Goal: Task Accomplishment & Management: Manage account settings

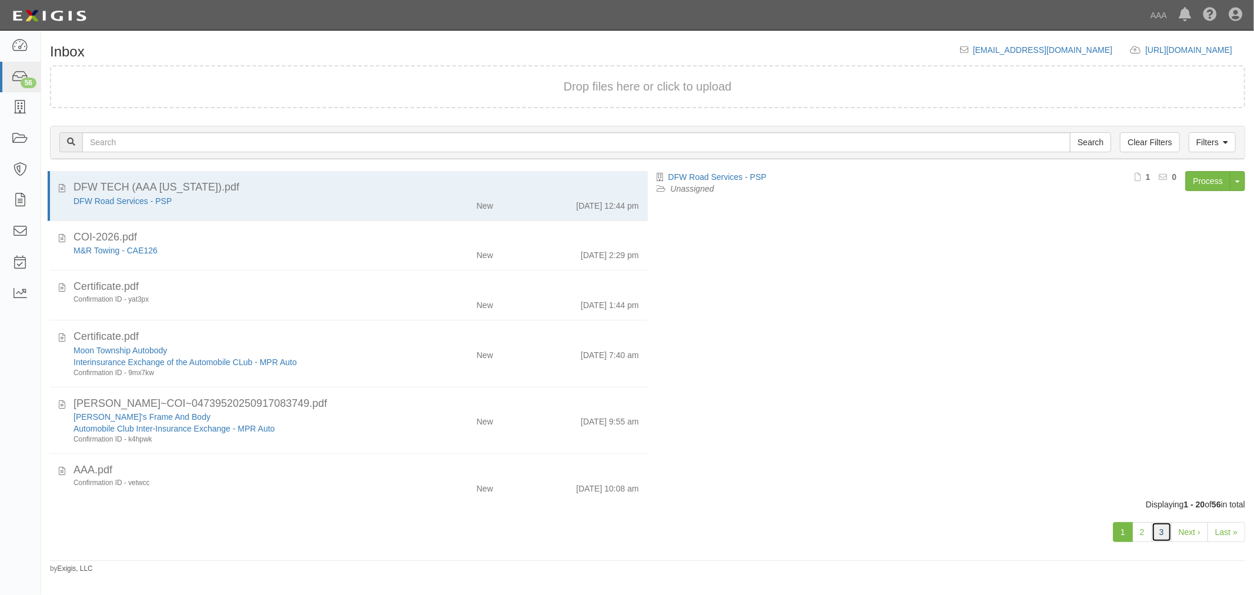
click at [1157, 530] on link "3" at bounding box center [1162, 532] width 20 height 20
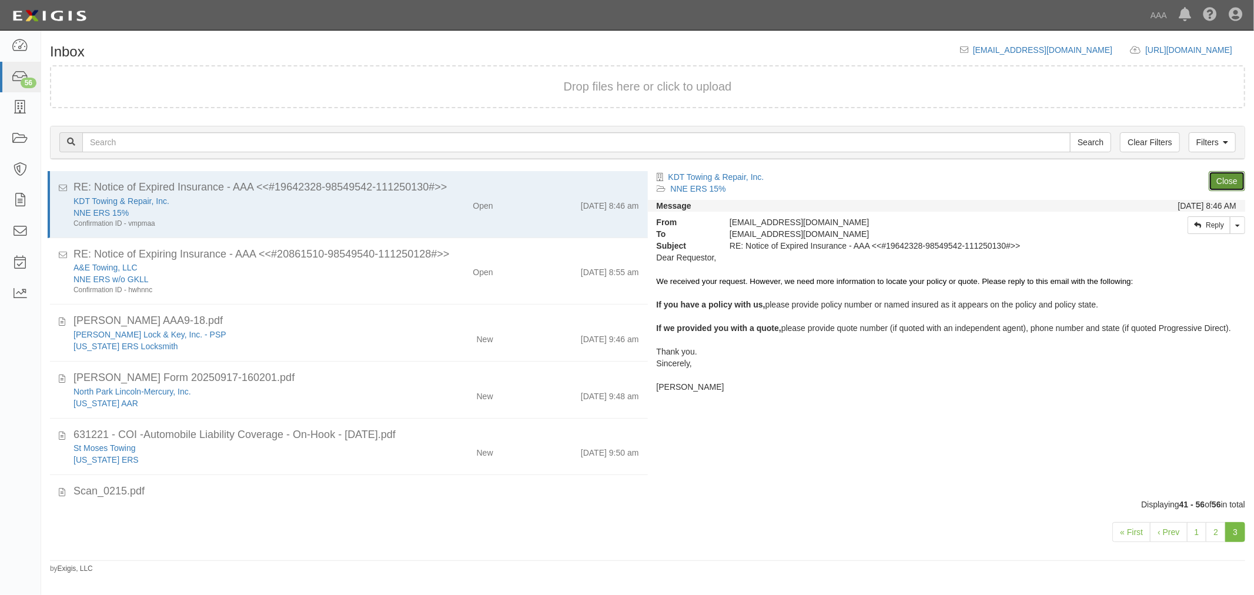
click at [1235, 177] on link "Close" at bounding box center [1227, 181] width 36 height 20
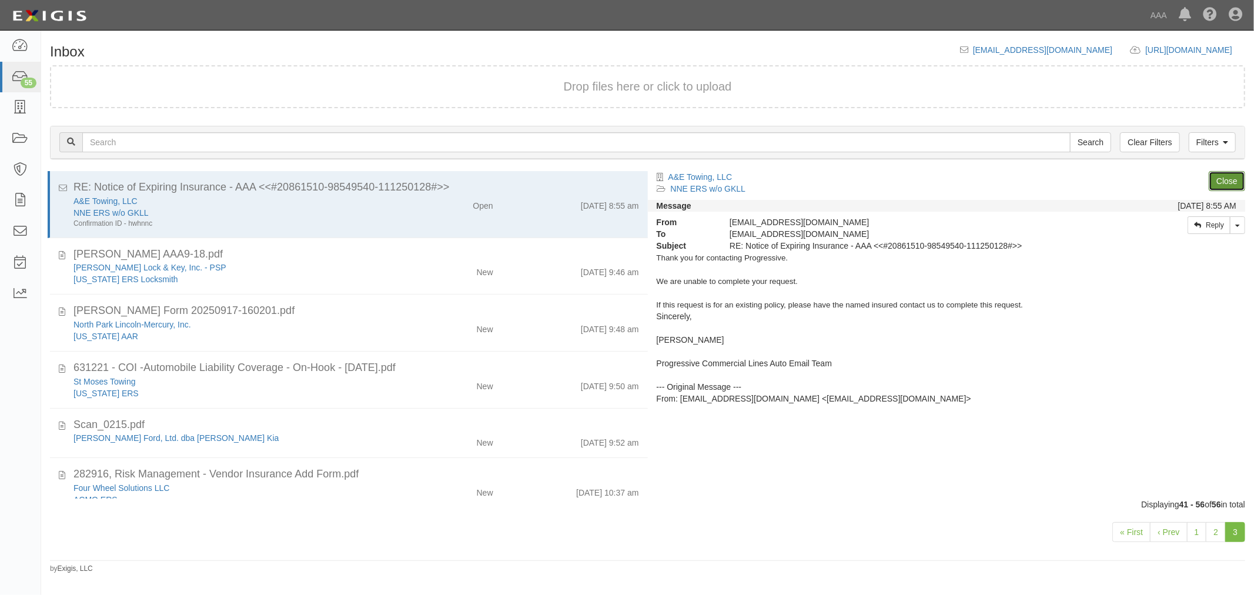
click at [1235, 177] on link "Close" at bounding box center [1227, 181] width 36 height 20
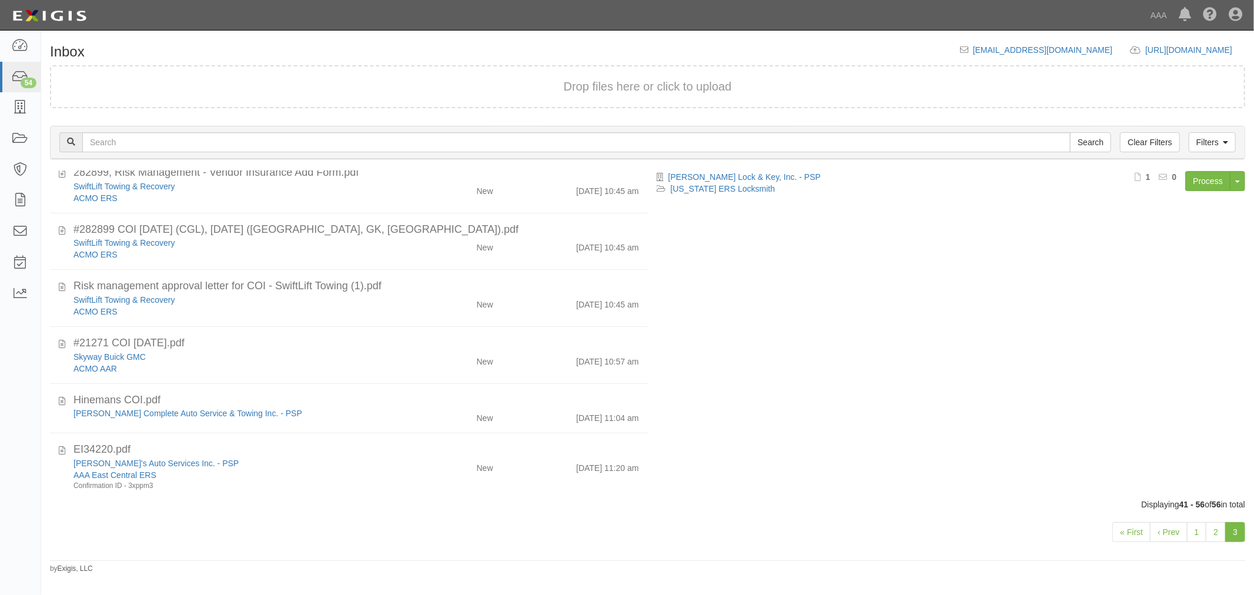
scroll to position [490, 0]
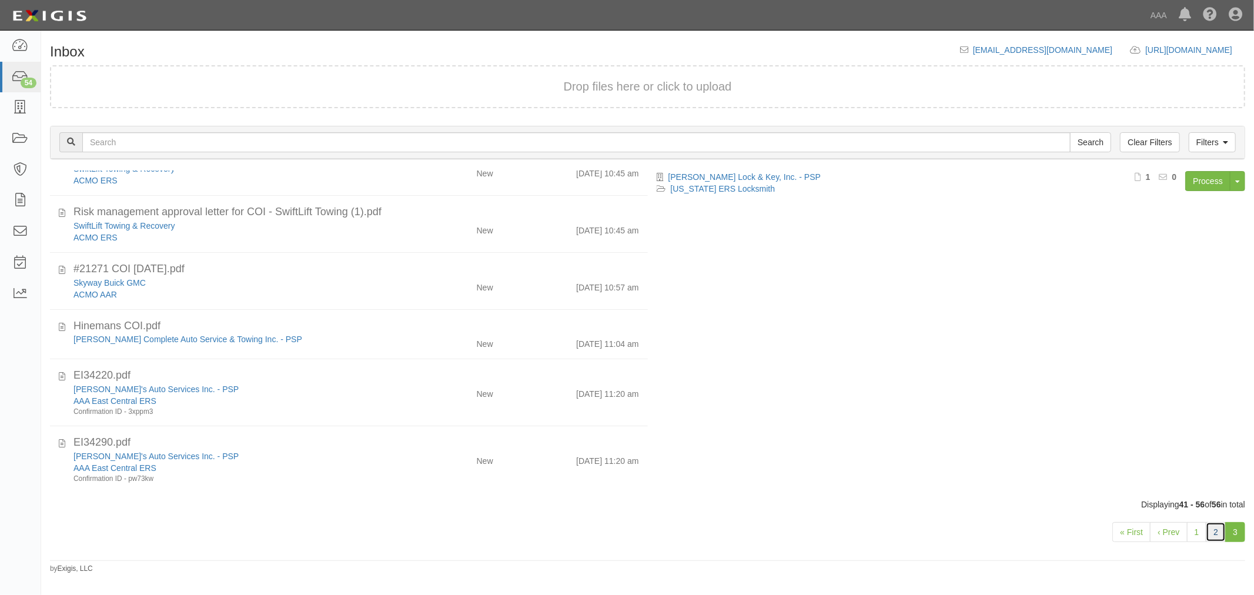
click at [1215, 533] on link "2" at bounding box center [1216, 532] width 20 height 20
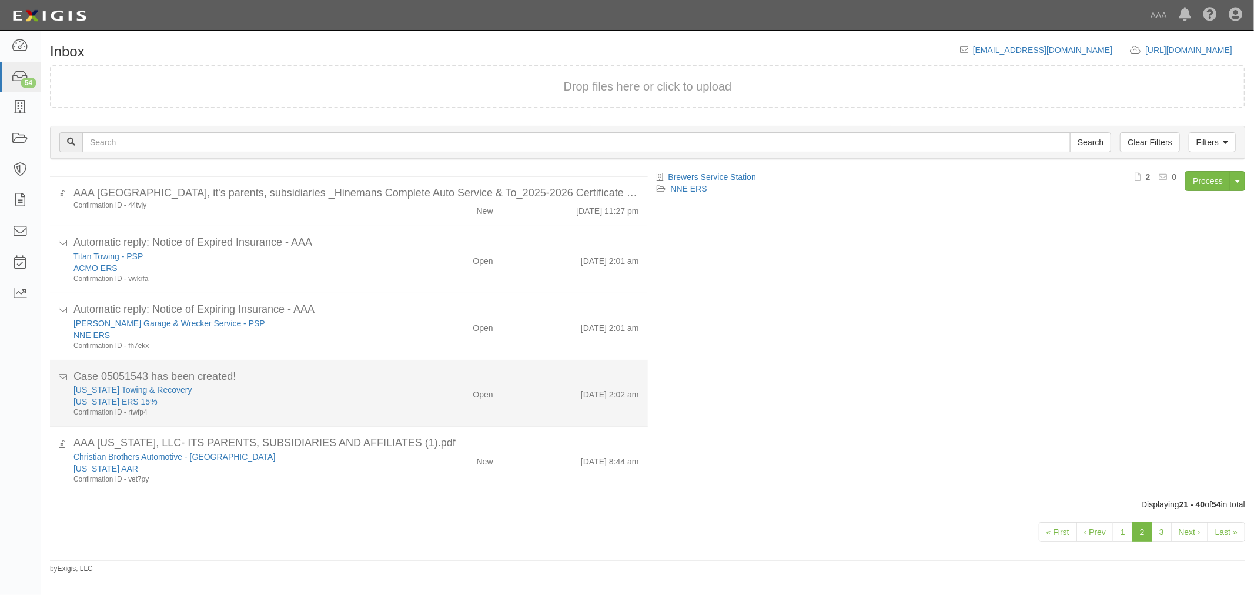
scroll to position [877, 0]
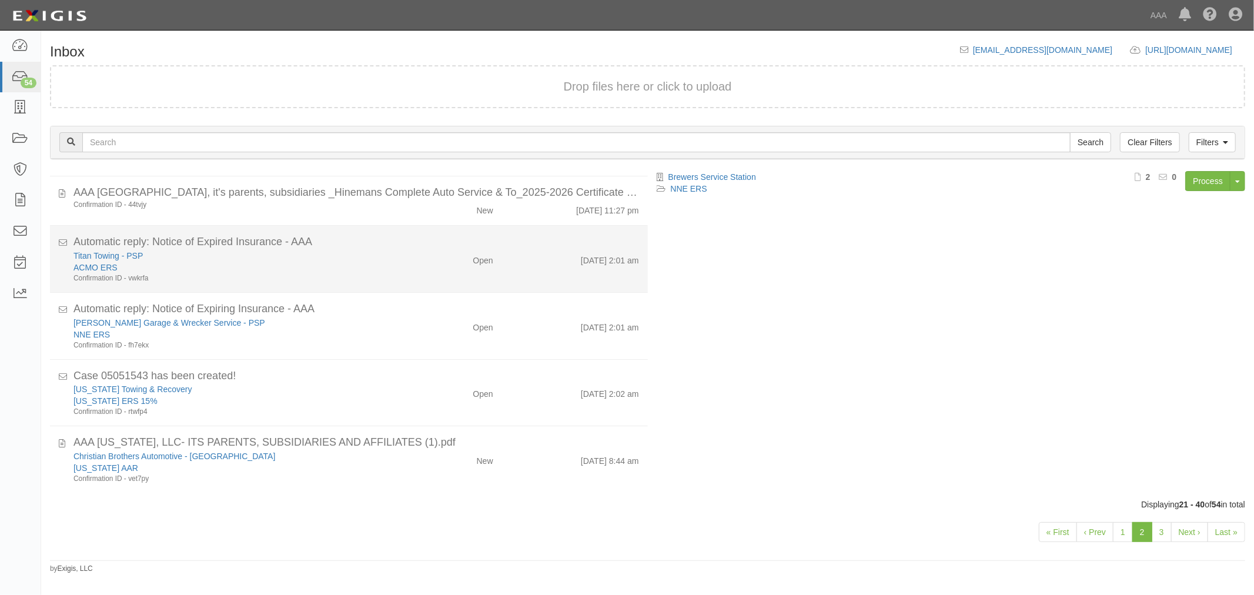
click at [460, 282] on div "Titan Towing - PSP ACMO ERS Confirmation ID - vwkrfa Open 9/18/25 2:01 am" at bounding box center [356, 267] width 583 height 34
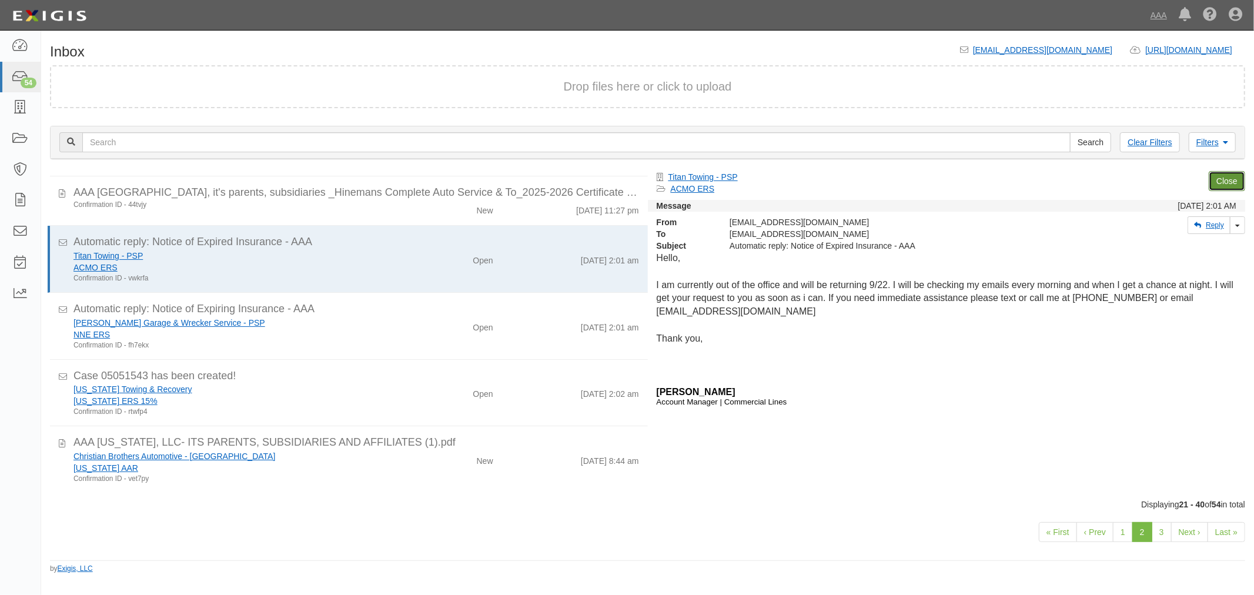
click at [1230, 178] on link "Close" at bounding box center [1227, 181] width 36 height 20
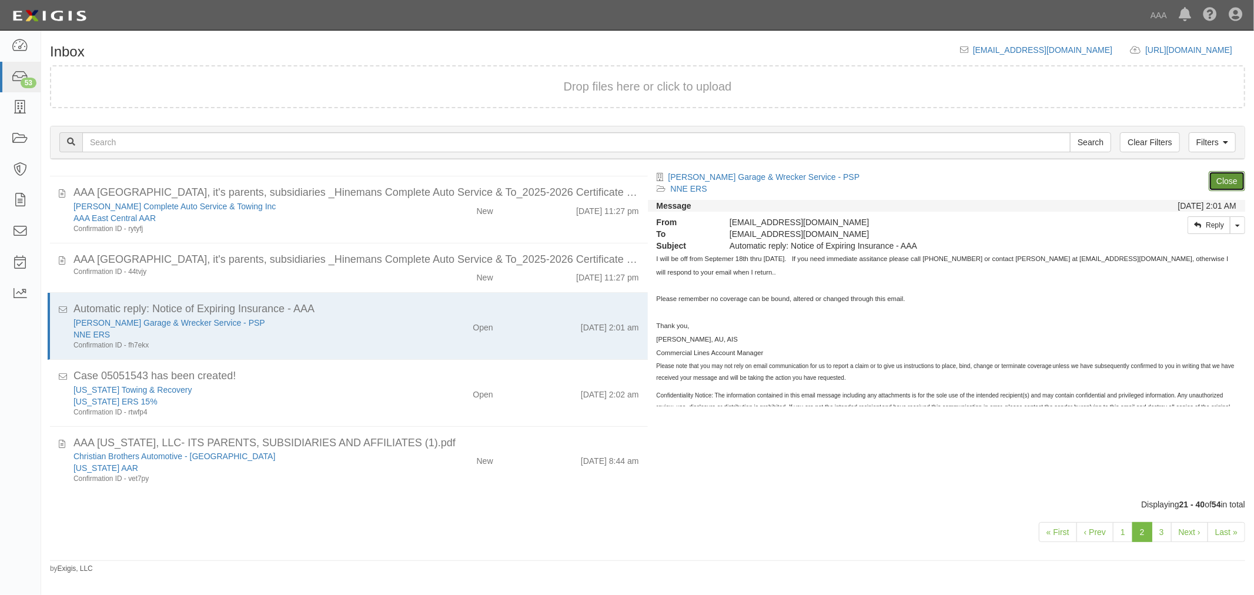
scroll to position [810, 0]
click at [1228, 179] on link "Close" at bounding box center [1227, 181] width 36 height 20
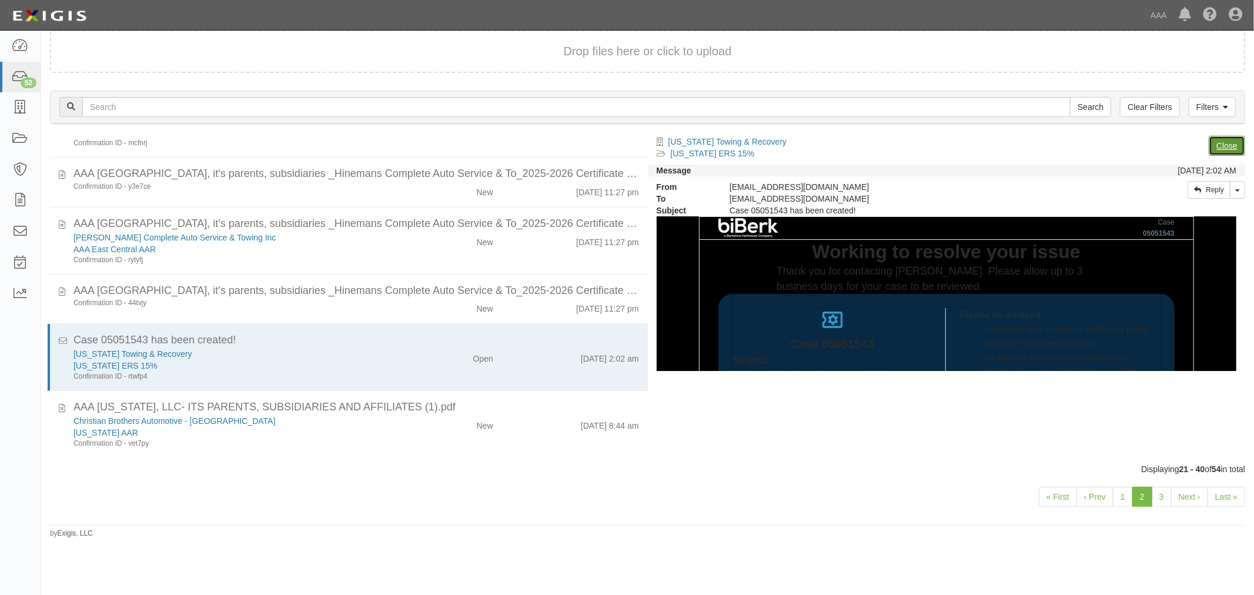
scroll to position [744, 0]
click at [1226, 142] on link "Close" at bounding box center [1227, 146] width 36 height 20
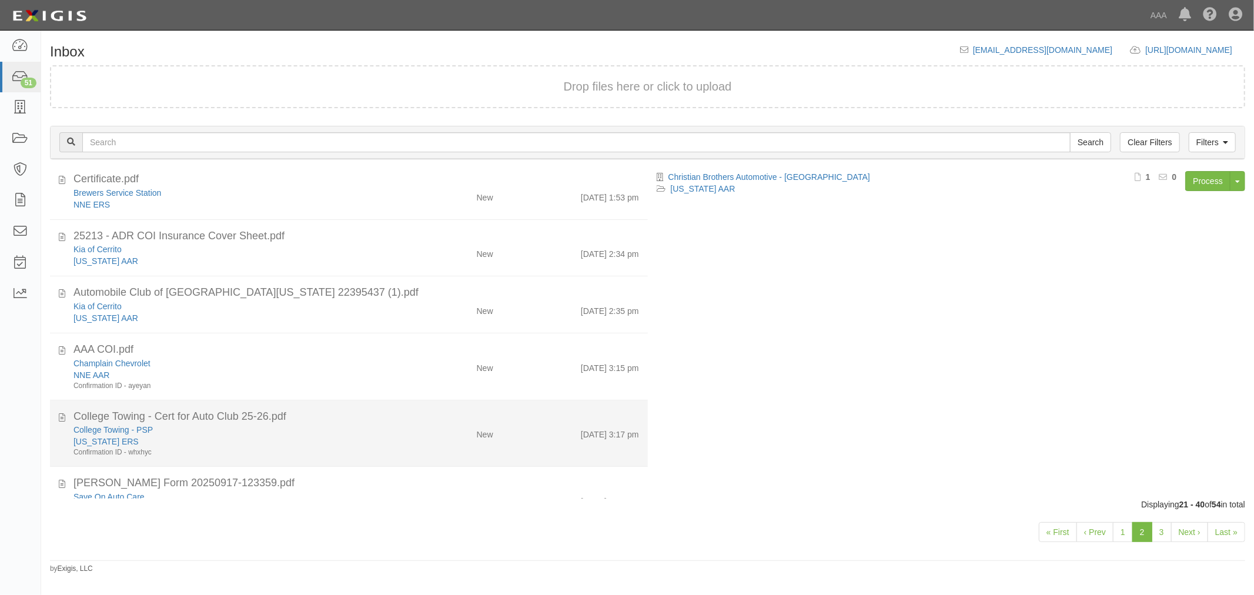
scroll to position [0, 0]
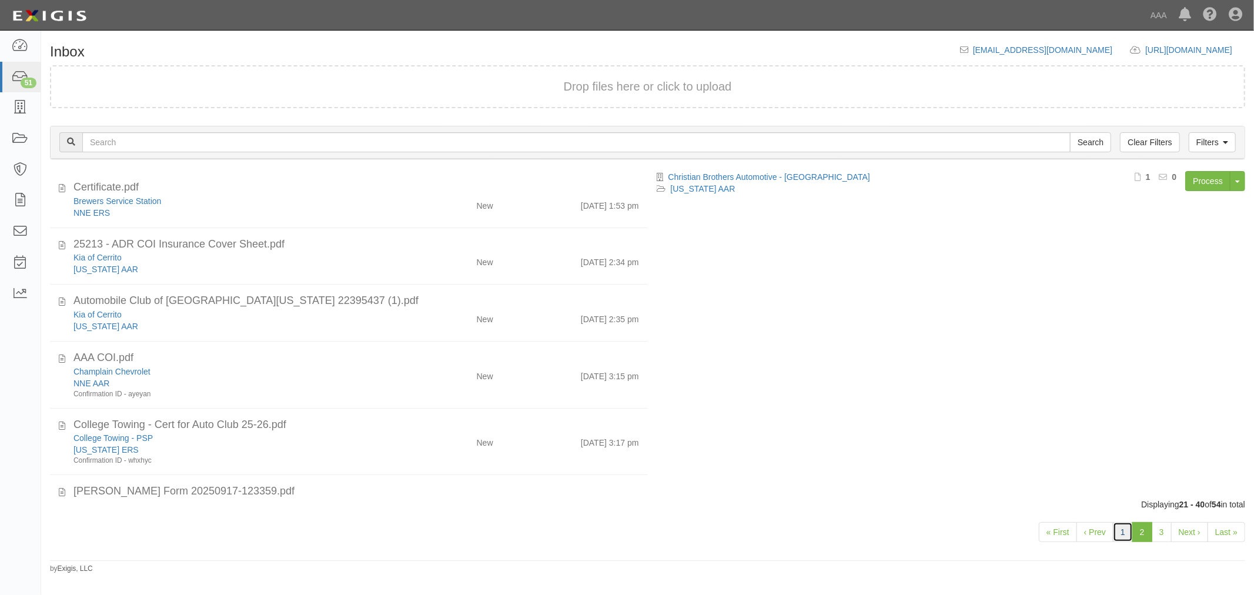
click at [1125, 535] on link "1" at bounding box center [1123, 532] width 20 height 20
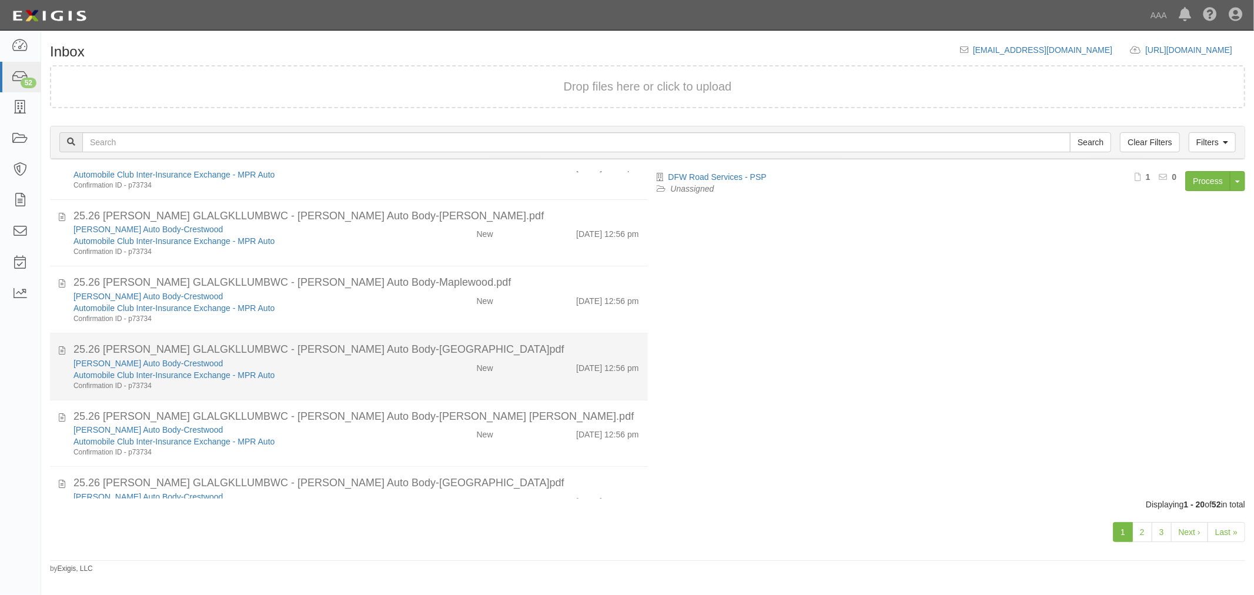
scroll to position [917, 0]
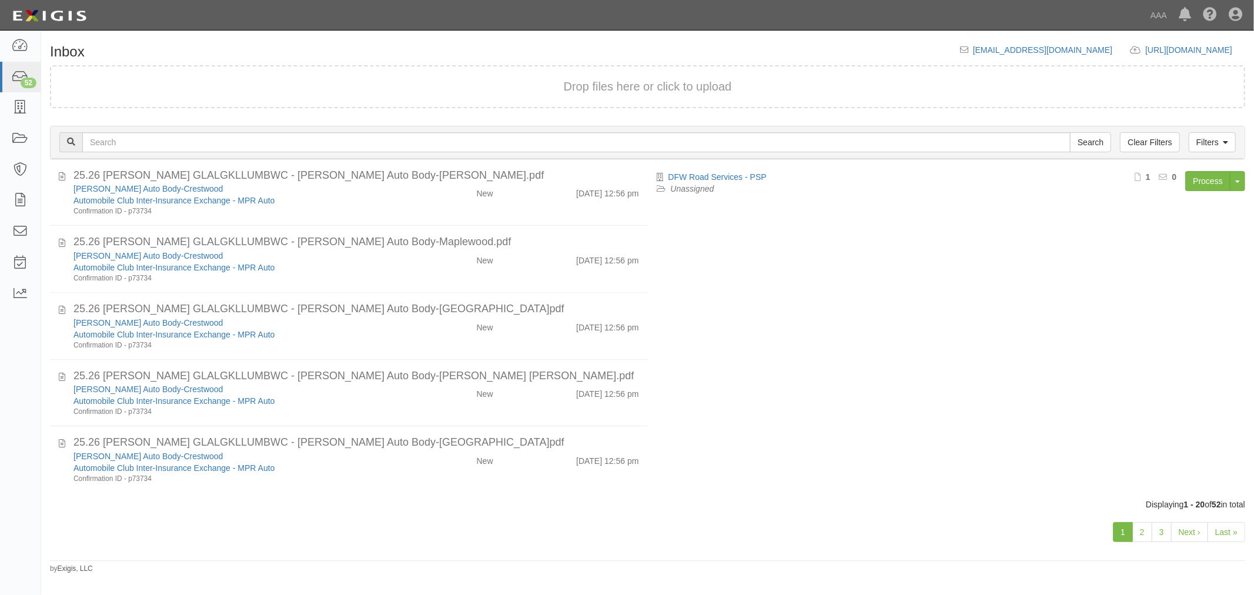
click at [1151, 543] on div "1 2 3 Next › Last »" at bounding box center [647, 533] width 1213 height 46
click at [1140, 528] on link "2" at bounding box center [1142, 532] width 20 height 20
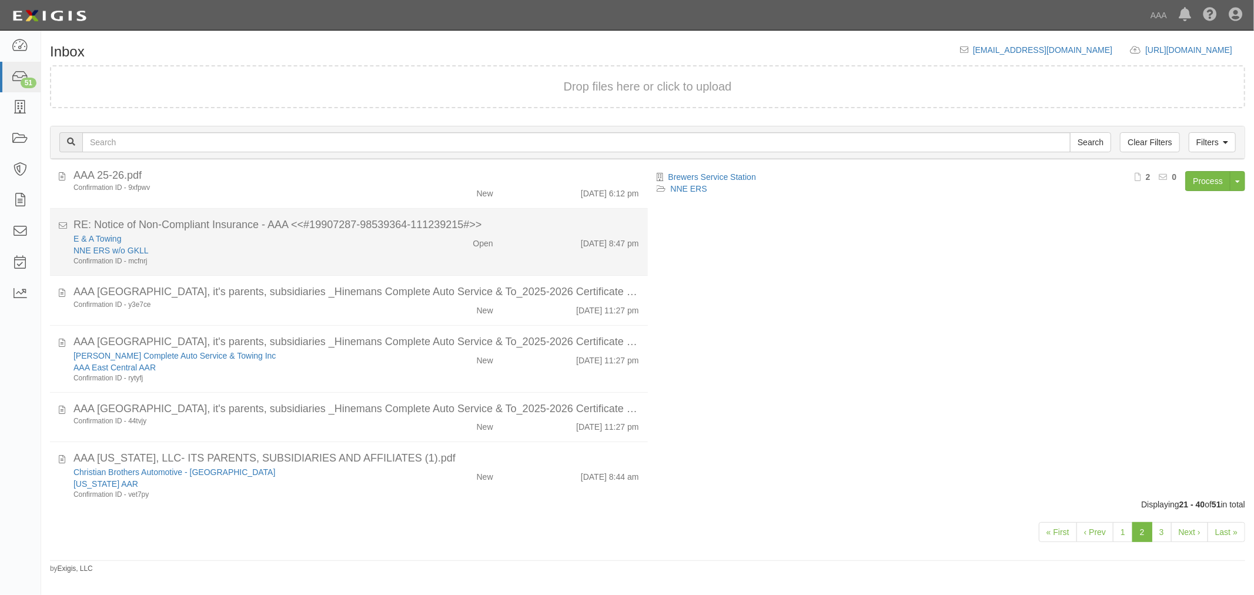
scroll to position [630, 0]
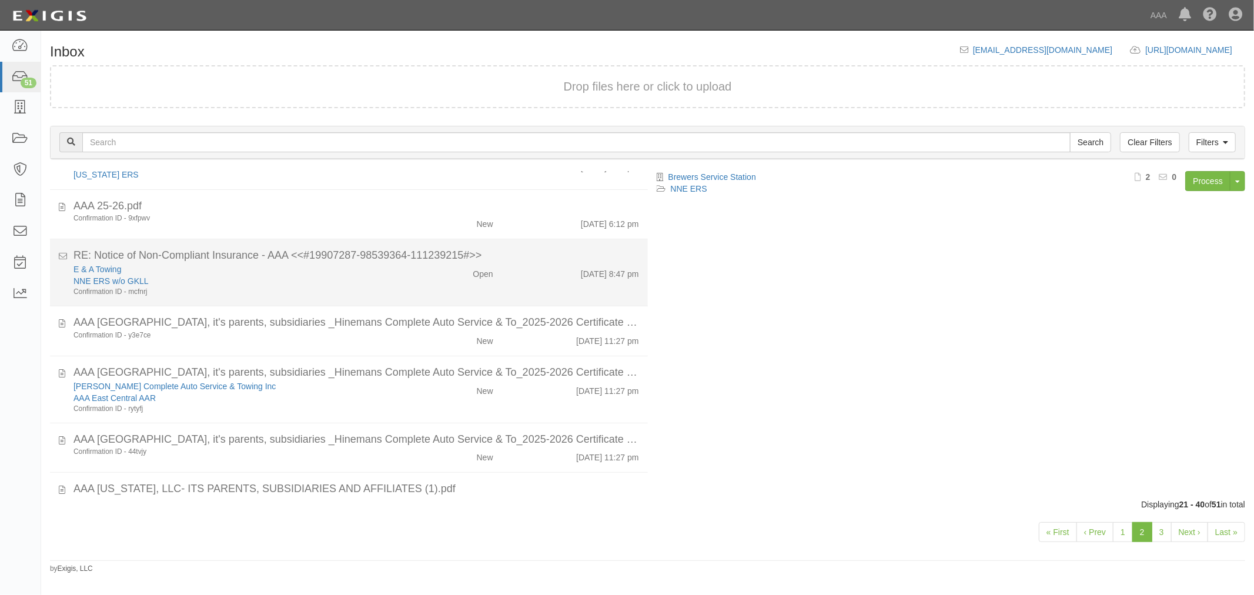
click at [426, 300] on li "RE: Notice of Non-Compliant Insurance - AAA <<#19907287-98539364-111239215#>> E…" at bounding box center [349, 272] width 598 height 67
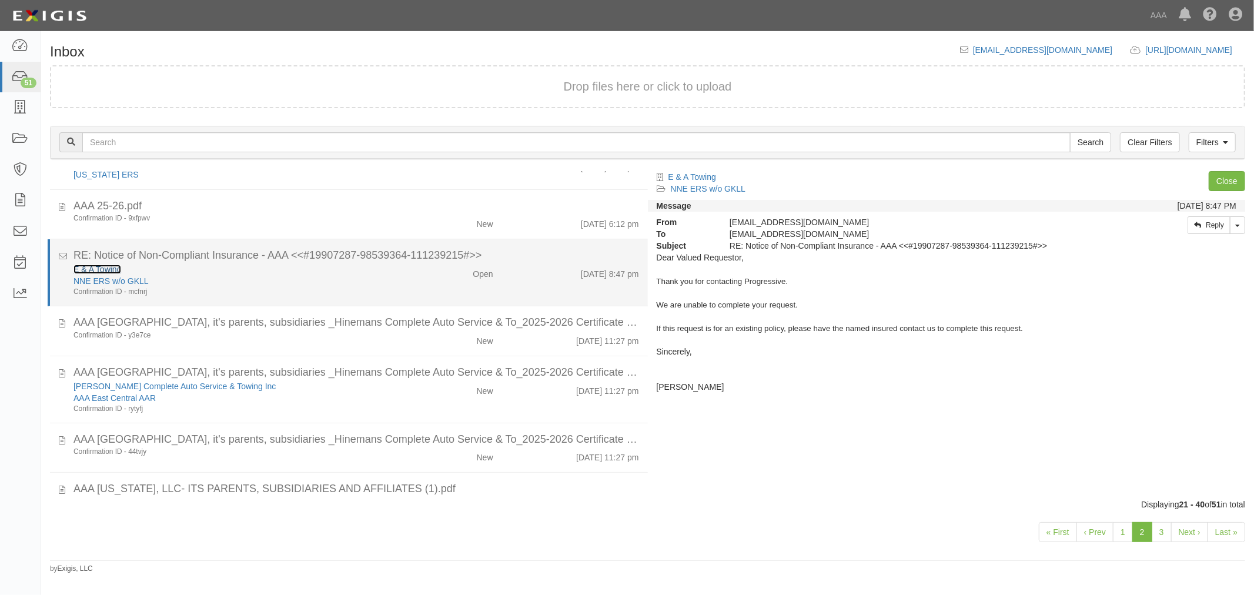
click at [118, 269] on link "E & A Towing" at bounding box center [98, 269] width 48 height 9
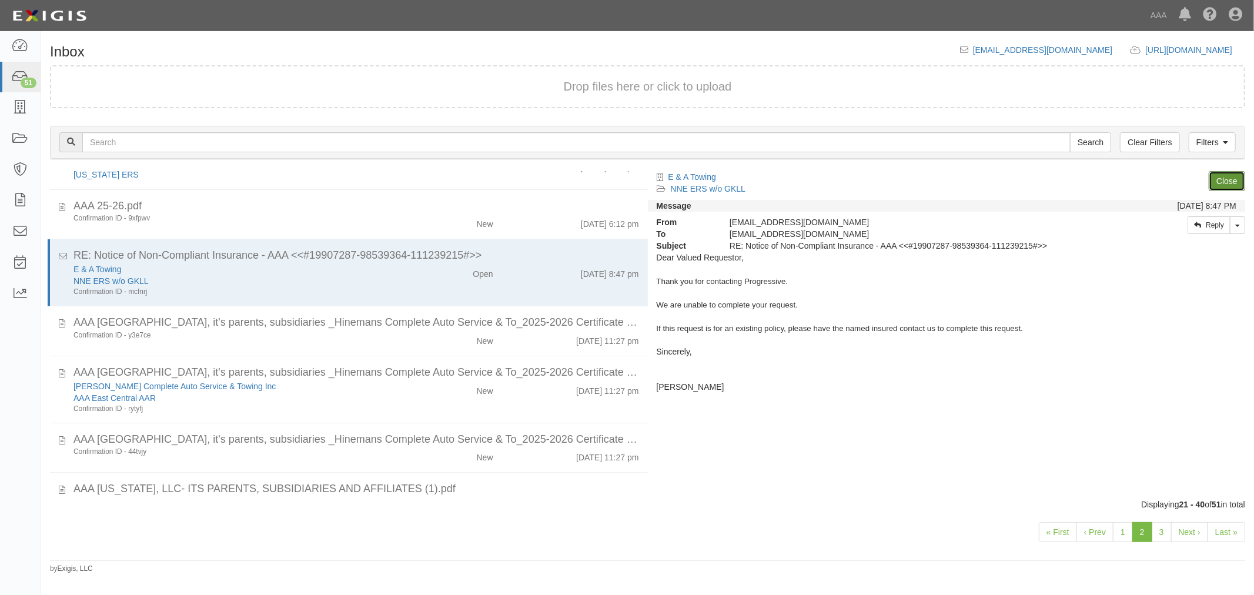
click at [1224, 185] on link "Close" at bounding box center [1227, 181] width 36 height 20
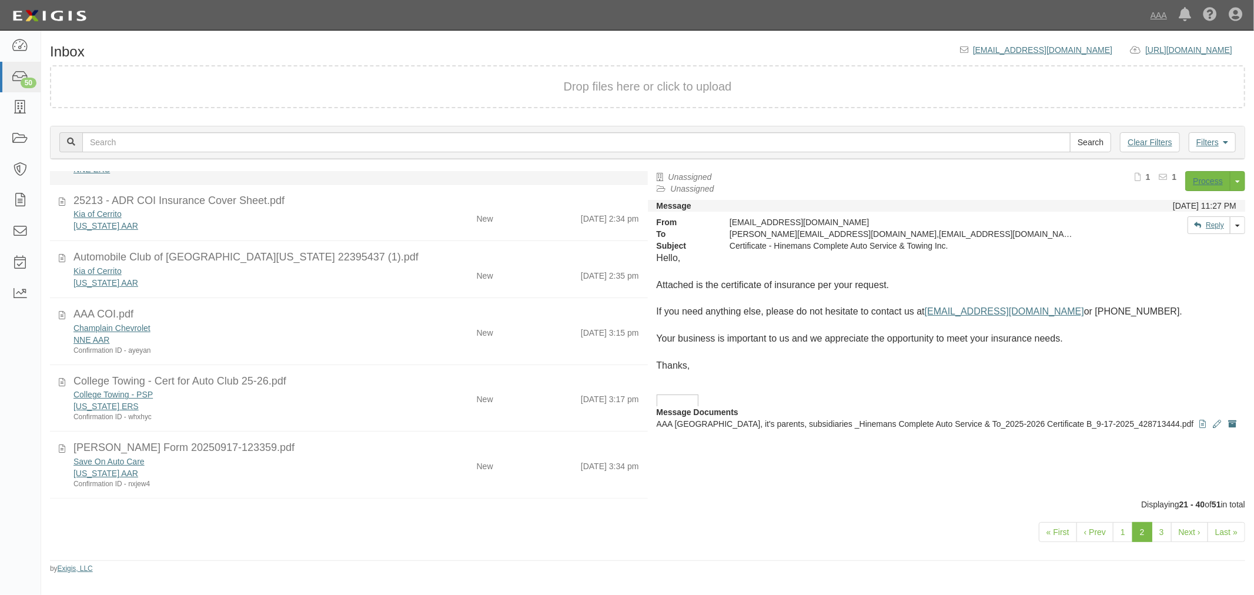
scroll to position [0, 0]
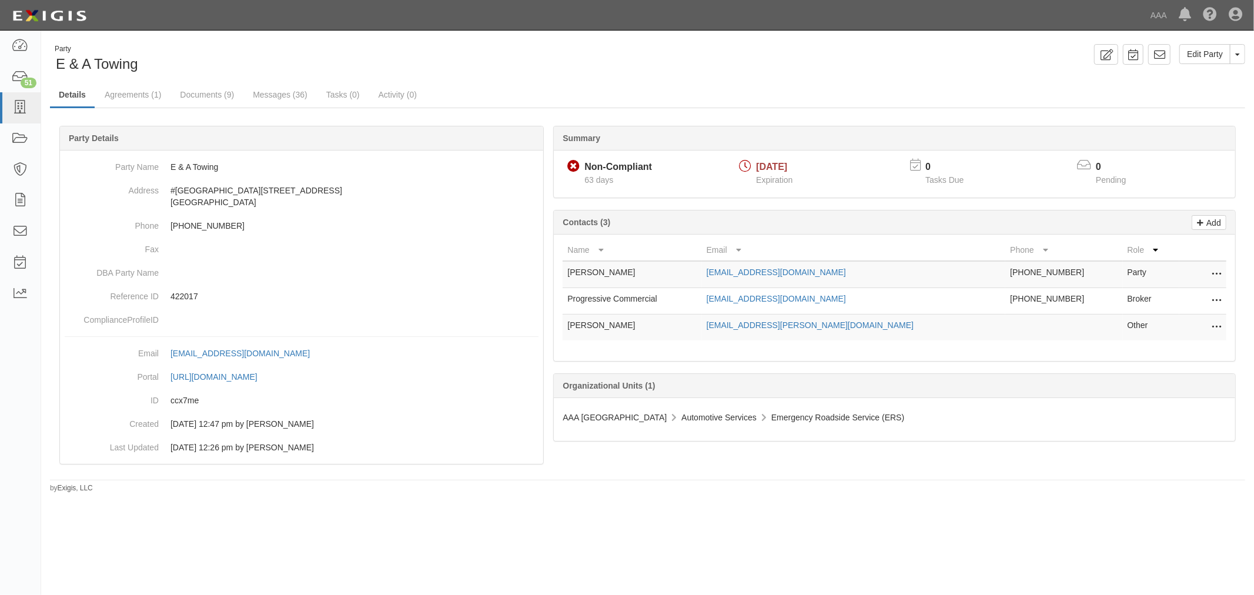
click at [1212, 301] on icon at bounding box center [1216, 300] width 9 height 15
drag, startPoint x: 1142, startPoint y: 319, endPoint x: 680, endPoint y: 60, distance: 529.7
click at [1143, 319] on link "Delete" at bounding box center [1174, 318] width 93 height 21
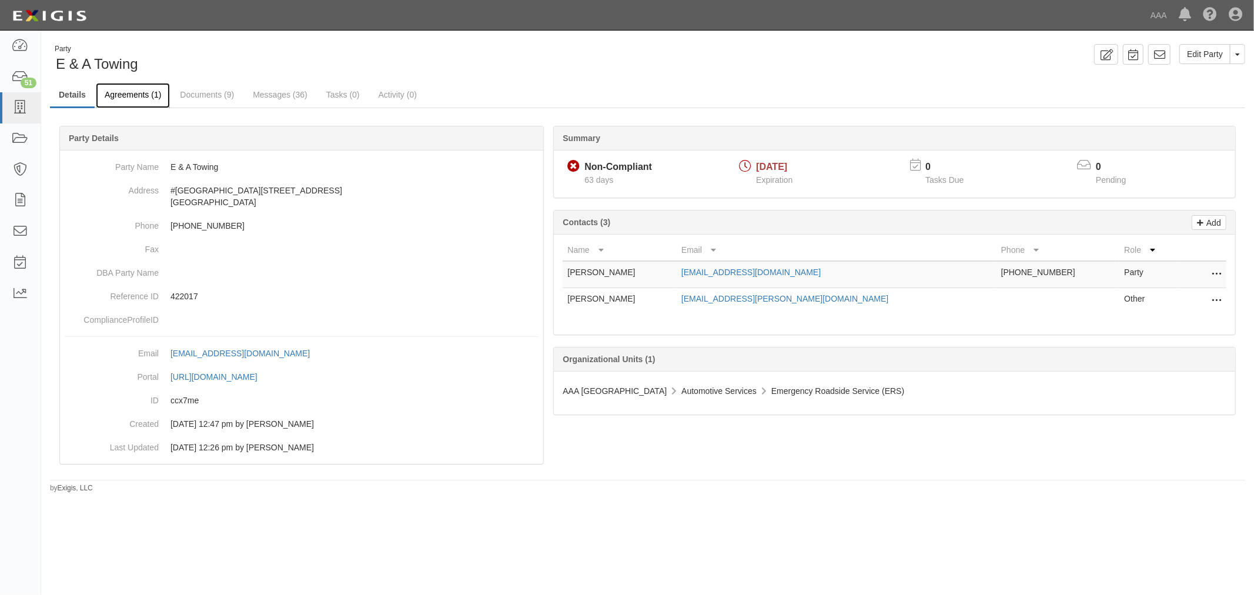
click at [158, 93] on link "Agreements (1)" at bounding box center [133, 95] width 74 height 25
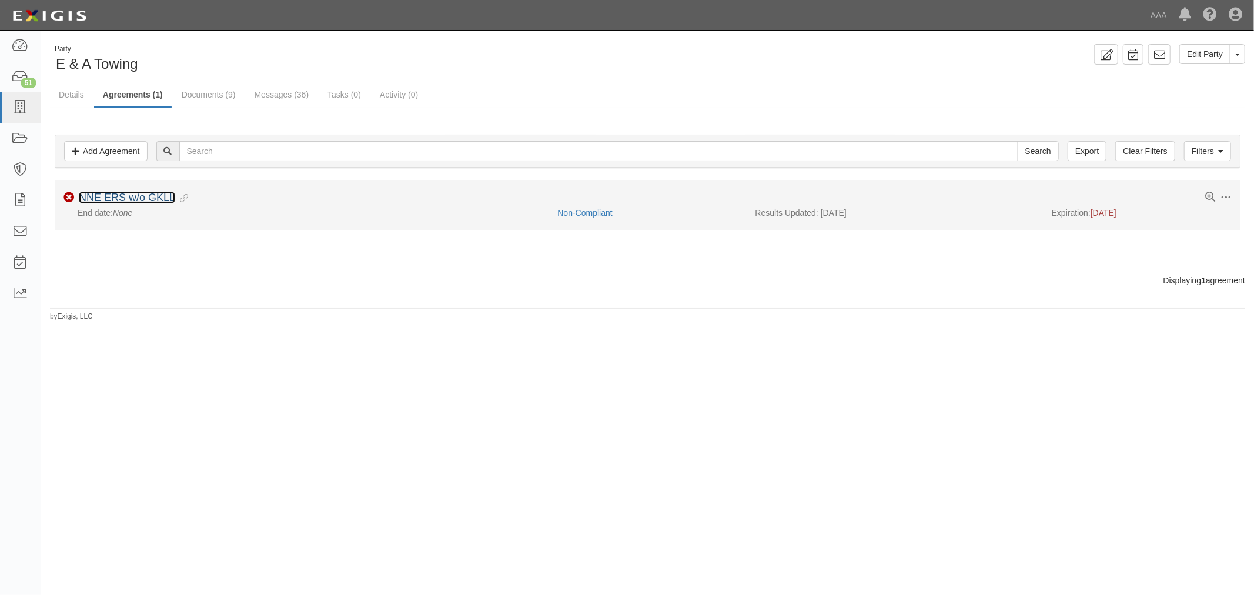
click at [122, 195] on link "NNE ERS w/o GKLL" at bounding box center [127, 198] width 96 height 12
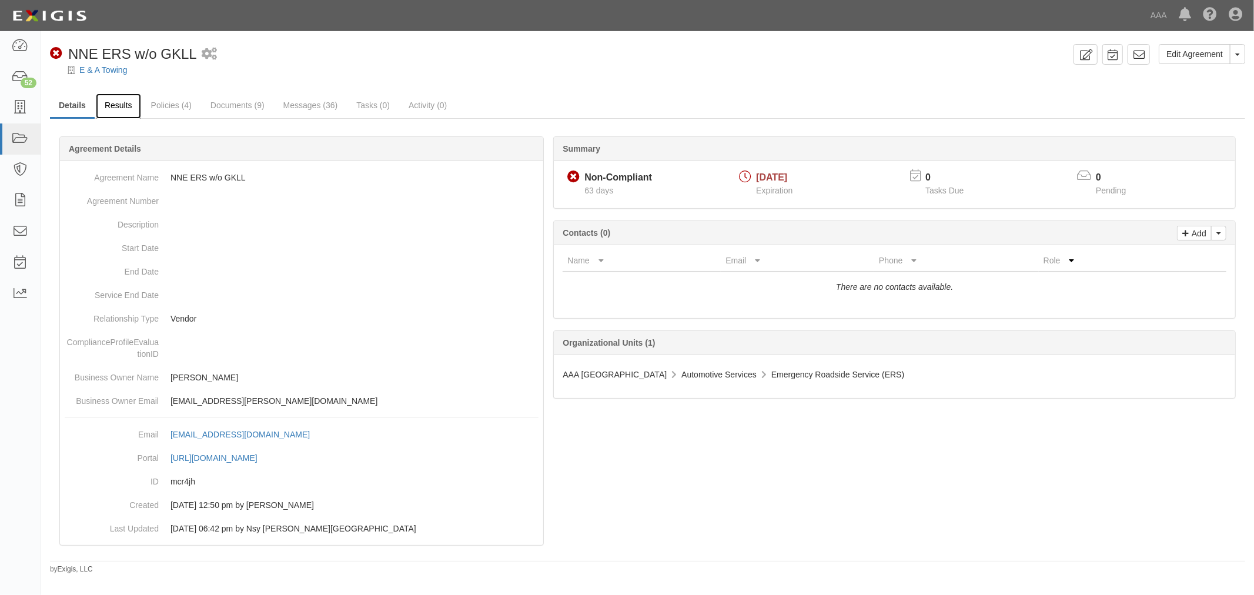
click at [120, 98] on link "Results" at bounding box center [118, 105] width 45 height 25
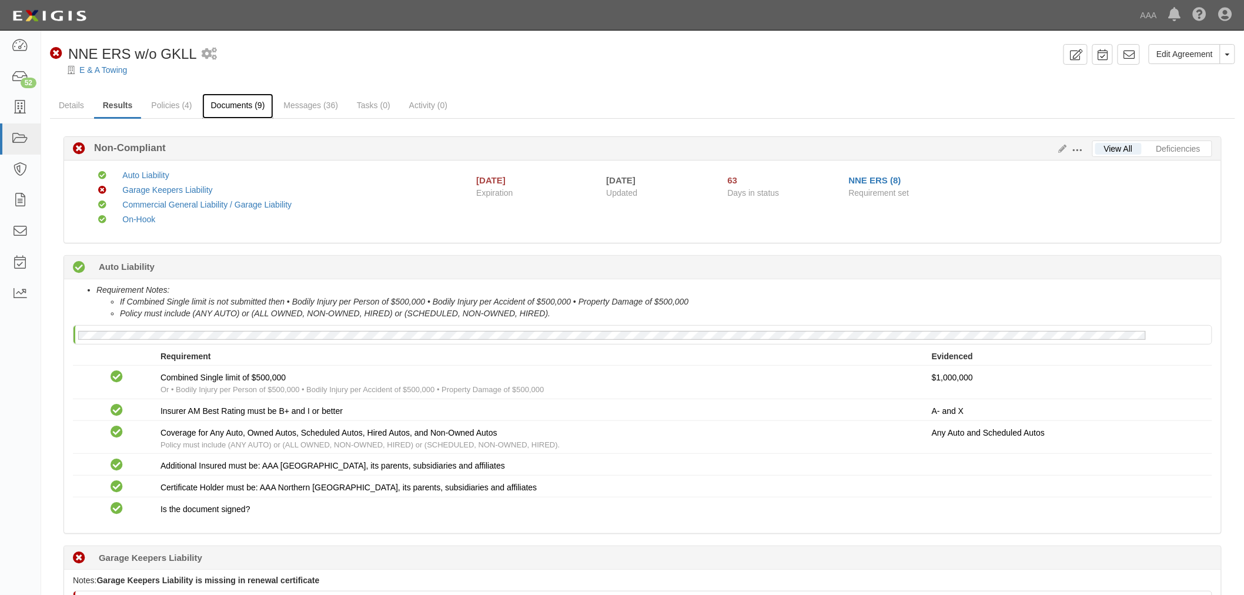
click at [242, 110] on link "Documents (9)" at bounding box center [238, 105] width 72 height 25
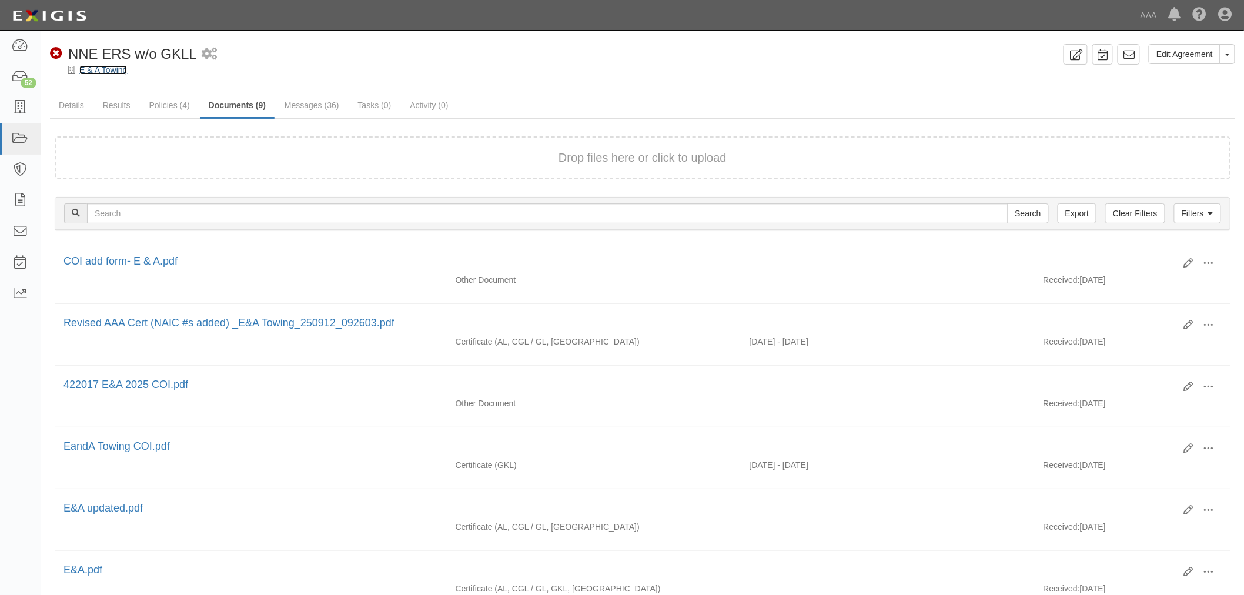
click at [106, 65] on link "E & A Towing" at bounding box center [103, 69] width 48 height 9
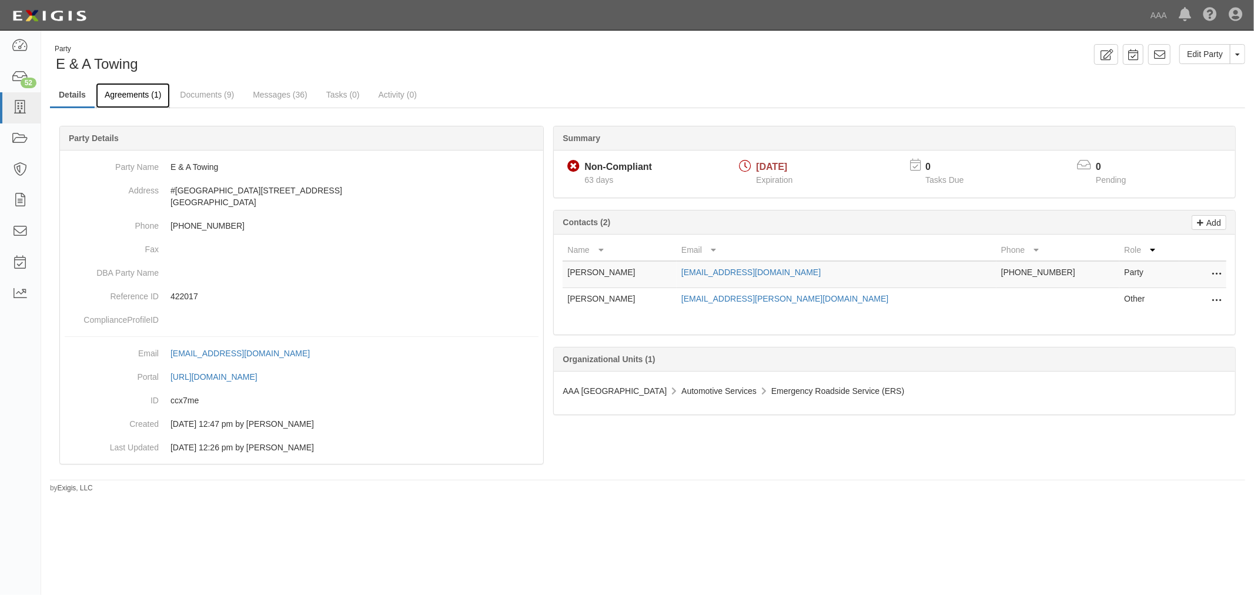
click at [147, 96] on link "Agreements (1)" at bounding box center [133, 95] width 74 height 25
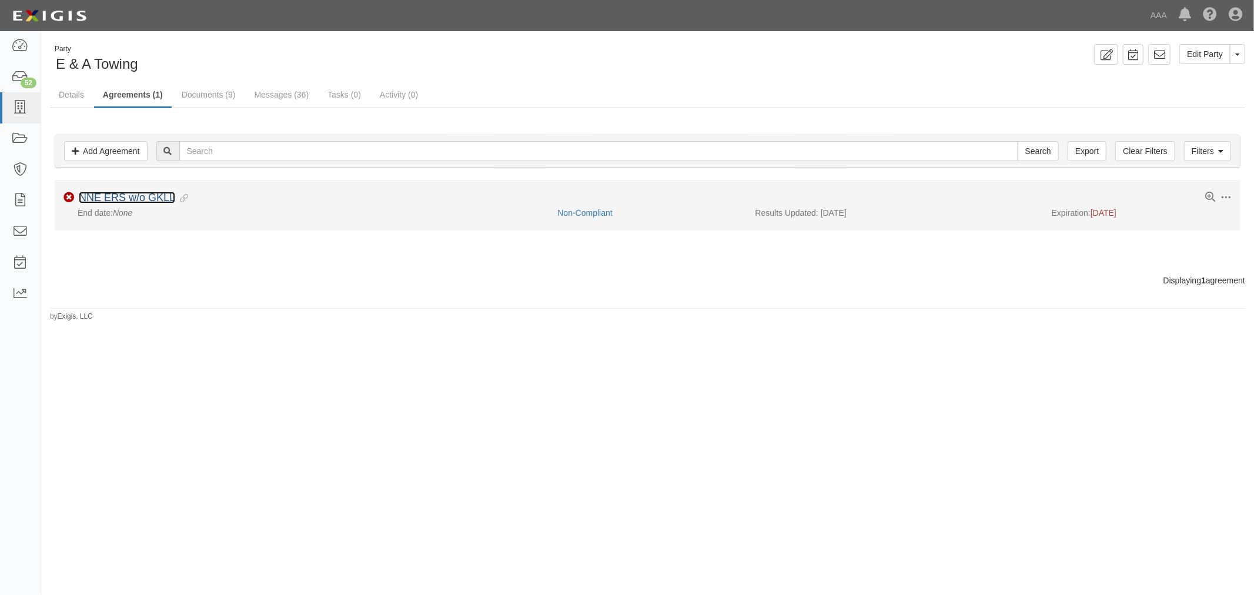
click at [115, 192] on link "NNE ERS w/o GKLL" at bounding box center [127, 198] width 96 height 12
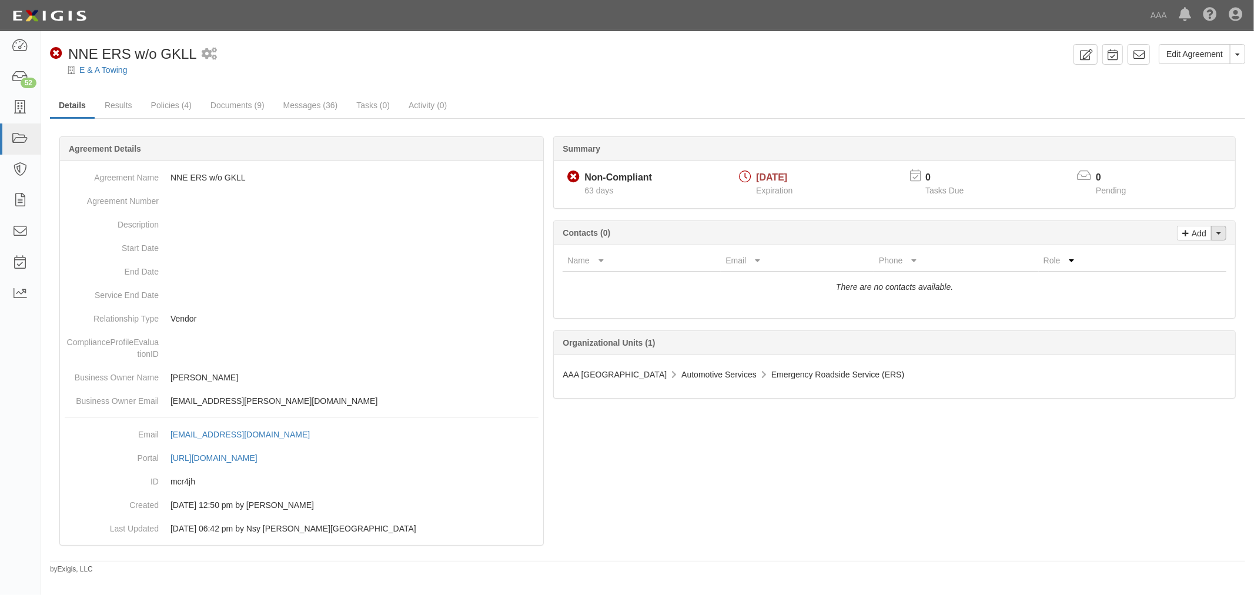
click at [1224, 240] on button "Toggle Contact Dropdown" at bounding box center [1218, 233] width 15 height 15
click at [1155, 251] on link "Change contacts" at bounding box center [1179, 253] width 93 height 15
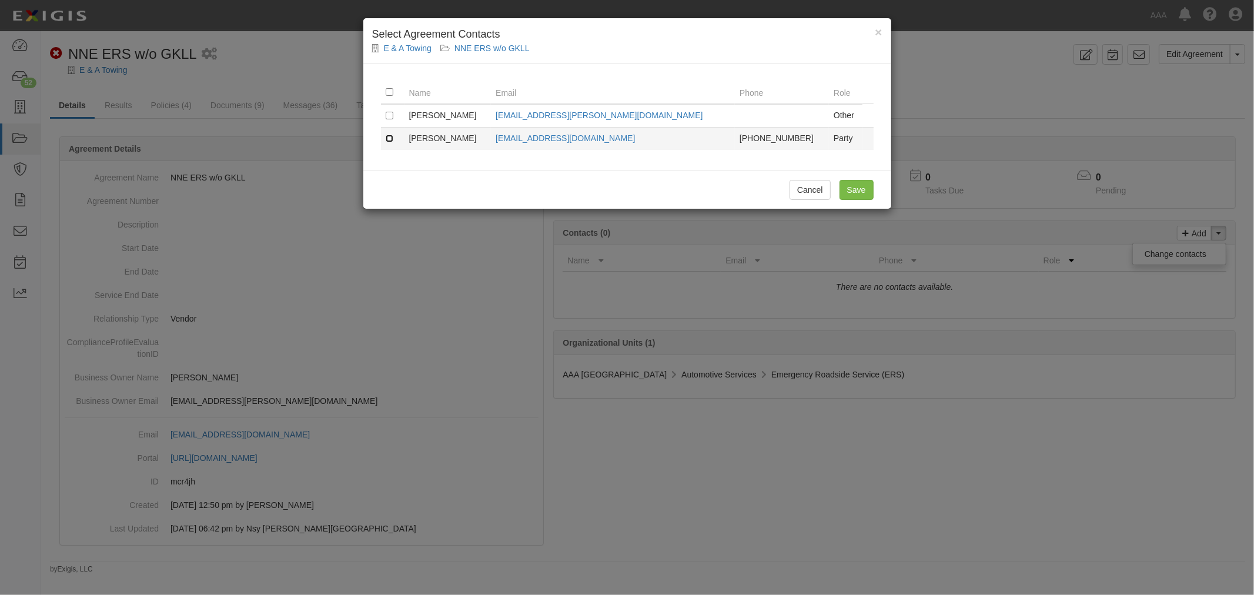
click at [386, 140] on input "checkbox" at bounding box center [390, 139] width 8 height 8
checkbox input "true"
click at [864, 189] on input "Save" at bounding box center [857, 190] width 34 height 20
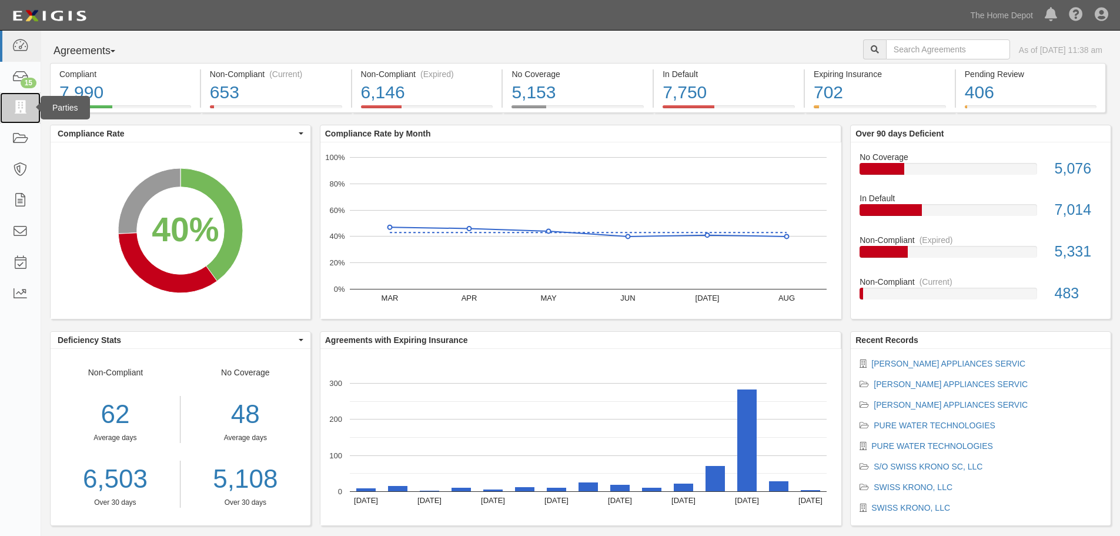
click at [3, 103] on link at bounding box center [20, 107] width 41 height 31
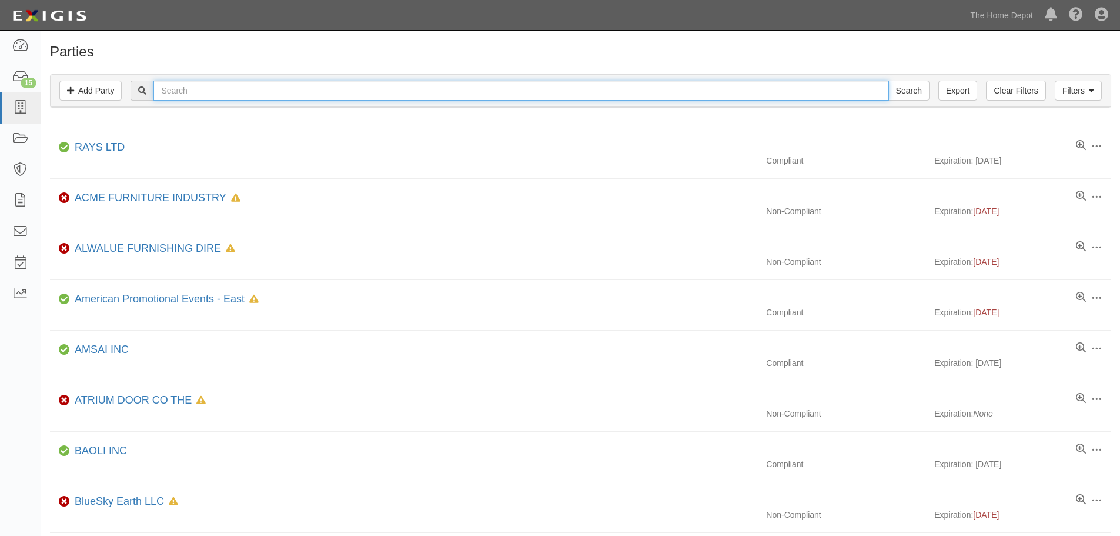
click at [270, 99] on input "text" at bounding box center [520, 91] width 735 height 20
type input "LG"
click at [888, 81] on input "Search" at bounding box center [908, 91] width 41 height 20
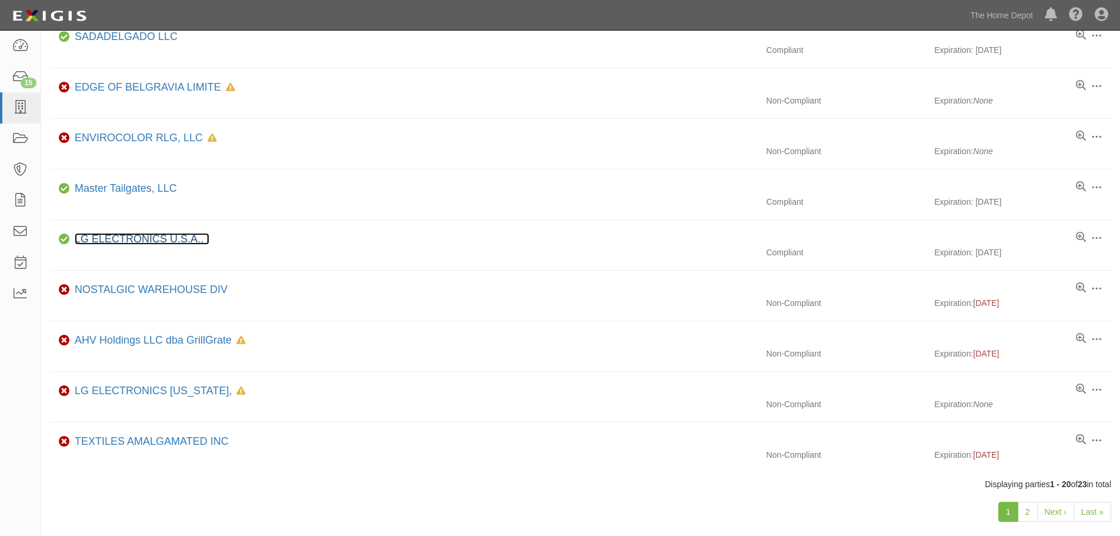
scroll to position [708, 0]
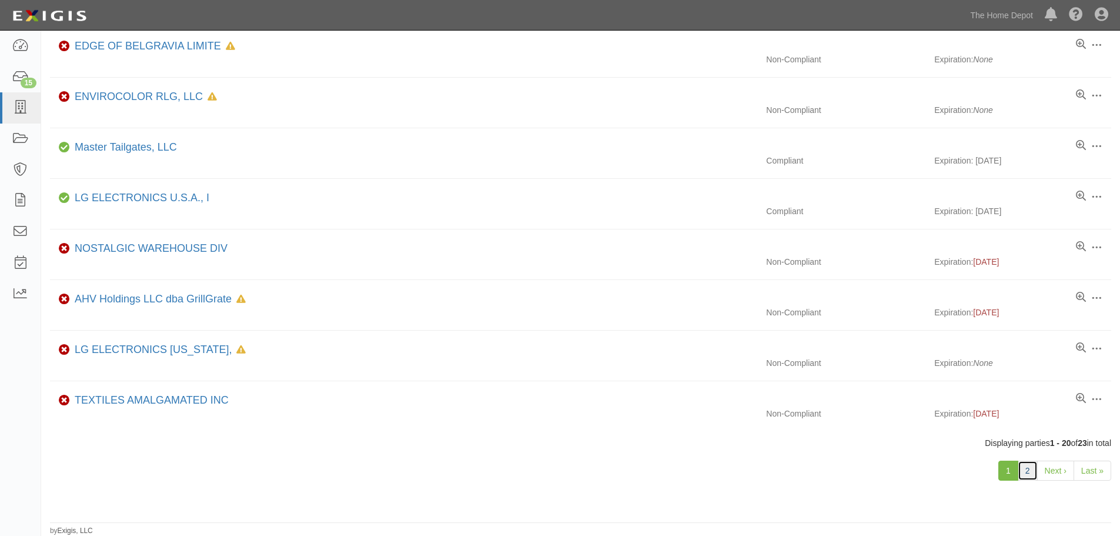
click at [1023, 462] on link "2" at bounding box center [1028, 470] width 20 height 20
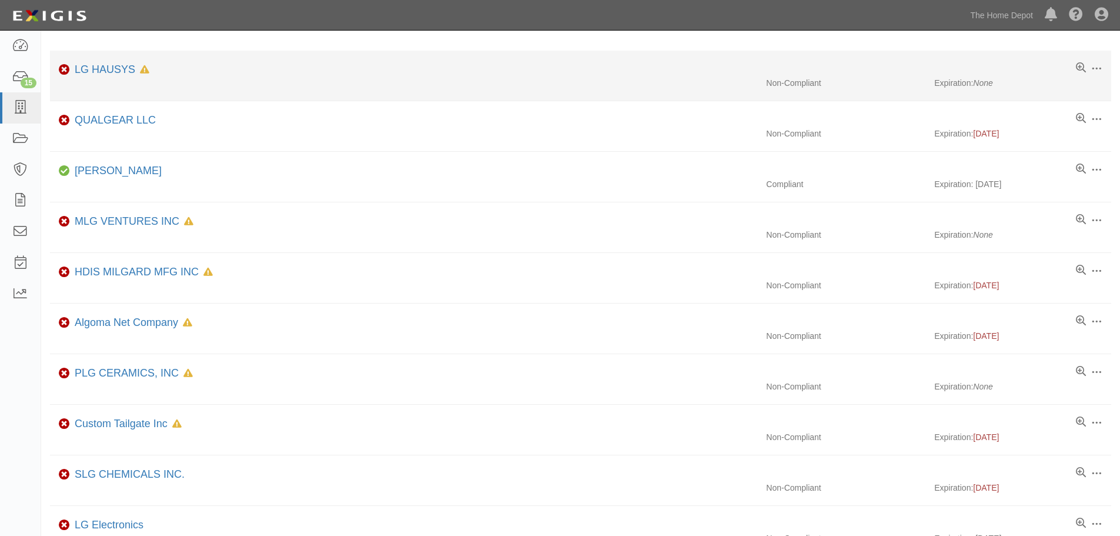
scroll to position [0, 0]
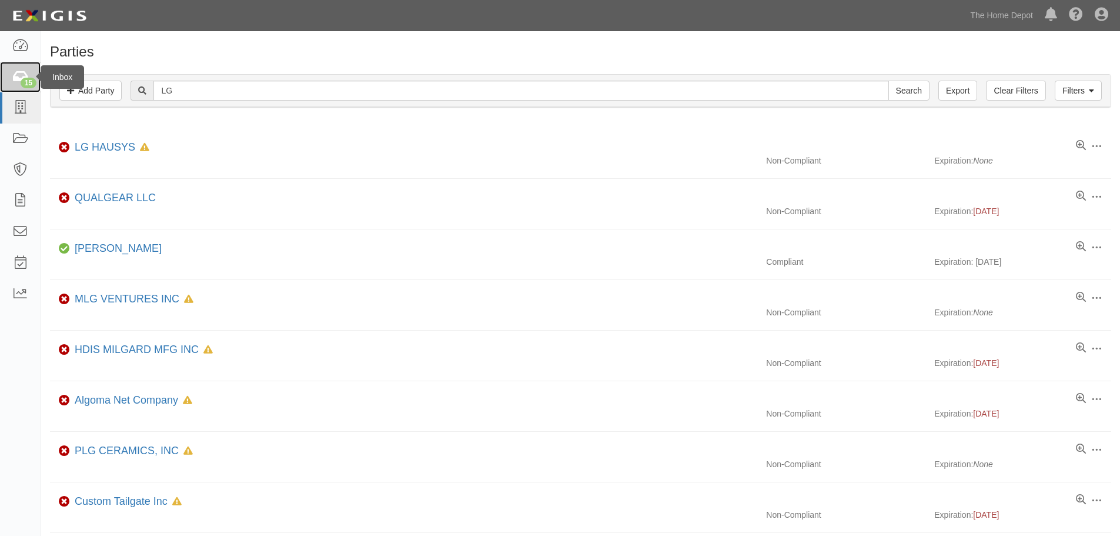
click at [22, 85] on div "15" at bounding box center [29, 83] width 16 height 11
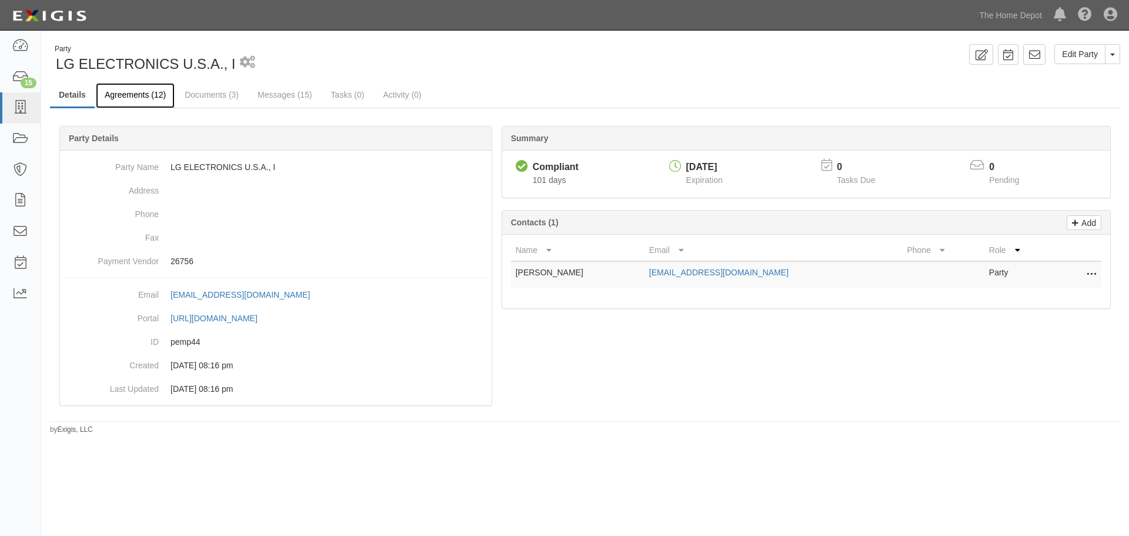
click at [132, 96] on link "Agreements (12)" at bounding box center [135, 95] width 79 height 25
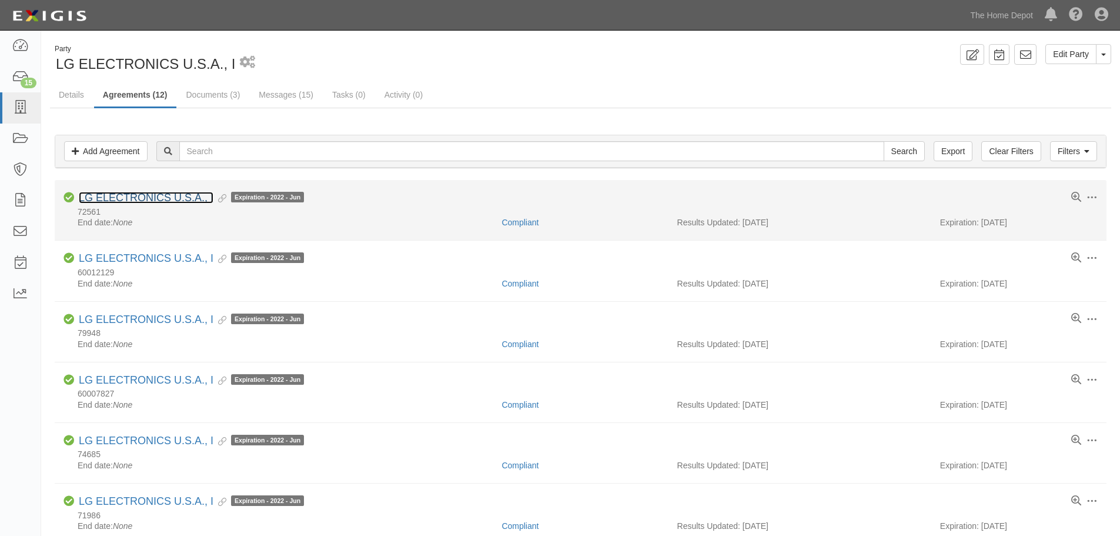
click at [162, 195] on link "LG ELECTRONICS U.S.A., I" at bounding box center [146, 198] width 135 height 12
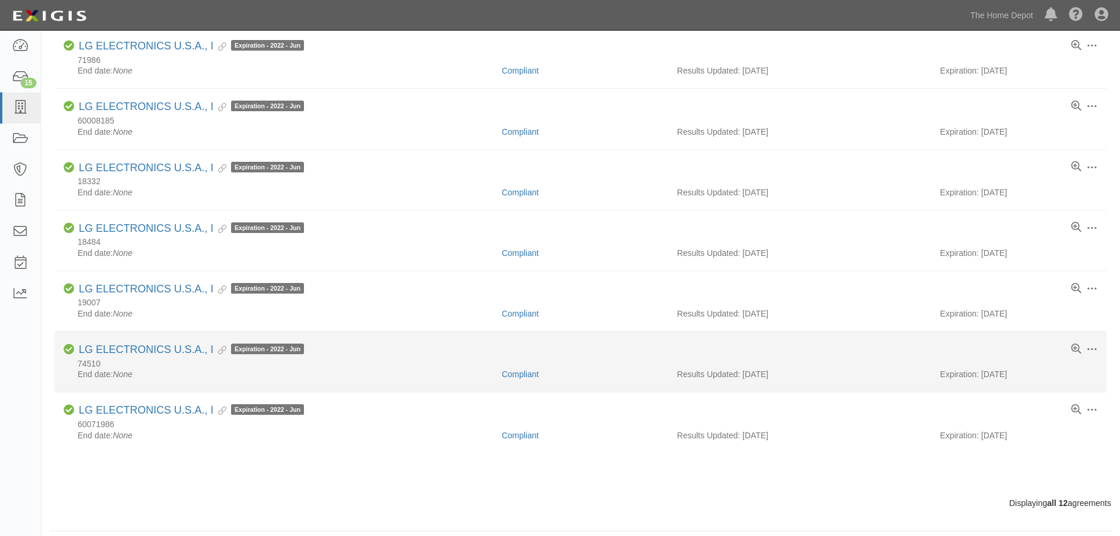
scroll to position [463, 0]
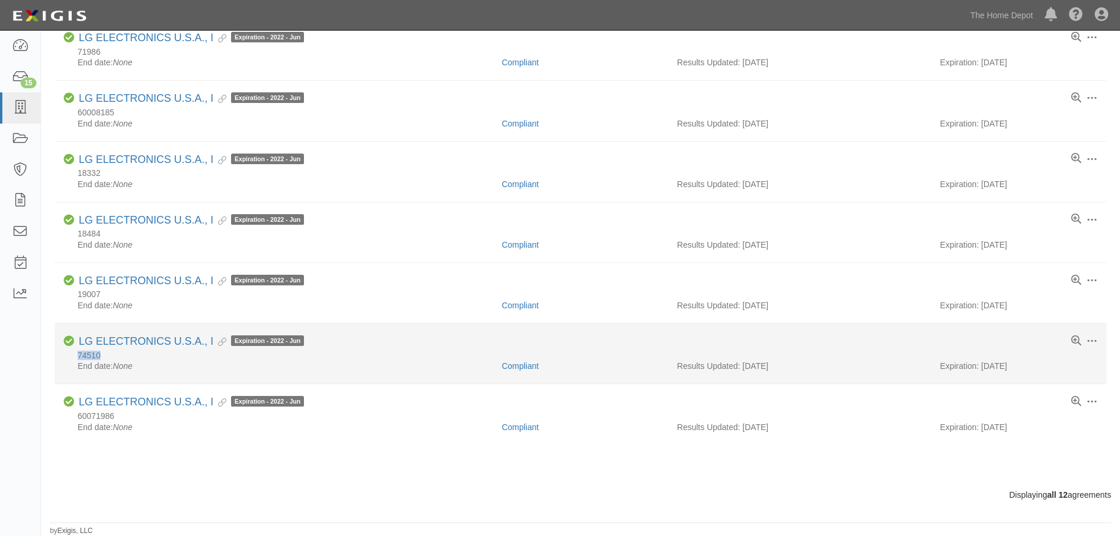
drag, startPoint x: 99, startPoint y: 357, endPoint x: 70, endPoint y: 358, distance: 29.4
click at [70, 358] on div "74510" at bounding box center [581, 355] width 1034 height 10
click at [161, 363] on div "End date: None" at bounding box center [278, 366] width 429 height 12
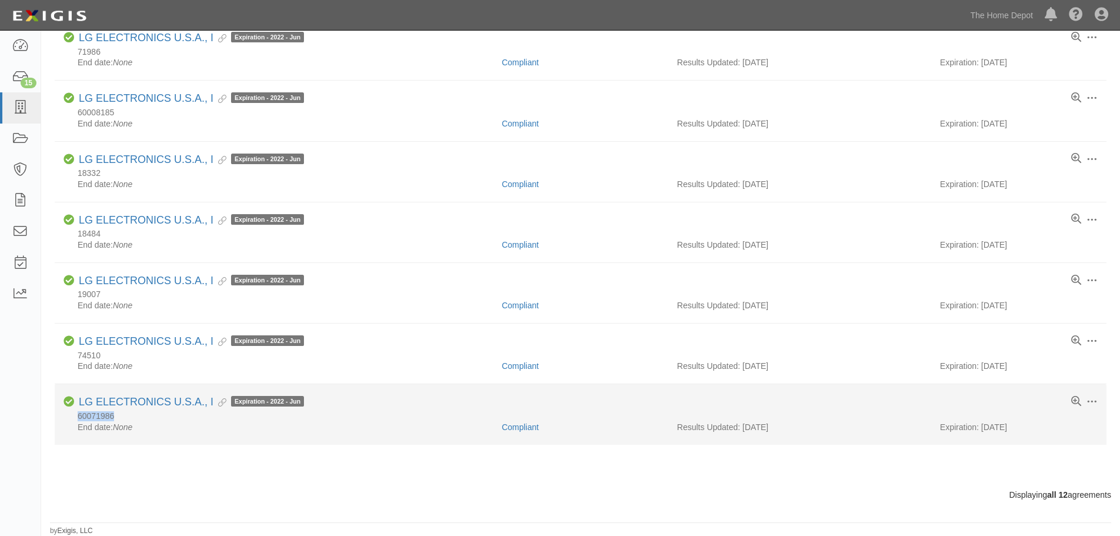
drag, startPoint x: 131, startPoint y: 416, endPoint x: 68, endPoint y: 413, distance: 62.4
click at [68, 413] on div "60071986" at bounding box center [581, 416] width 1034 height 10
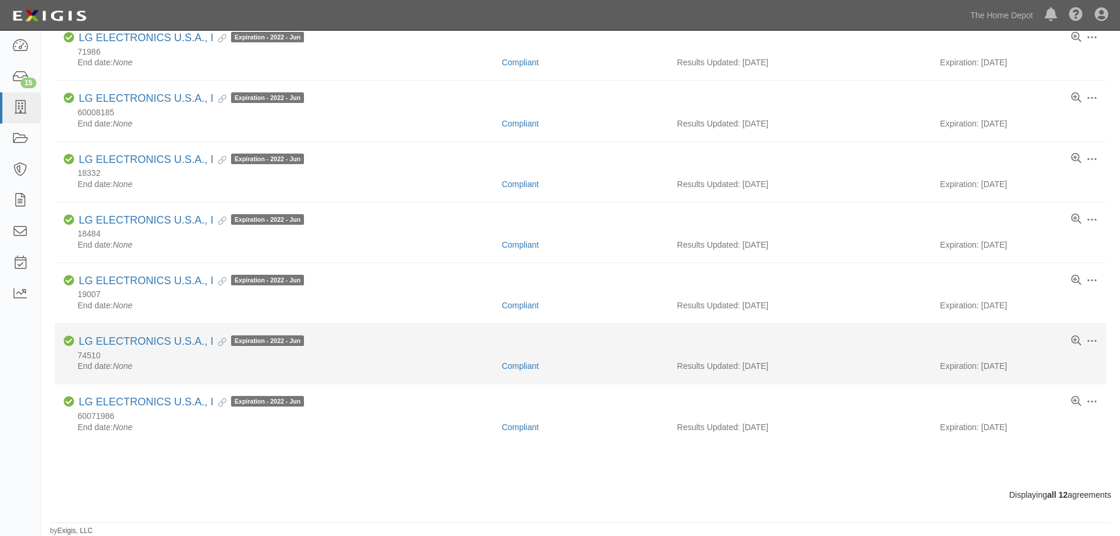
click at [431, 368] on div "End date: None" at bounding box center [278, 366] width 429 height 12
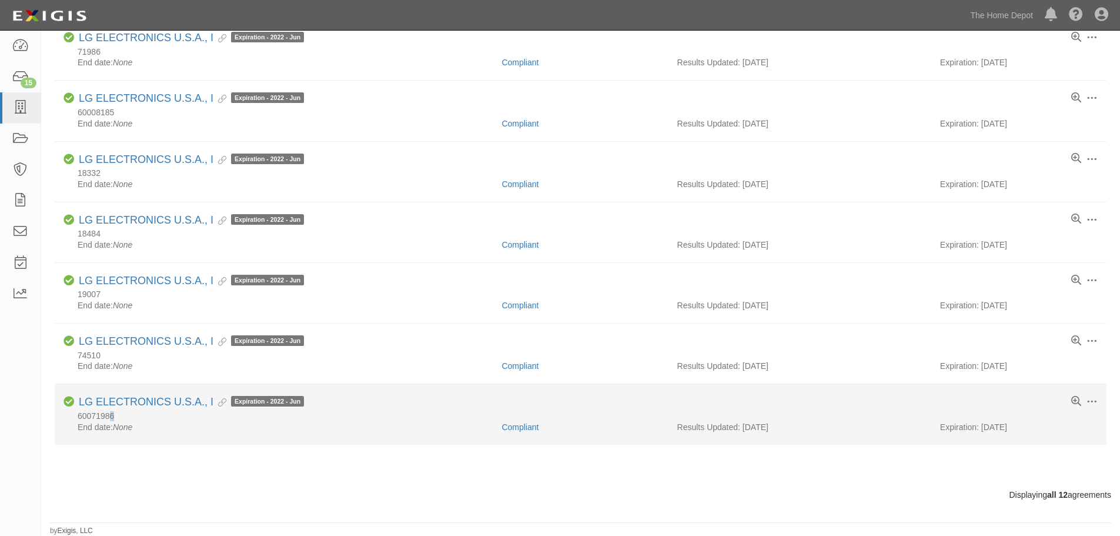
drag, startPoint x: 119, startPoint y: 415, endPoint x: 111, endPoint y: 415, distance: 8.2
click at [111, 415] on div "60071986" at bounding box center [581, 416] width 1034 height 10
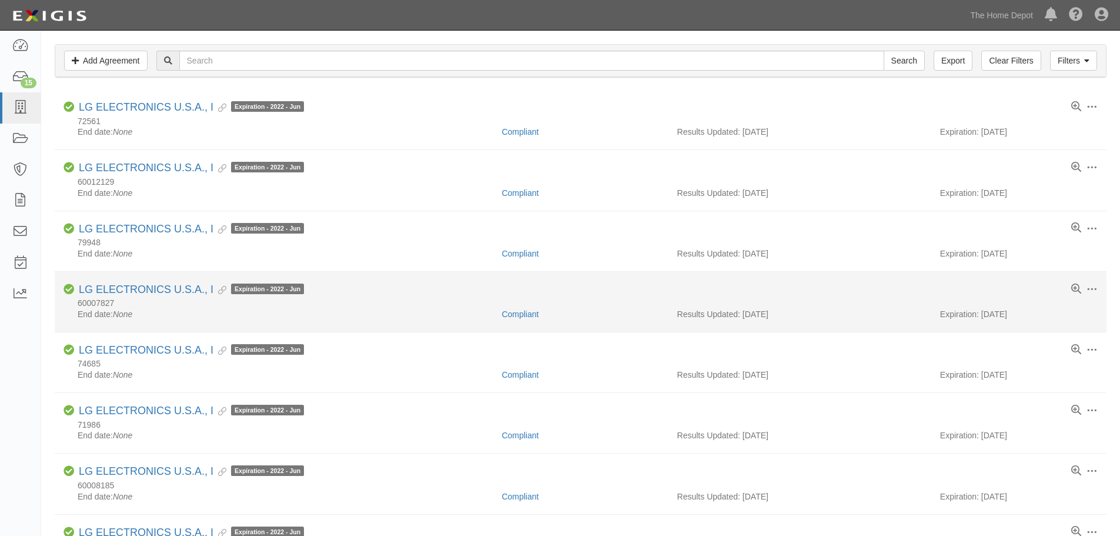
scroll to position [0, 0]
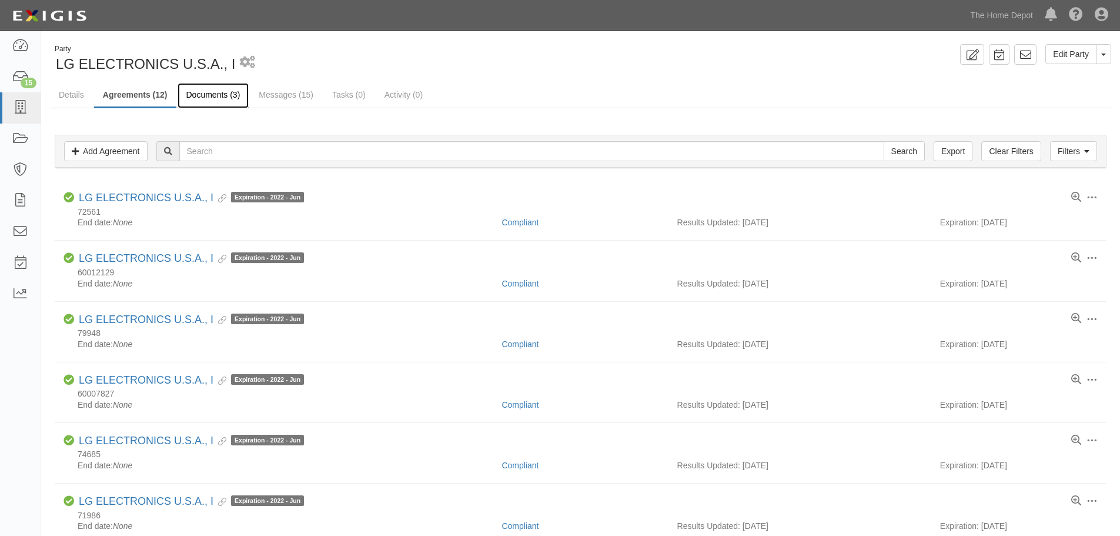
click at [212, 89] on link "Documents (3)" at bounding box center [214, 95] width 72 height 25
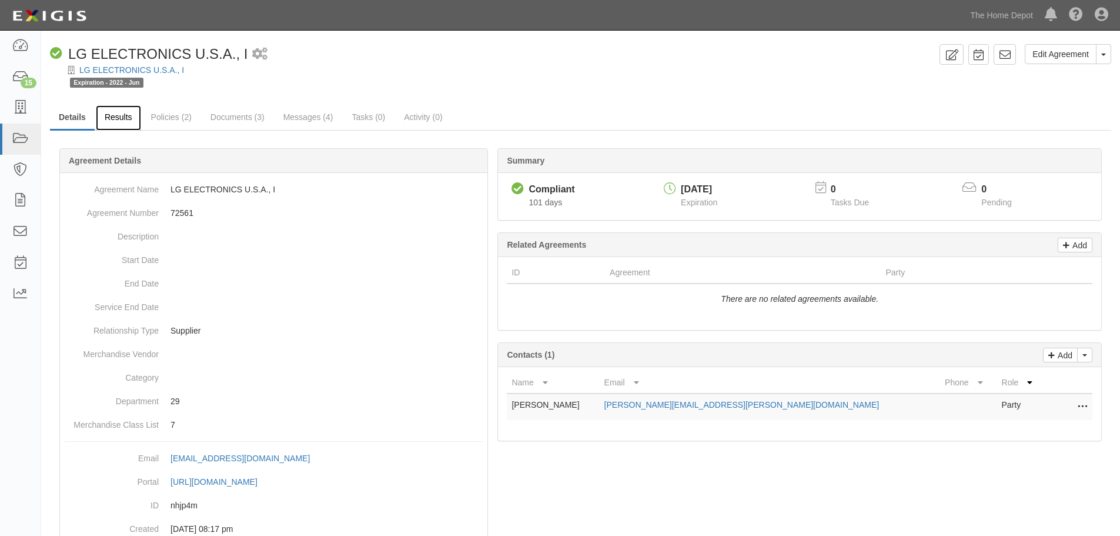
click at [126, 117] on link "Results" at bounding box center [118, 117] width 45 height 25
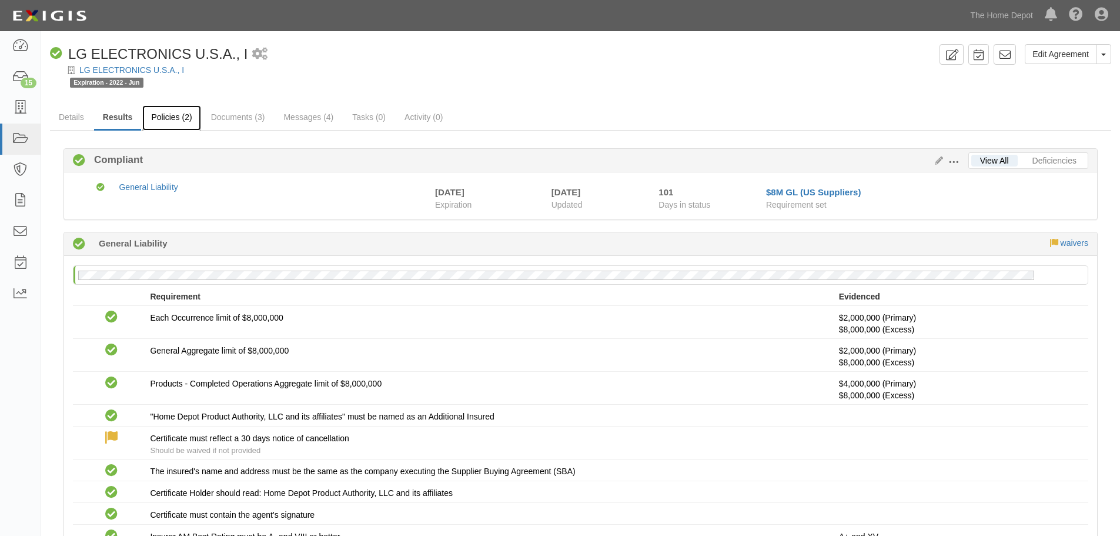
click at [176, 125] on link "Policies (2)" at bounding box center [171, 117] width 58 height 25
click at [334, 118] on link "Messages (4)" at bounding box center [309, 117] width 68 height 25
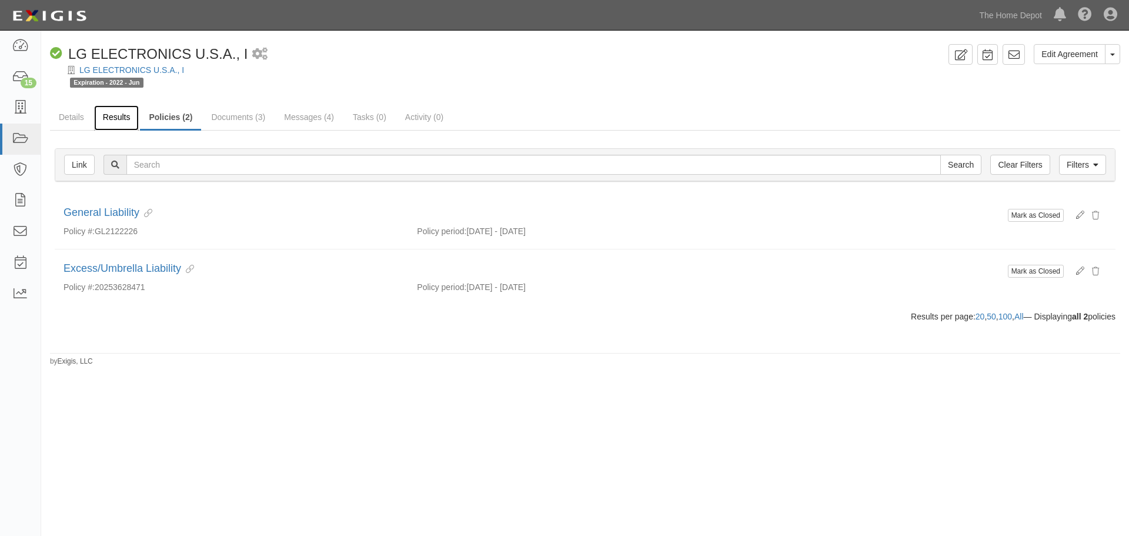
click at [121, 122] on link "Results" at bounding box center [116, 117] width 45 height 25
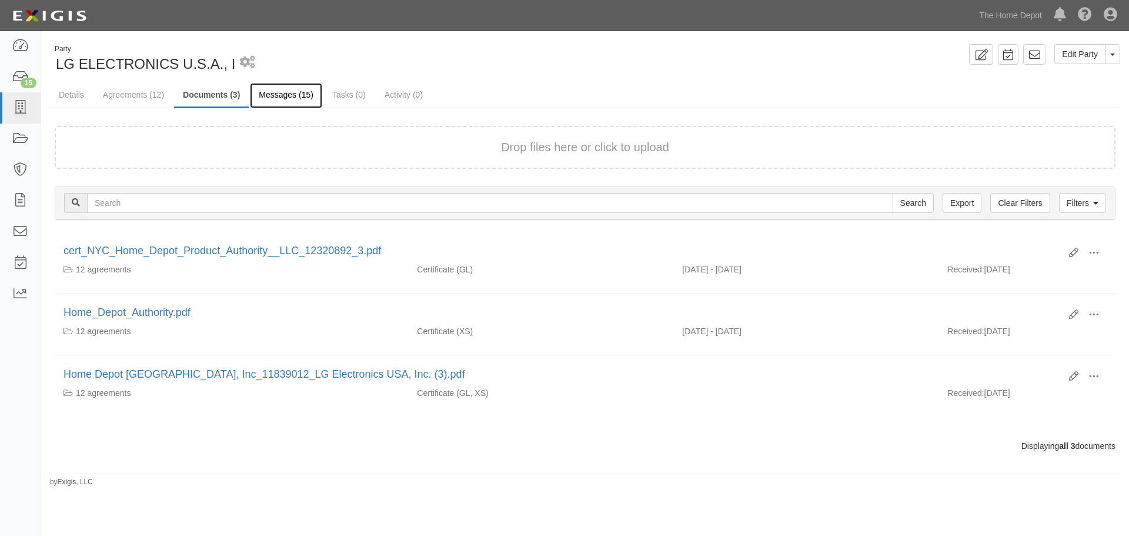
click at [318, 84] on link "Messages (15)" at bounding box center [286, 95] width 72 height 25
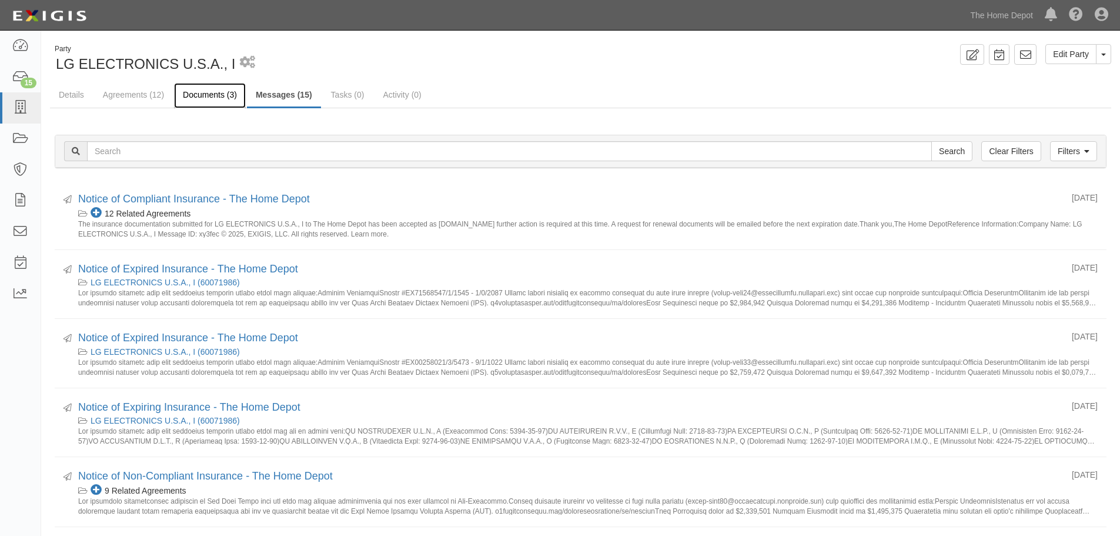
click at [223, 102] on link "Documents (3)" at bounding box center [210, 95] width 72 height 25
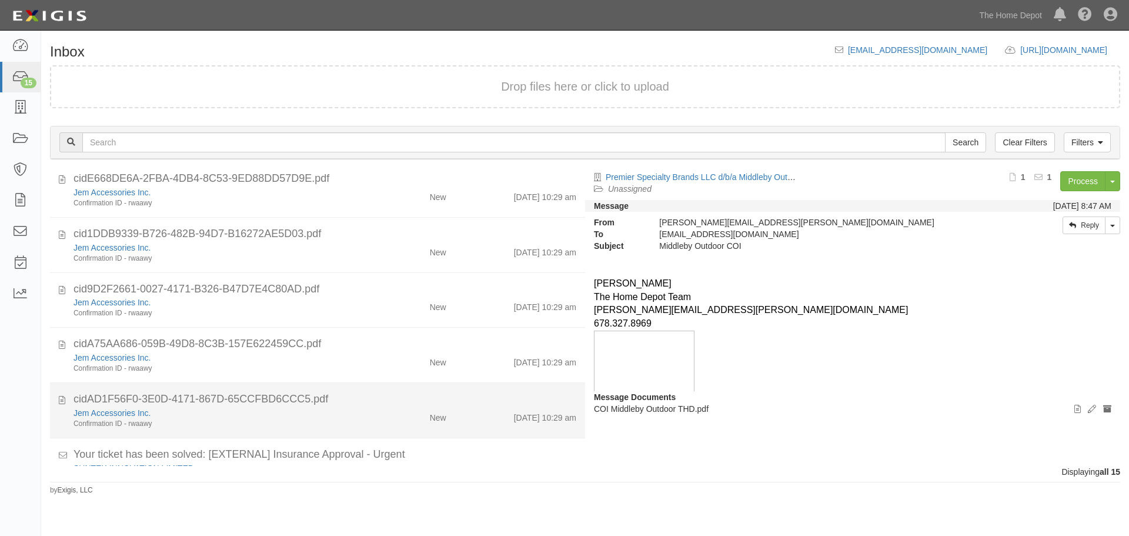
scroll to position [596, 0]
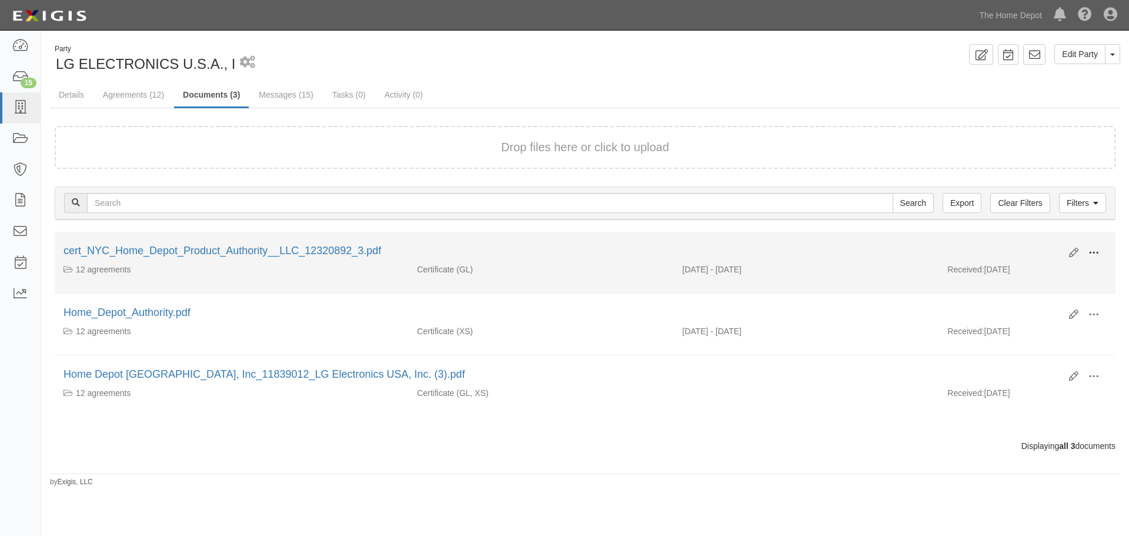
click at [1092, 249] on span at bounding box center [1093, 253] width 11 height 11
click at [1017, 269] on link "View" at bounding box center [1036, 269] width 93 height 21
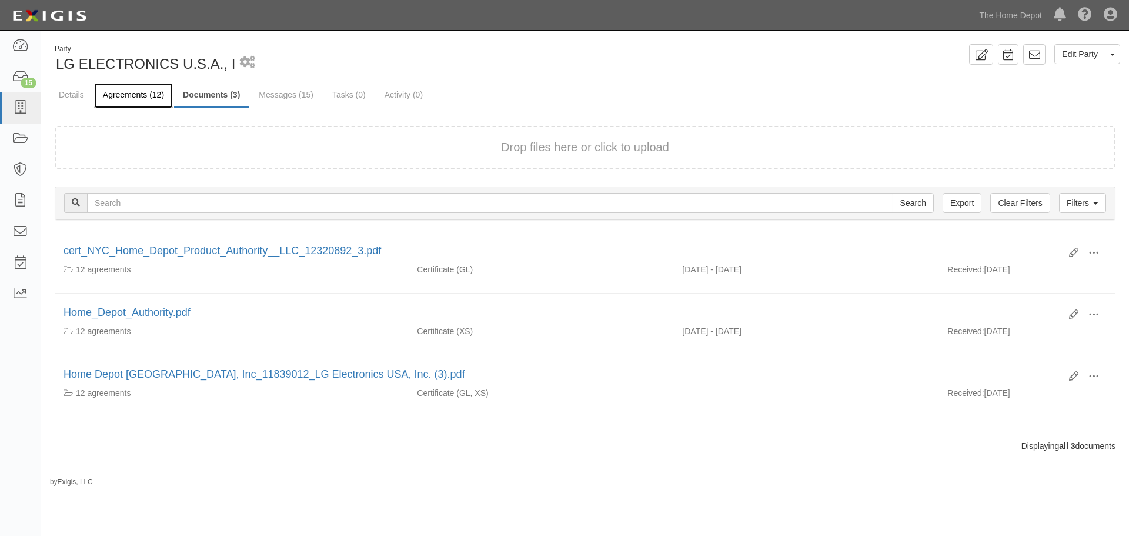
click at [123, 95] on link "Agreements (12)" at bounding box center [133, 95] width 79 height 25
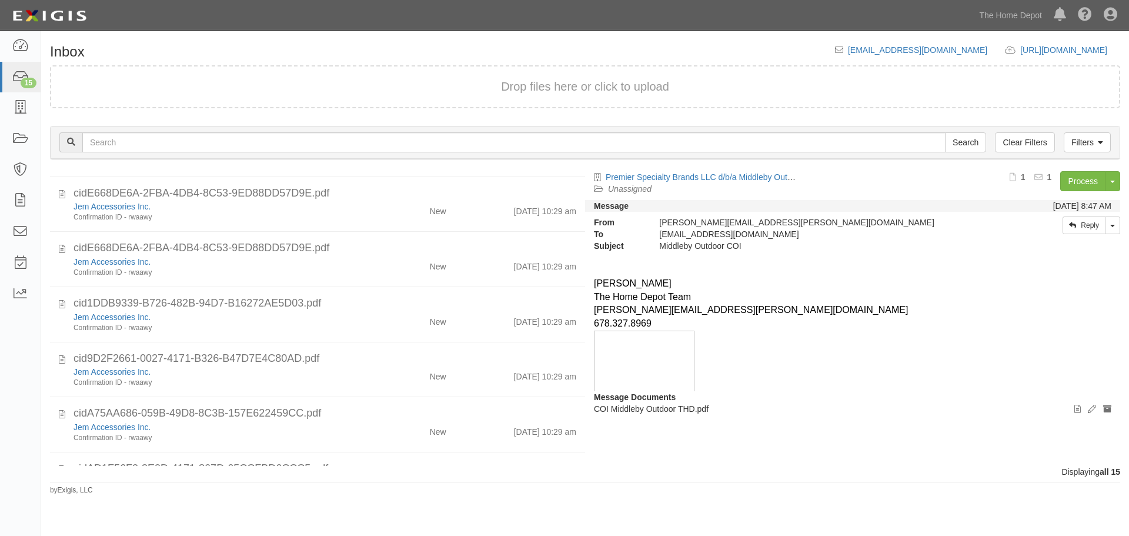
scroll to position [596, 0]
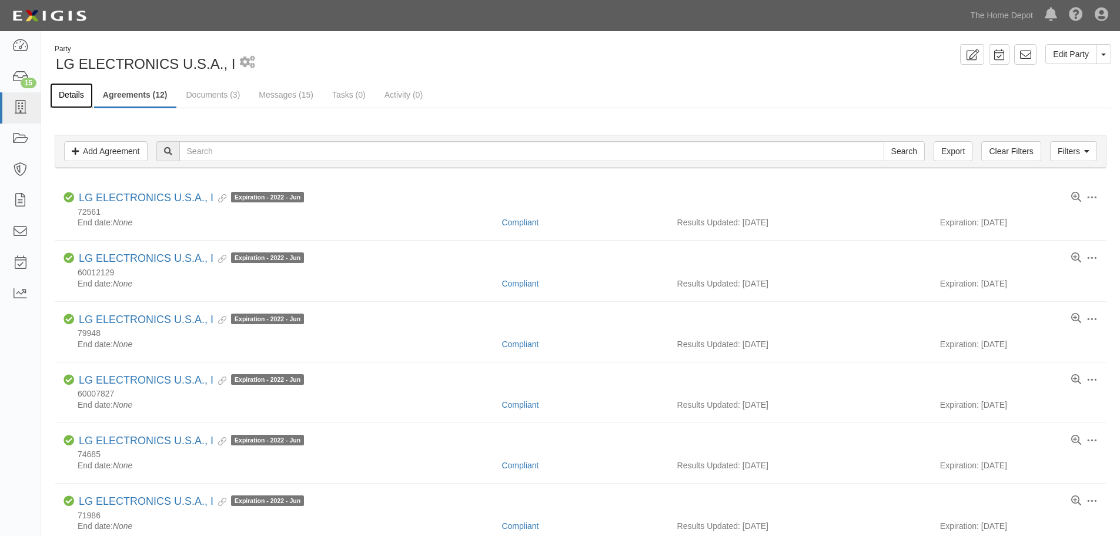
click at [62, 98] on link "Details" at bounding box center [71, 95] width 43 height 25
click at [208, 95] on link "Documents (3)" at bounding box center [214, 95] width 72 height 25
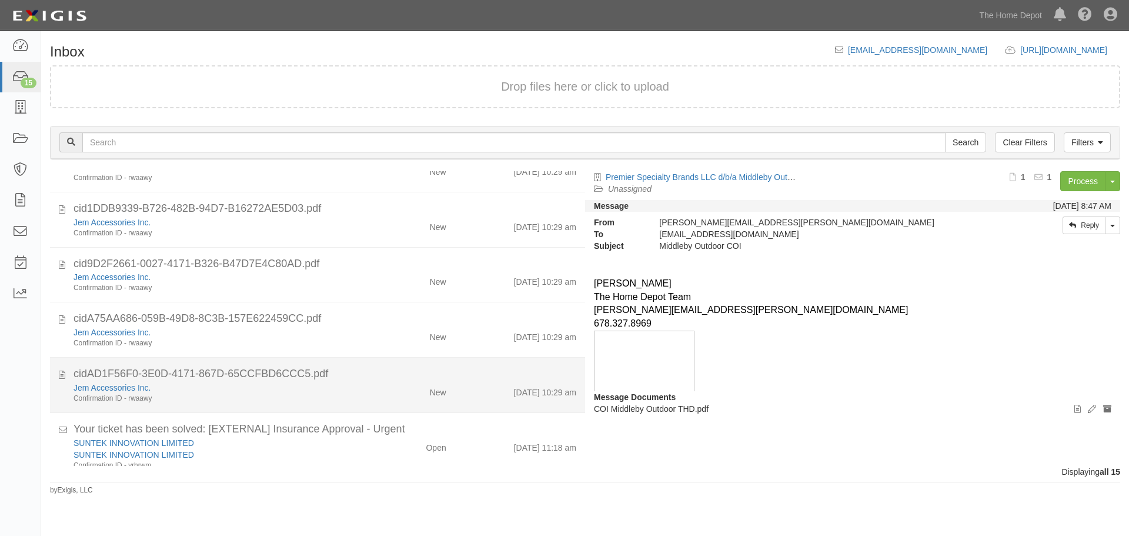
scroll to position [596, 0]
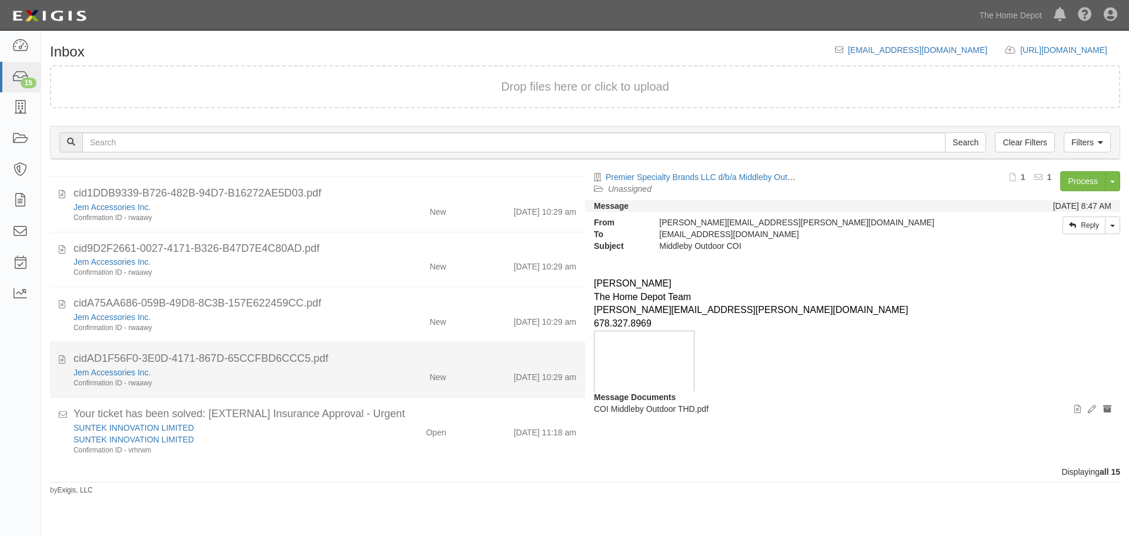
scroll to position [596, 0]
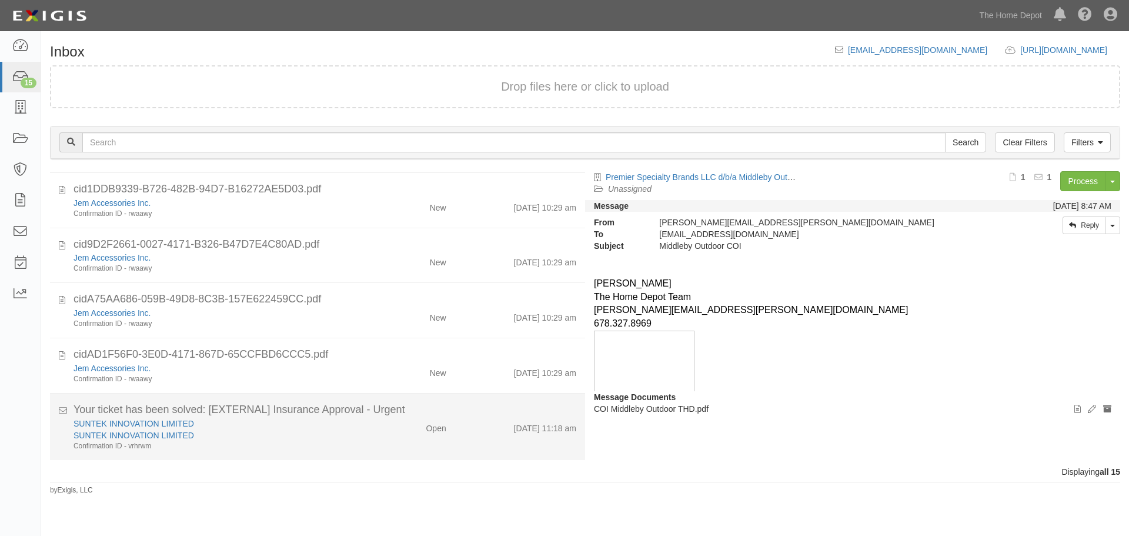
click at [453, 439] on div "SUNTEK INNOVATION LIMITED SUNTEK INNOVATION LIMITED Confirmation ID - vrhrwm Op…" at bounding box center [325, 434] width 520 height 34
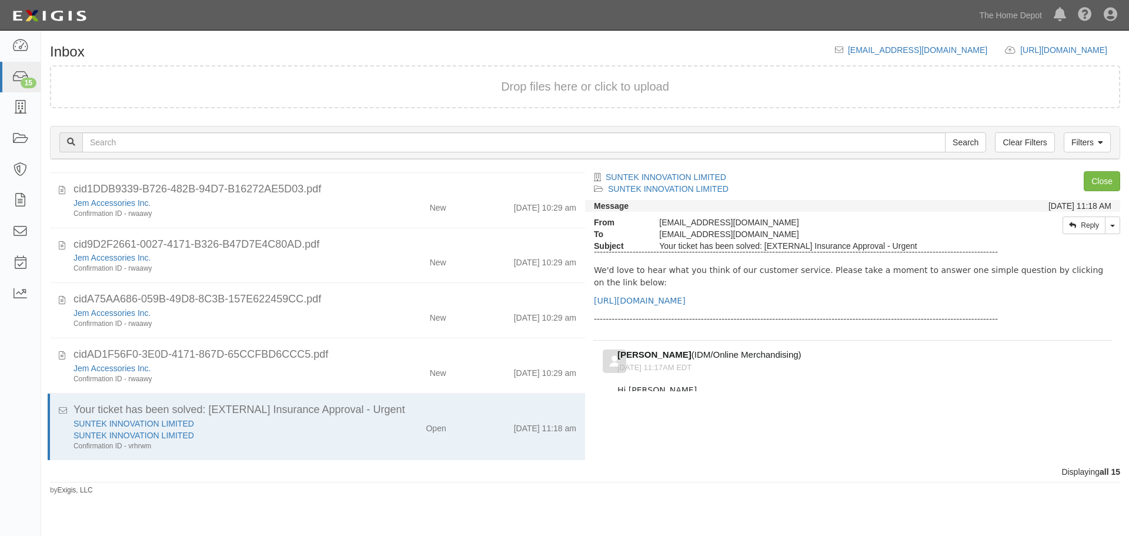
scroll to position [0, 0]
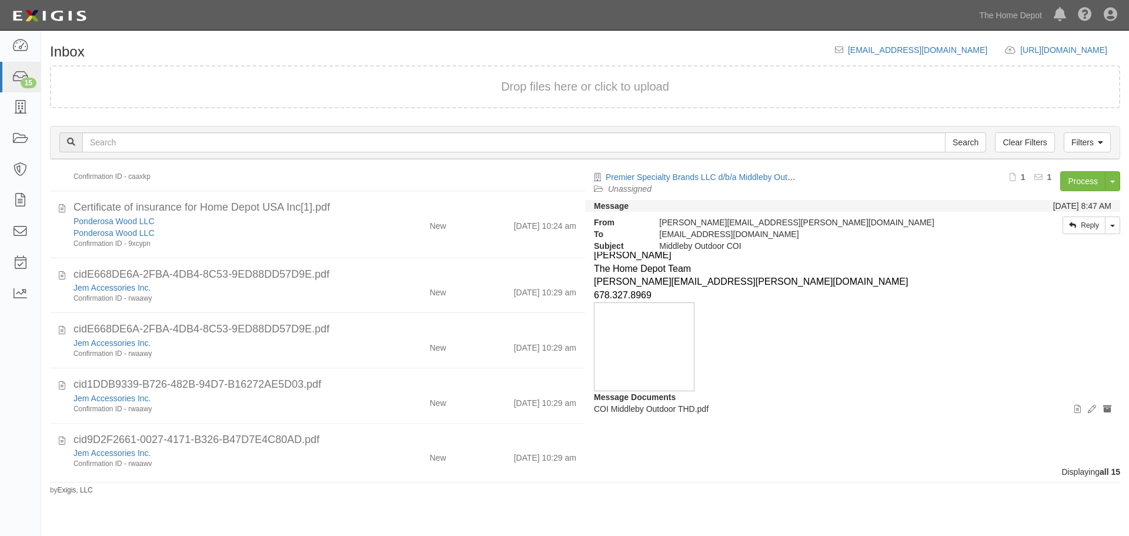
scroll to position [596, 0]
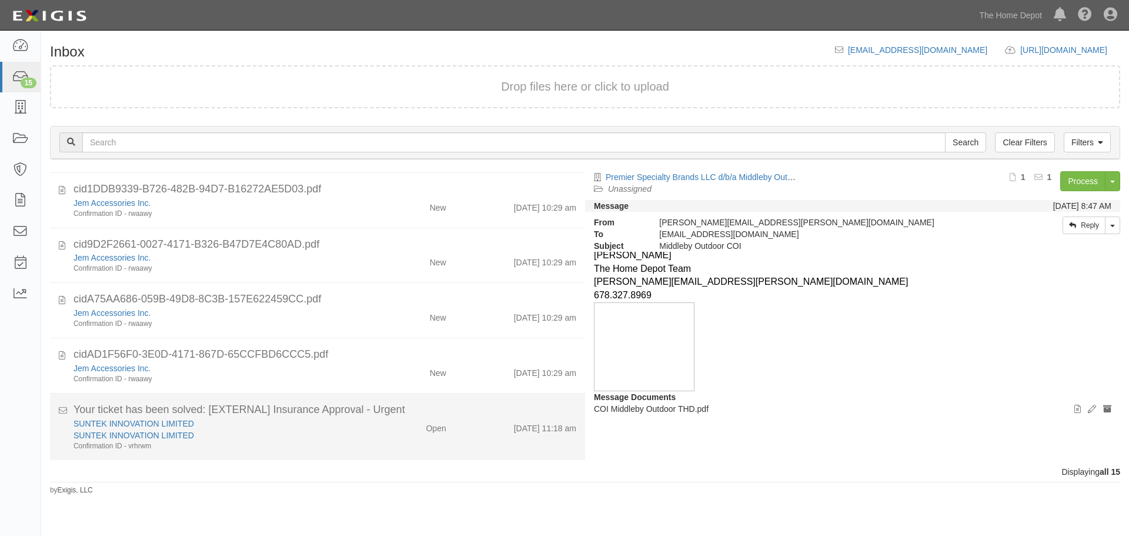
click at [461, 426] on div "[DATE] 11:18 am" at bounding box center [520, 425] width 130 height 16
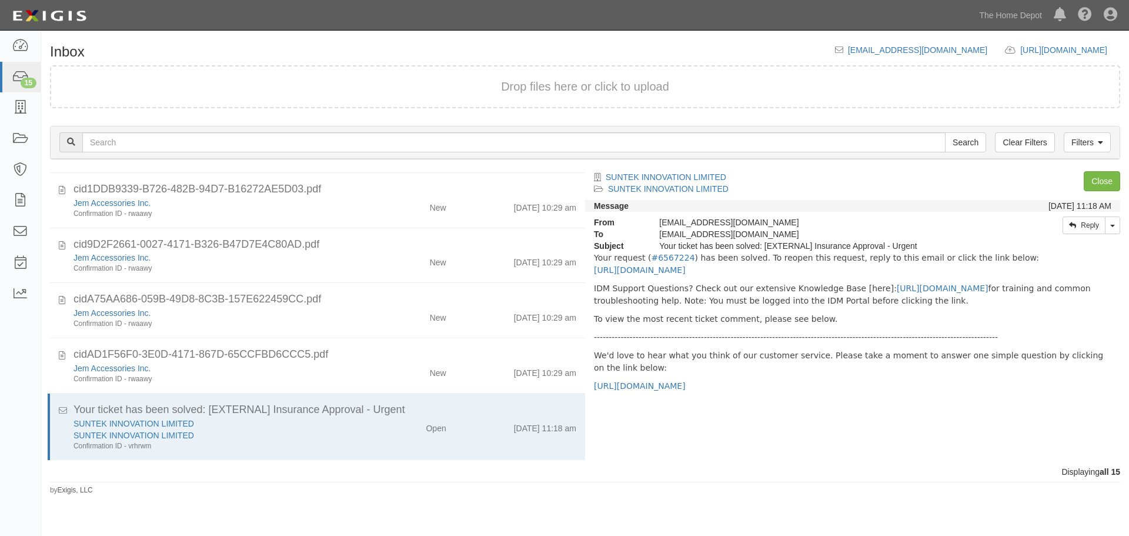
click at [761, 298] on p "IDM Support Questions? Check out our extensive Knowledge Base [here]: https://t…" at bounding box center [852, 294] width 517 height 25
drag, startPoint x: 1034, startPoint y: 386, endPoint x: 803, endPoint y: 175, distance: 313.0
click at [611, 172] on div "SUNTEK INNOVATION LIMITED SUNTEK INNOVATION LIMITED Process Toggle Document Dro…" at bounding box center [857, 313] width 544 height 284
click at [867, 188] on div "Process Toggle Document Dropdown Archive Document Close Mark as Done Toggle Tas…" at bounding box center [964, 185] width 312 height 29
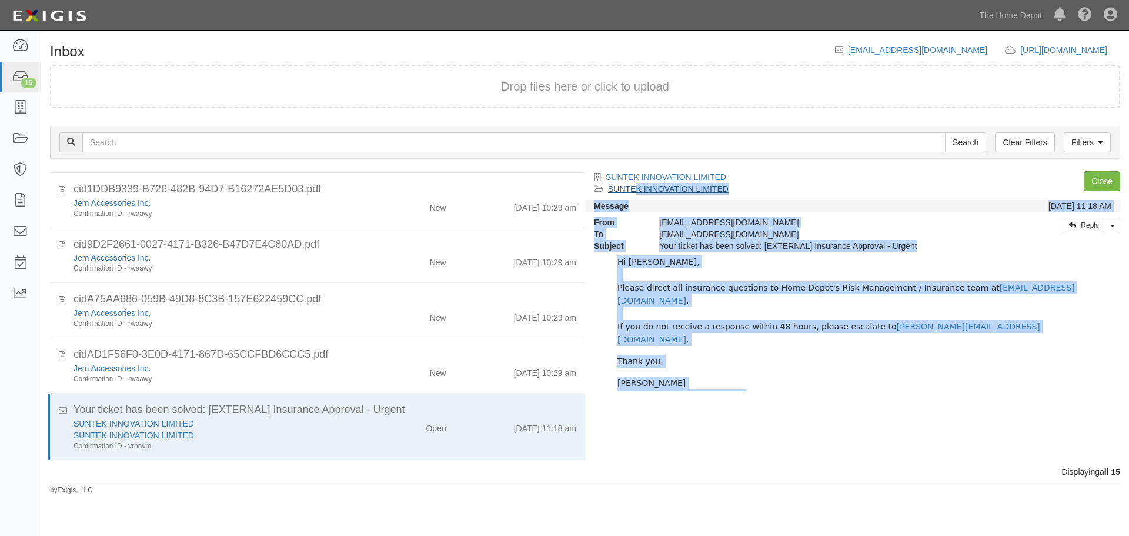
scroll to position [0, 0]
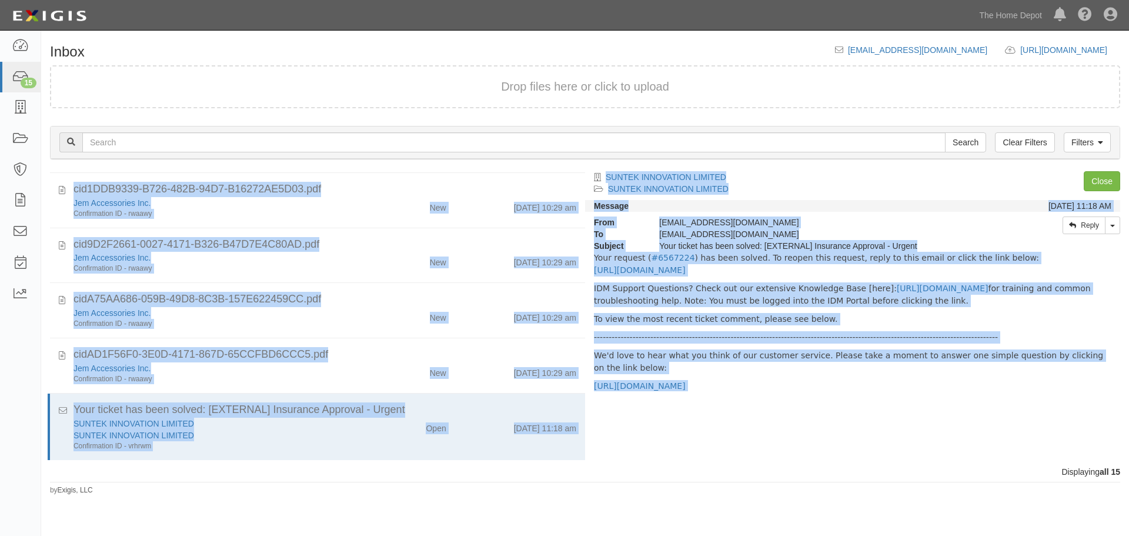
drag, startPoint x: 819, startPoint y: 365, endPoint x: 791, endPoint y: 167, distance: 200.2
click at [742, 152] on div "Inbox inbox@thdmerchandising.complianz.com https://complianz.com/organizations/…" at bounding box center [585, 269] width 1088 height 451
click at [809, 168] on div "Filters Clear Filters Search Filters Document Status New Transcribed Date Recei…" at bounding box center [585, 144] width 1088 height 54
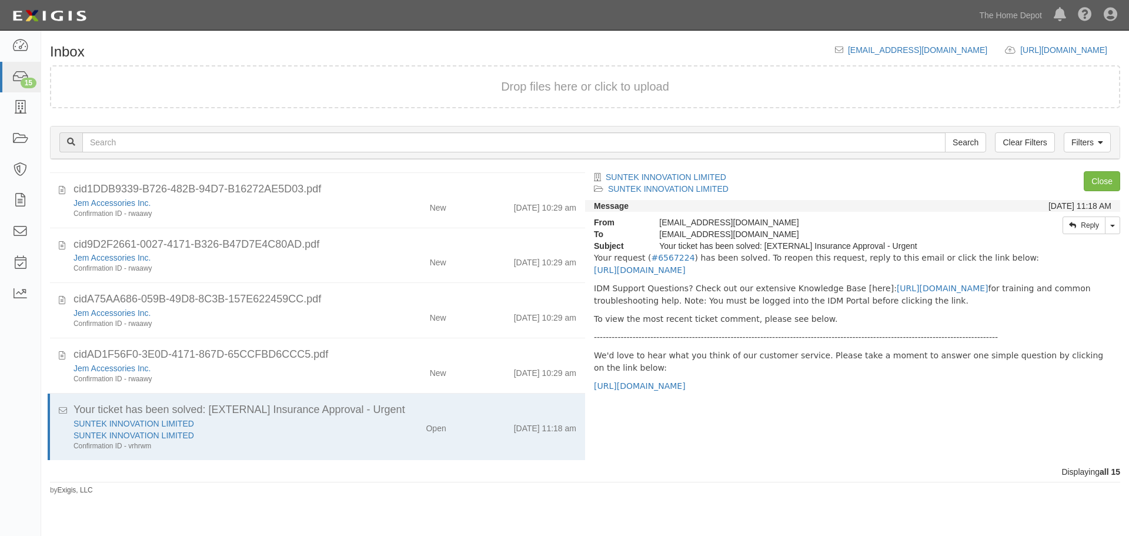
drag, startPoint x: 794, startPoint y: 339, endPoint x: 594, endPoint y: 260, distance: 215.2
click at [594, 260] on div "Your request ( #6567224 ) has been solved. To reopen this request, reply to thi…" at bounding box center [852, 321] width 535 height 139
click at [886, 298] on p "IDM Support Questions? Check out our extensive Knowledge Base [here]: https://t…" at bounding box center [852, 294] width 517 height 25
click at [917, 272] on p "Your request ( #6567224 ) has been solved. To reopen this request, reply to thi…" at bounding box center [852, 264] width 517 height 25
click at [1055, 343] on p "-------------------------------------------------------------------------------…" at bounding box center [852, 337] width 517 height 12
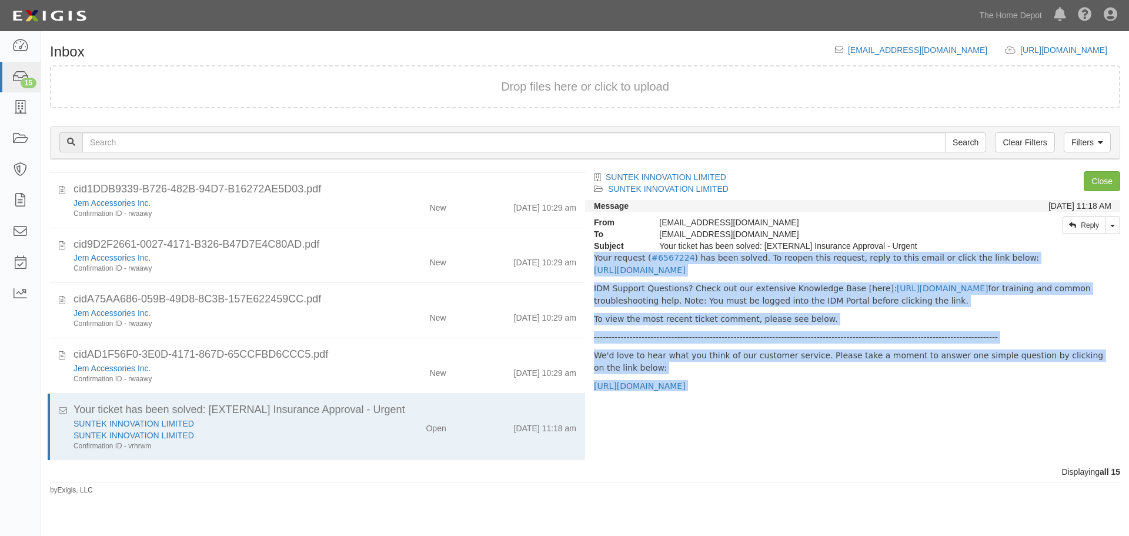
drag, startPoint x: 759, startPoint y: 353, endPoint x: 644, endPoint y: 236, distance: 163.8
click at [590, 252] on div "Your request ( #6567224 ) has been solved. To reopen this request, reply to thi…" at bounding box center [852, 321] width 535 height 139
click at [930, 202] on div "SUNTEK INNOVATION LIMITED SUNTEK INNOVATION LIMITED Process Toggle Document Dro…" at bounding box center [857, 313] width 544 height 284
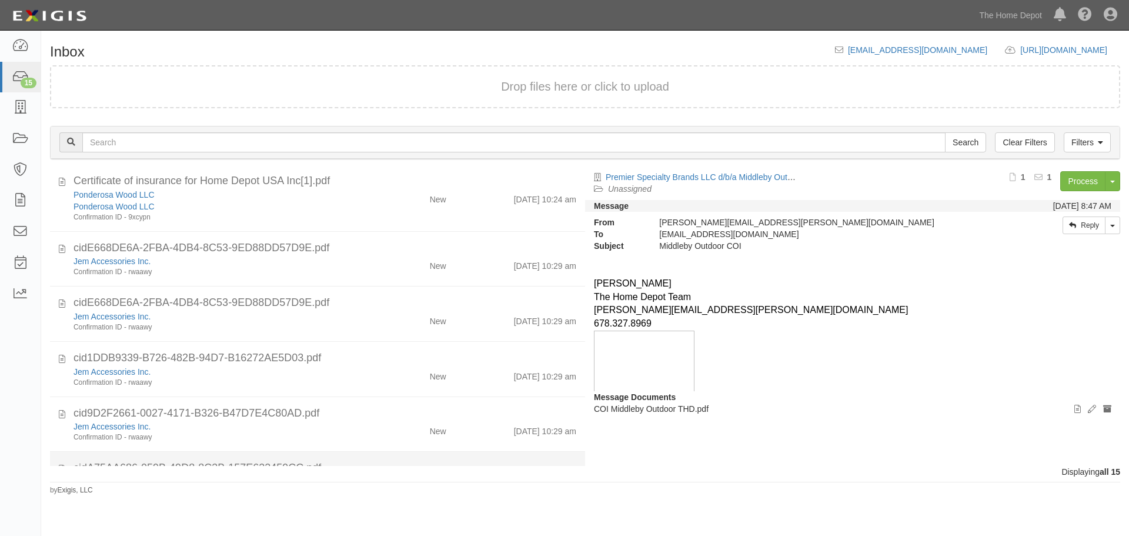
scroll to position [596, 0]
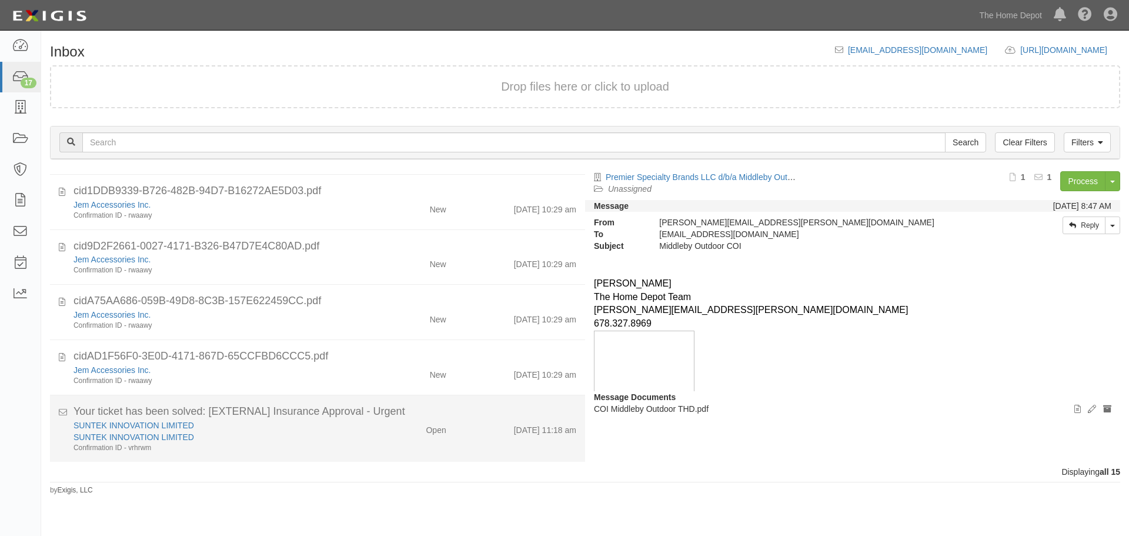
scroll to position [596, 0]
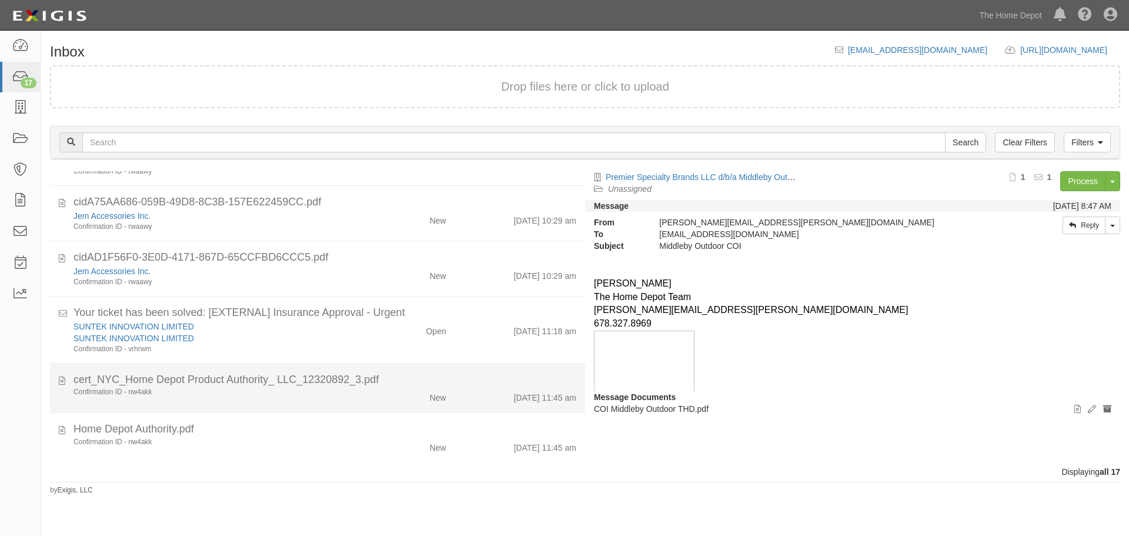
scroll to position [696, 0]
click at [299, 397] on div "Confirmation ID - nw4akk New [DATE] 11:45 am" at bounding box center [325, 393] width 520 height 16
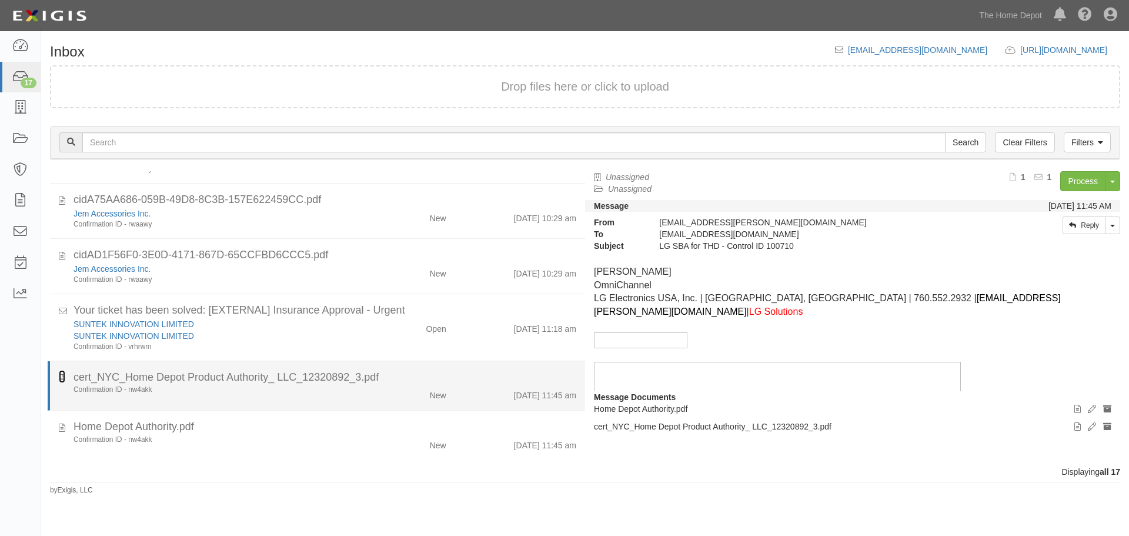
click at [64, 376] on icon at bounding box center [62, 376] width 6 height 13
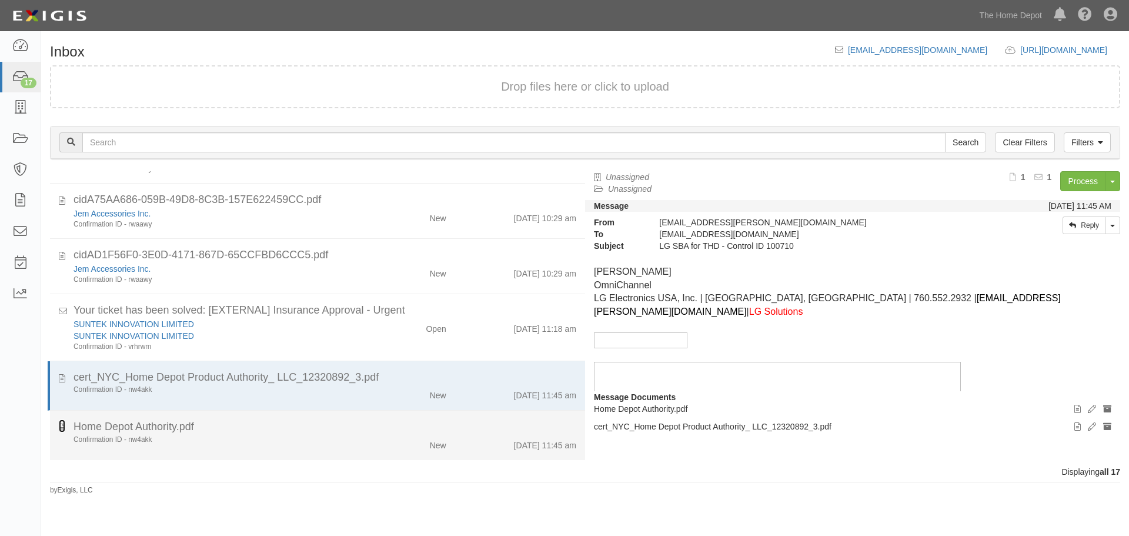
click at [64, 429] on icon at bounding box center [62, 425] width 6 height 13
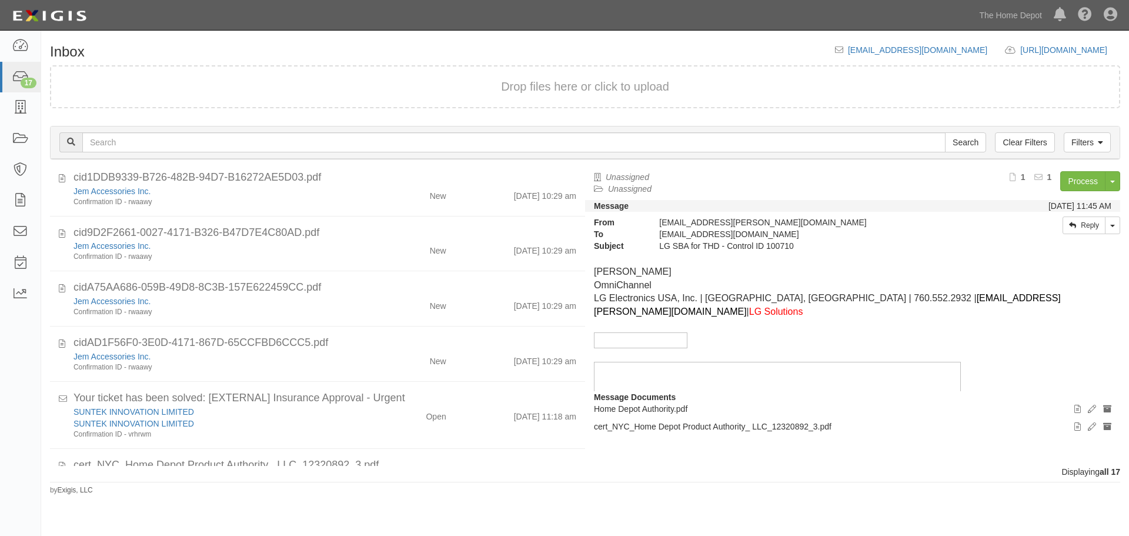
scroll to position [500, 0]
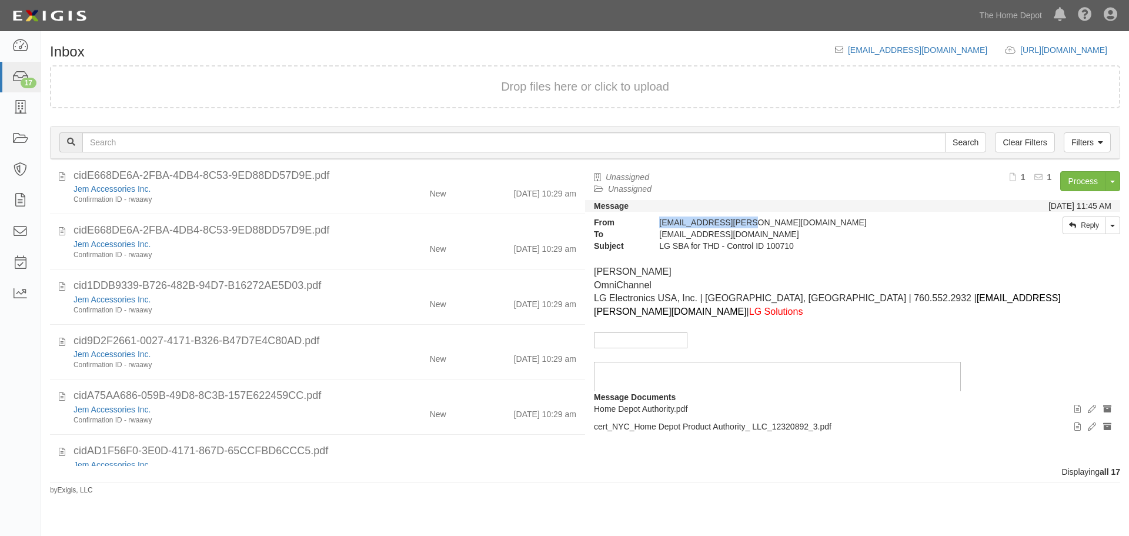
drag, startPoint x: 734, startPoint y: 228, endPoint x: 661, endPoint y: 227, distance: 73.5
click at [661, 227] on div "chris1.smith@lge.com" at bounding box center [813, 222] width 327 height 12
click at [996, 258] on p at bounding box center [852, 259] width 517 height 14
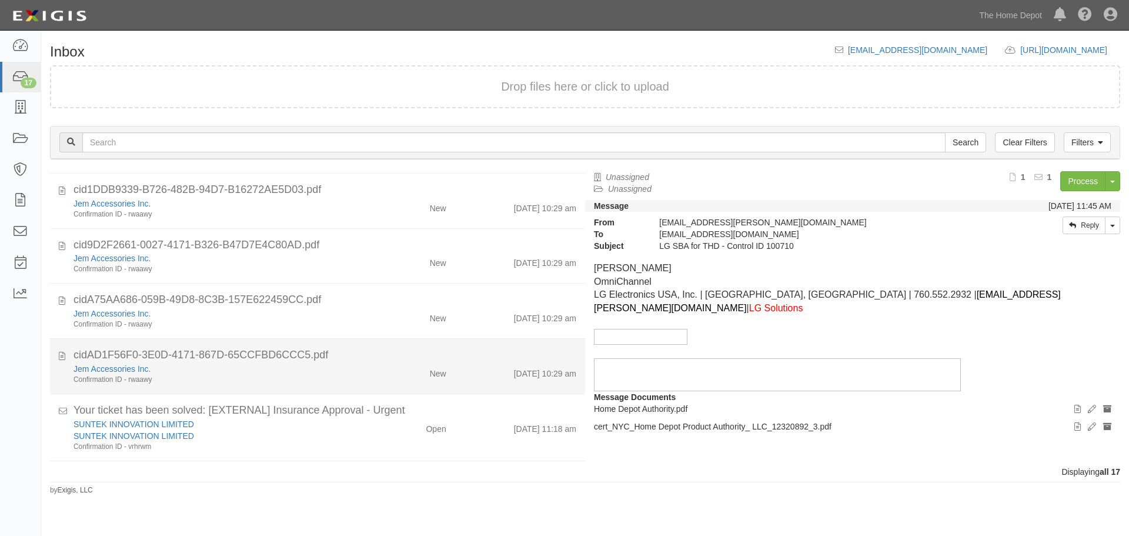
scroll to position [696, 0]
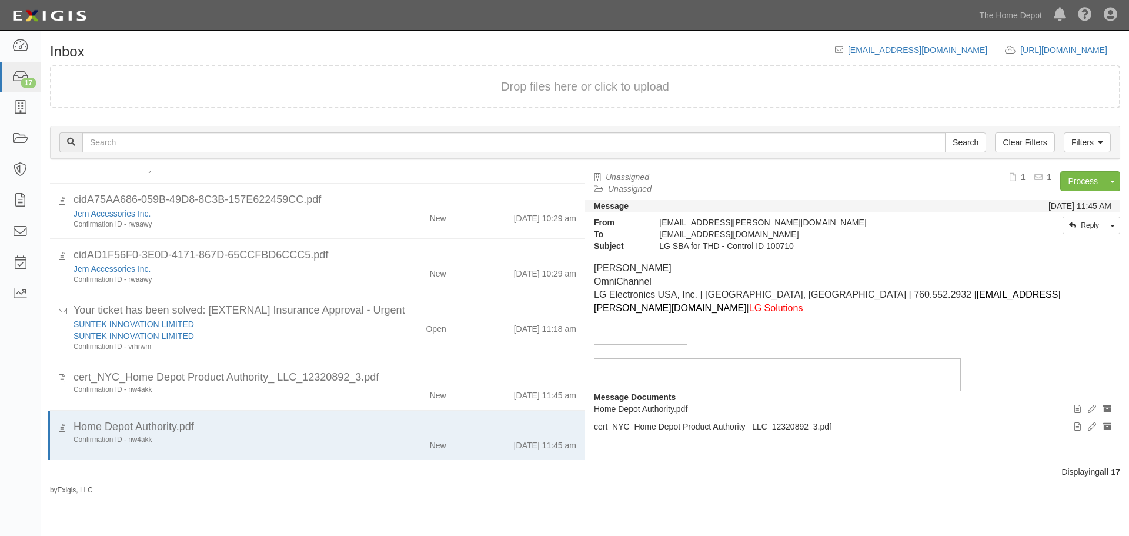
click at [576, 393] on div "COI Middleby Outdoor THD.pdf Premier Specialty Brands LLC d/b/a Middleby Outdoo…" at bounding box center [313, 318] width 544 height 295
drag, startPoint x: 250, startPoint y: 418, endPoint x: 706, endPoint y: 449, distance: 456.7
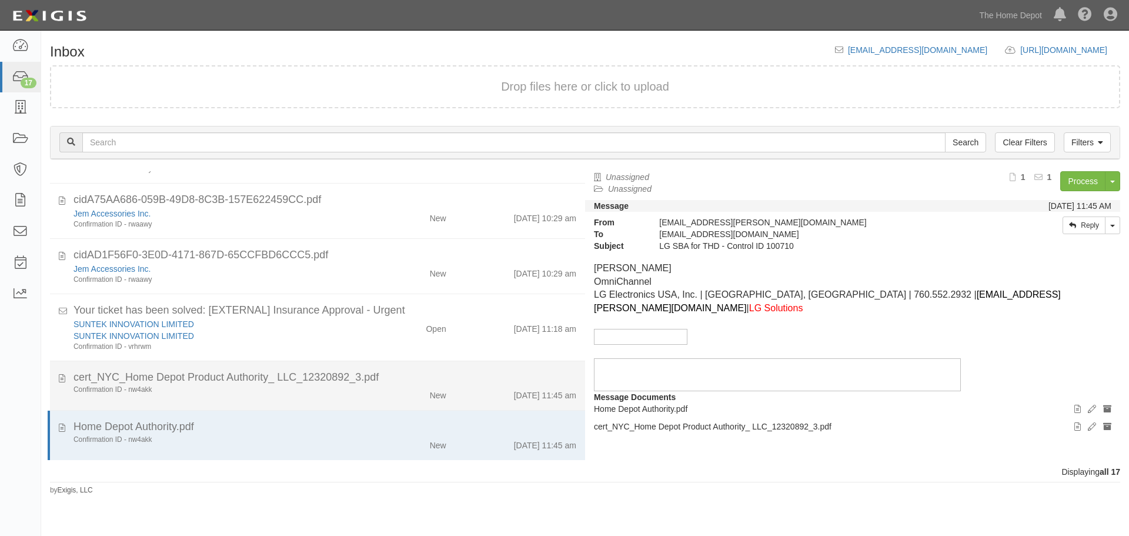
click at [457, 367] on li "cert_NYC_Home Depot Product Authority_ LLC_12320892_3.pdf Confirmation ID - nw4…" at bounding box center [317, 386] width 535 height 50
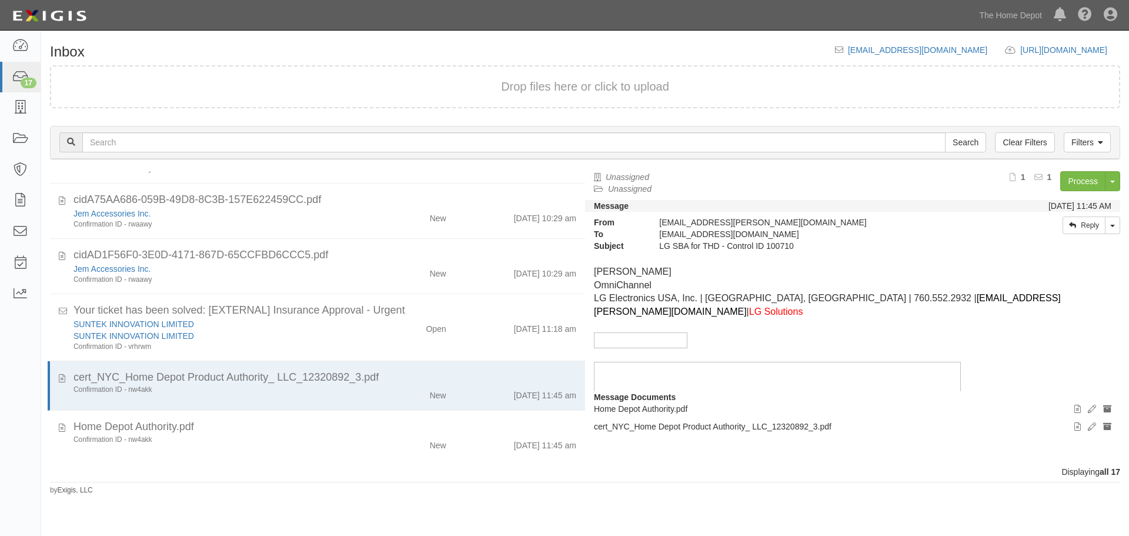
click at [732, 258] on p at bounding box center [852, 259] width 517 height 14
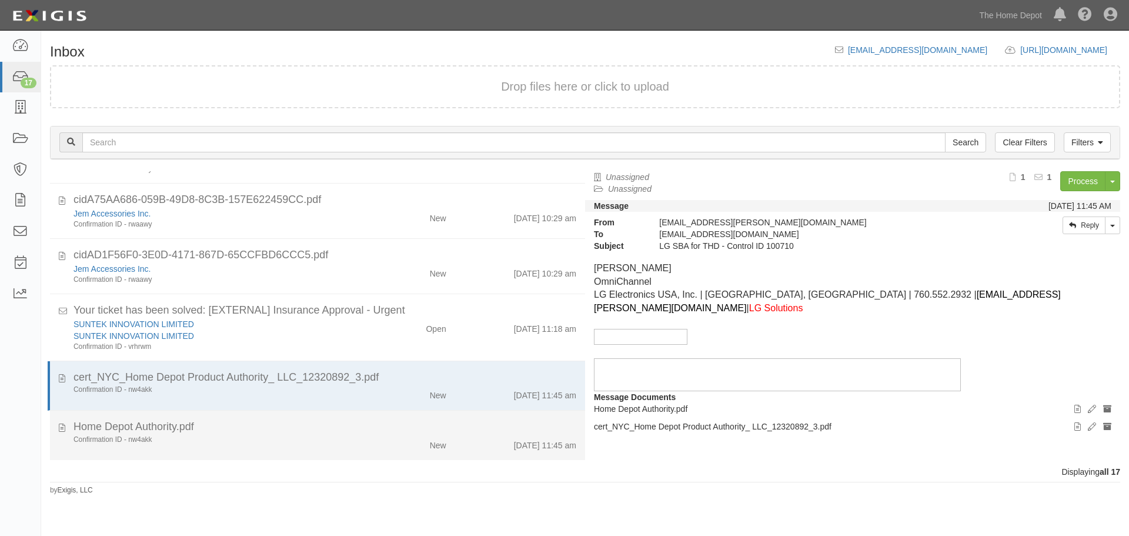
click at [445, 426] on div "Home Depot Authority.pdf" at bounding box center [325, 426] width 503 height 15
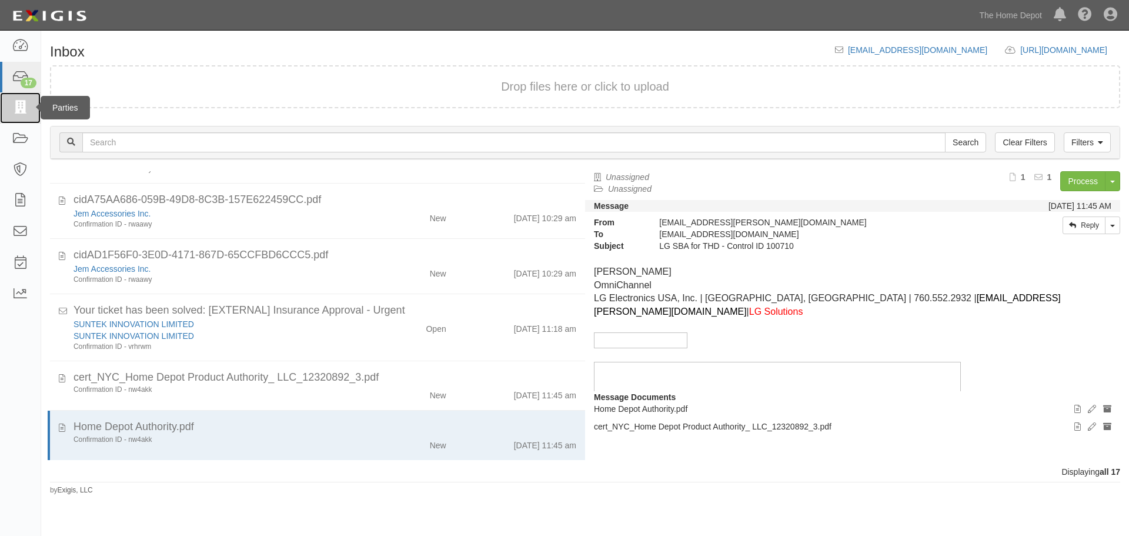
click at [27, 112] on icon at bounding box center [20, 108] width 16 height 14
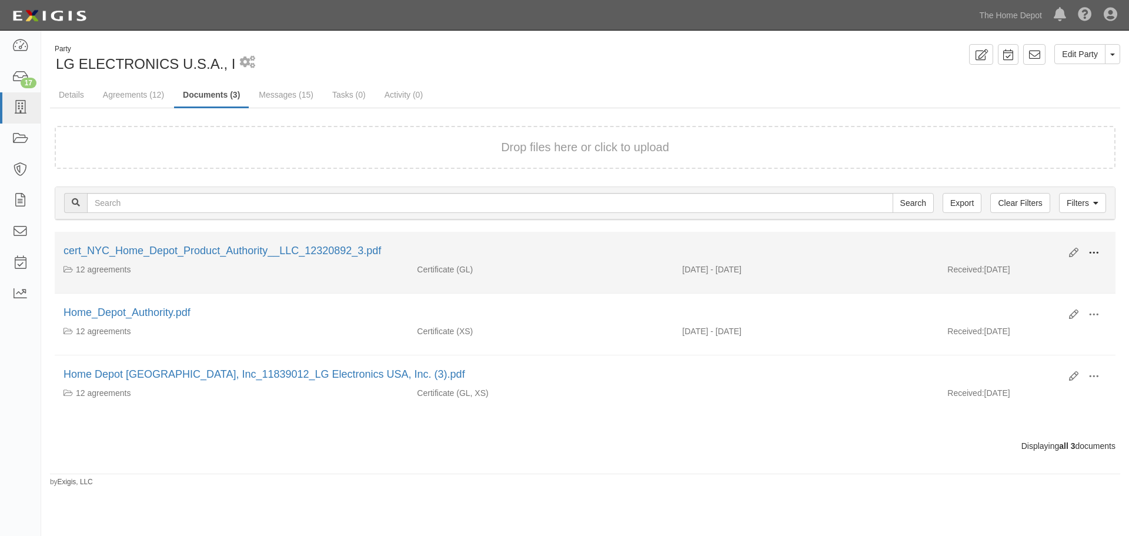
click at [1085, 253] on button at bounding box center [1094, 253] width 26 height 20
click at [1023, 272] on link "View" at bounding box center [1036, 269] width 93 height 21
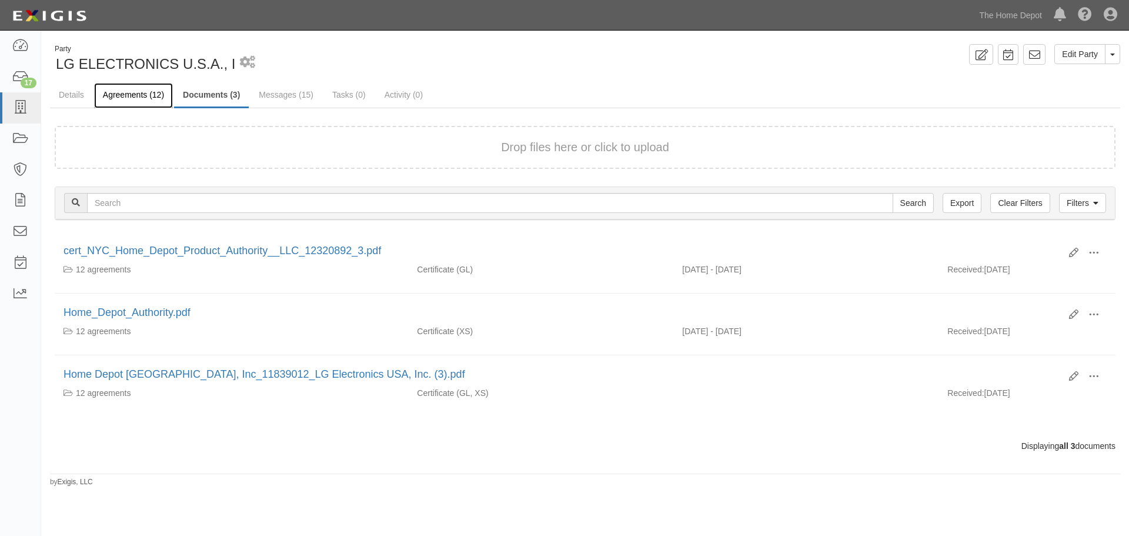
click at [147, 106] on link "Agreements (12)" at bounding box center [133, 95] width 79 height 25
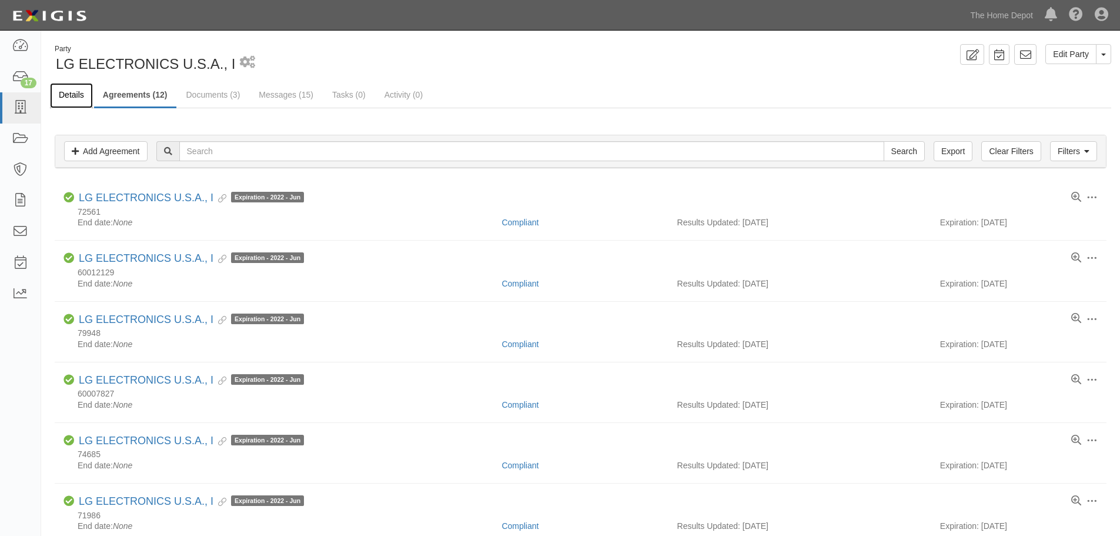
click at [71, 93] on link "Details" at bounding box center [71, 95] width 43 height 25
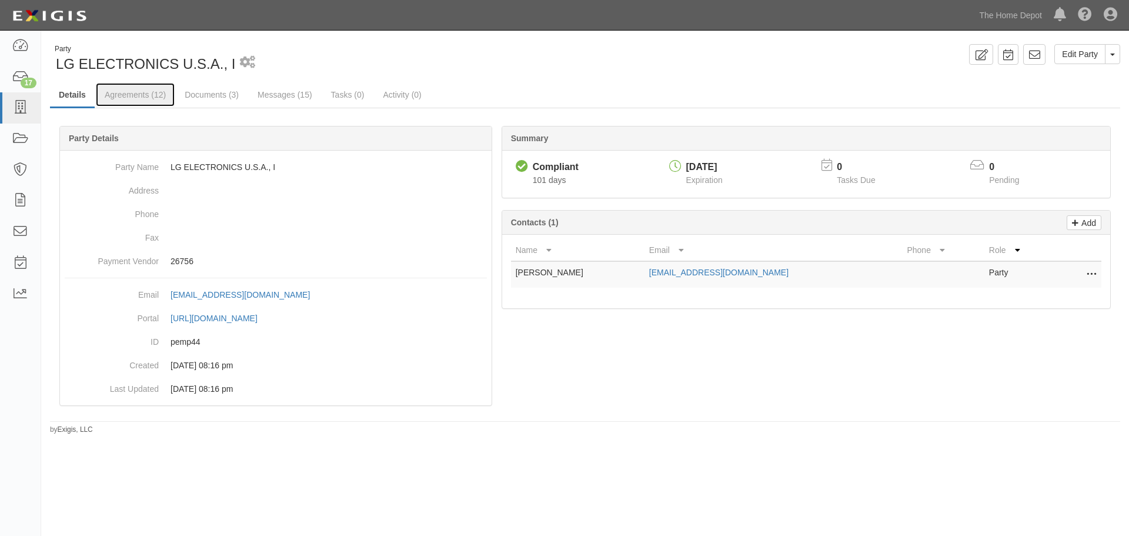
click at [137, 97] on link "Agreements (12)" at bounding box center [135, 95] width 79 height 24
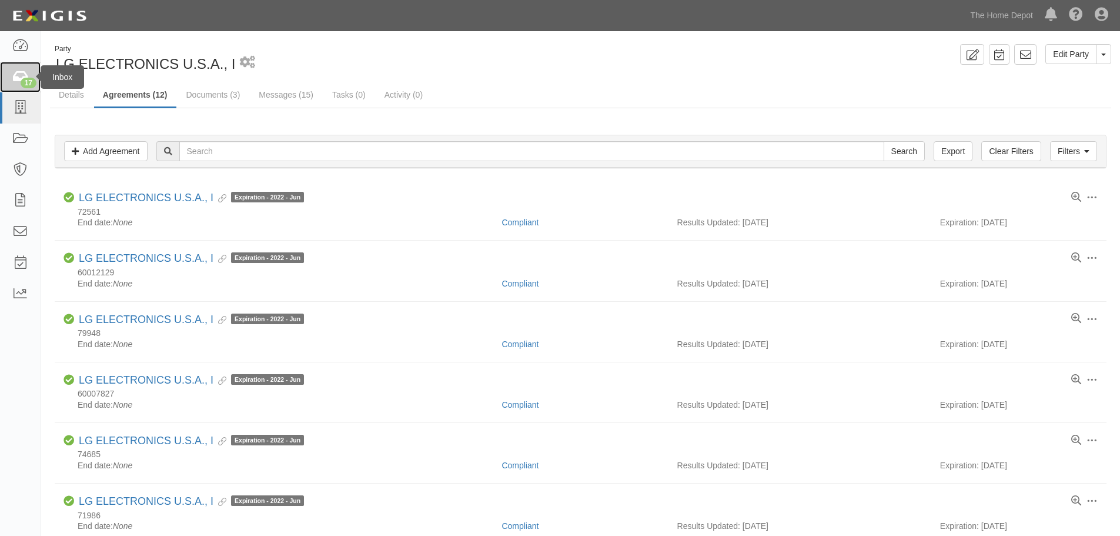
click at [26, 81] on div "17" at bounding box center [29, 83] width 16 height 11
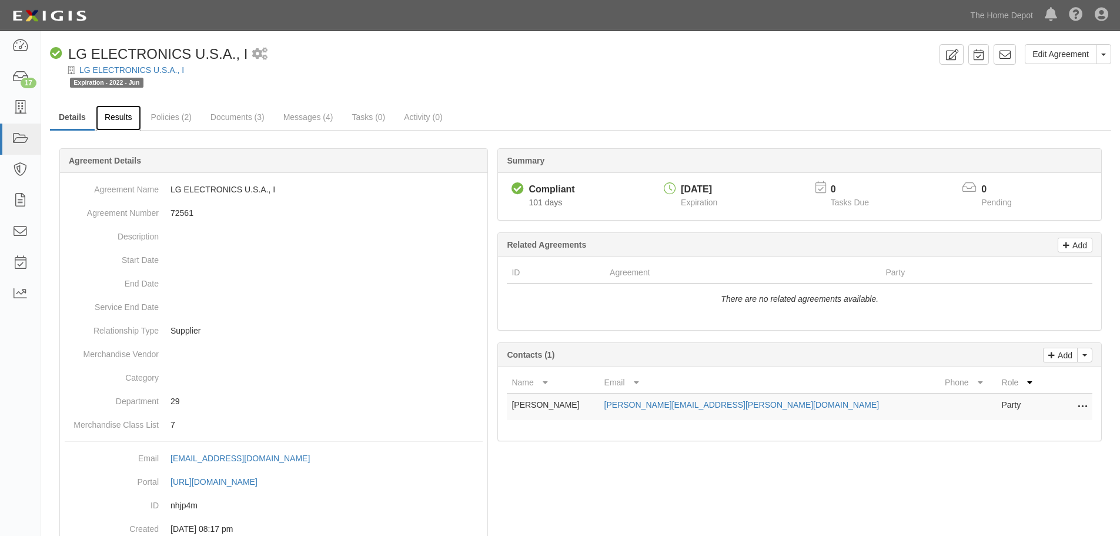
click at [118, 128] on link "Results" at bounding box center [118, 117] width 45 height 25
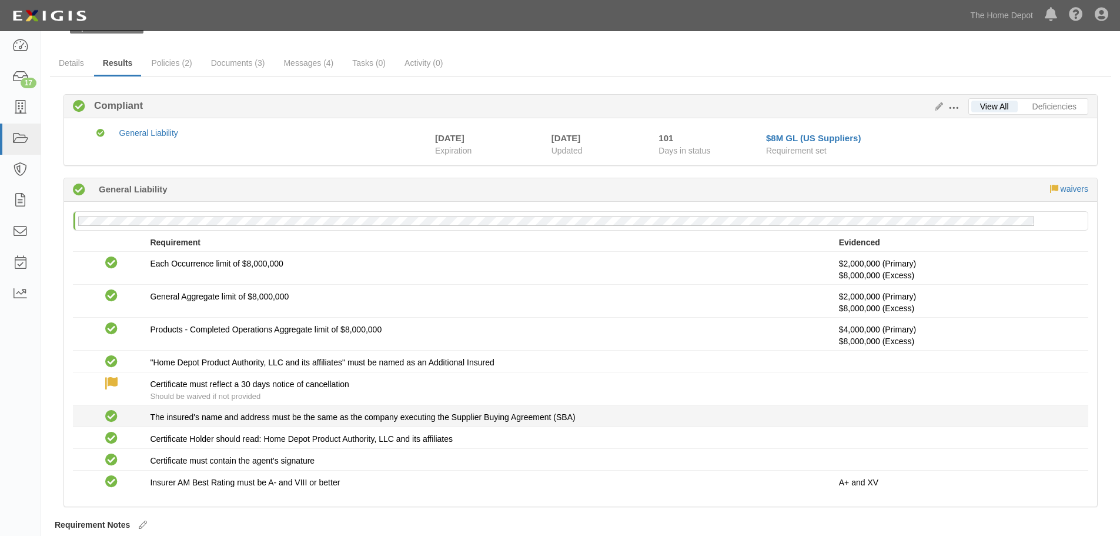
scroll to position [95, 0]
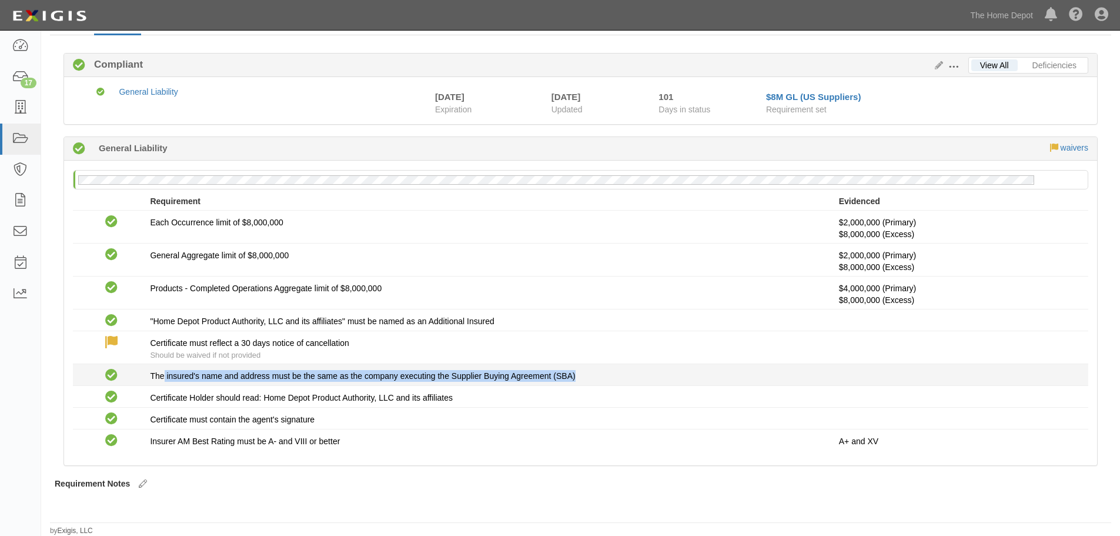
drag, startPoint x: 162, startPoint y: 385, endPoint x: 613, endPoint y: 369, distance: 450.7
click at [613, 369] on li "Compliant The insured's name and address must be the same as the company execut…" at bounding box center [580, 375] width 1015 height 22
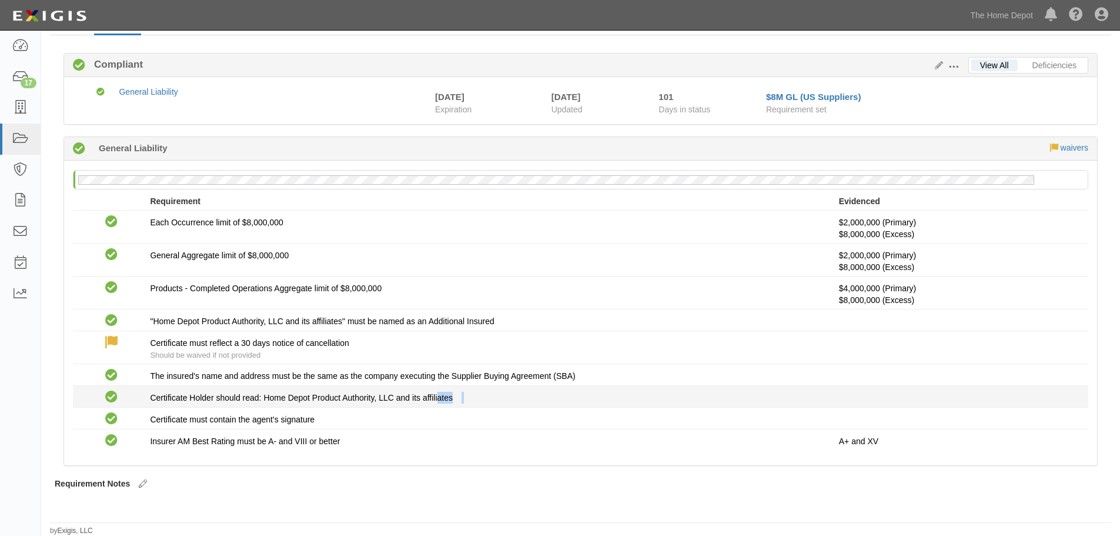
drag, startPoint x: 147, startPoint y: 413, endPoint x: 468, endPoint y: 396, distance: 321.5
click at [449, 398] on div "Compliant Each Occurrence limit of $8,000,000 $2,000,000 (Primary) $8,000,000 (…" at bounding box center [580, 331] width 1015 height 240
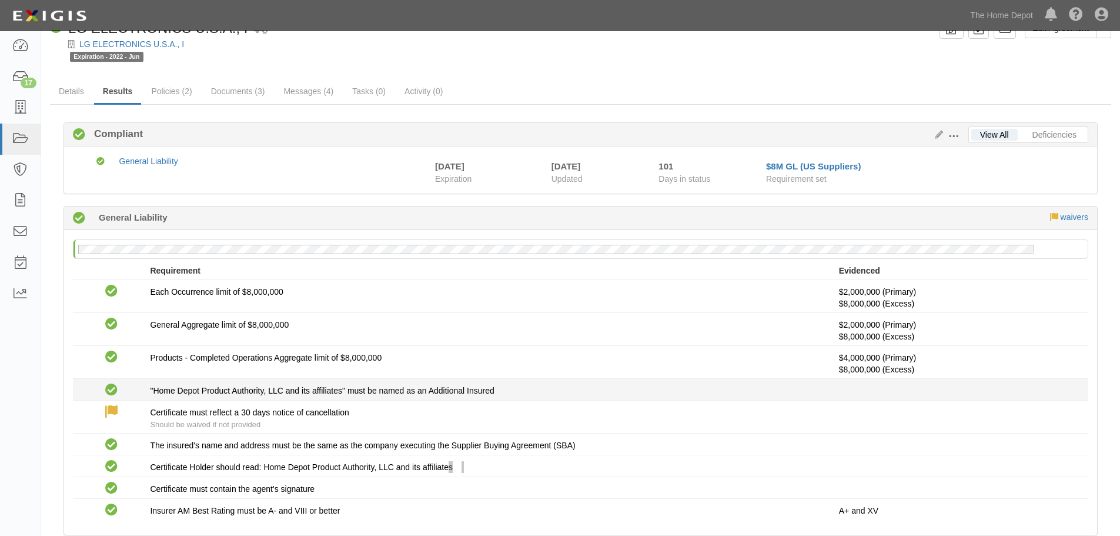
scroll to position [0, 0]
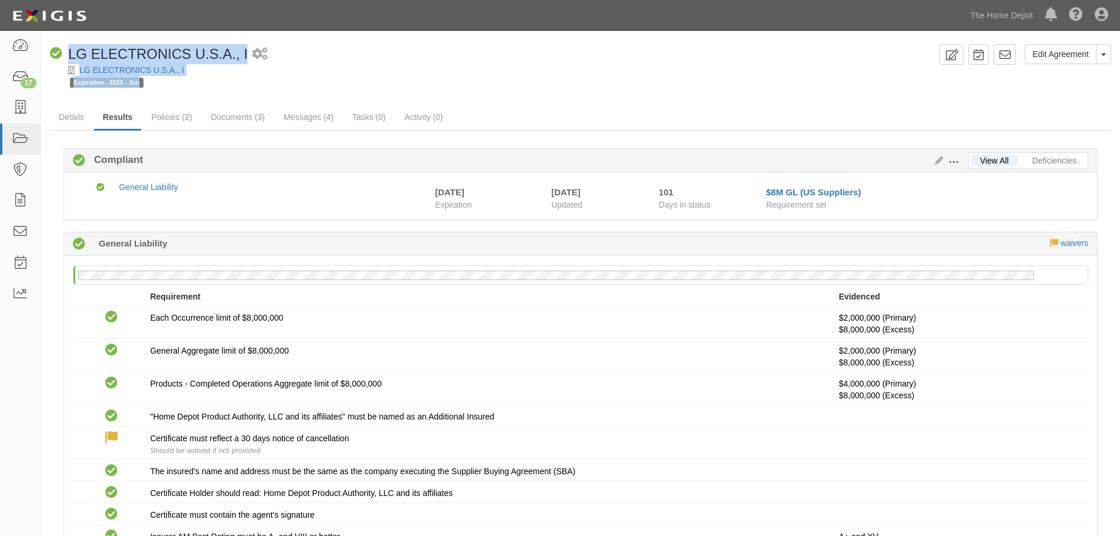
drag, startPoint x: 192, startPoint y: 87, endPoint x: 70, endPoint y: 52, distance: 126.7
click at [70, 52] on div "Edit Agreement Toggle Agreement Dropdown View Audit Trail Archive Agreement Pla…" at bounding box center [580, 337] width 1079 height 587
click at [304, 88] on div "Expiration - 2022 - Jun" at bounding box center [590, 82] width 1041 height 12
click at [161, 70] on link "LG ELECTRONICS U.S.A., I" at bounding box center [131, 69] width 105 height 9
click at [203, 86] on div "Expiration - 2022 - Jun" at bounding box center [590, 82] width 1041 height 12
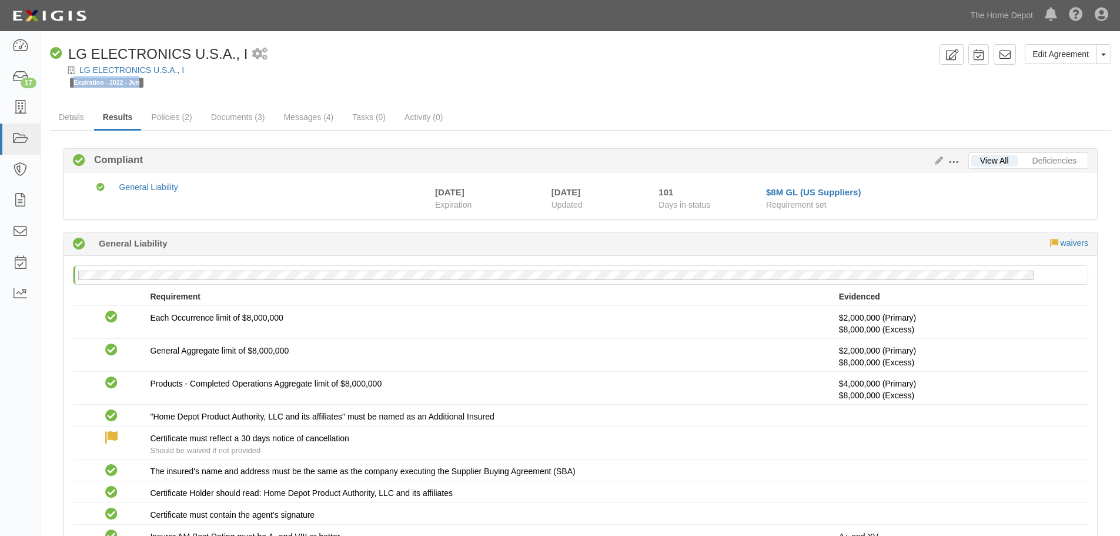
drag, startPoint x: 151, startPoint y: 91, endPoint x: 68, endPoint y: 96, distance: 83.0
click at [68, 96] on div "Expiration - 2022 - Jun" at bounding box center [580, 86] width 1079 height 21
click at [185, 71] on div "LG ELECTRONICS U.S.A., I" at bounding box center [589, 70] width 1061 height 12
drag, startPoint x: 158, startPoint y: 89, endPoint x: 73, endPoint y: 92, distance: 85.3
click at [73, 92] on div "Expiration - 2022 - Jun" at bounding box center [580, 86] width 1079 height 21
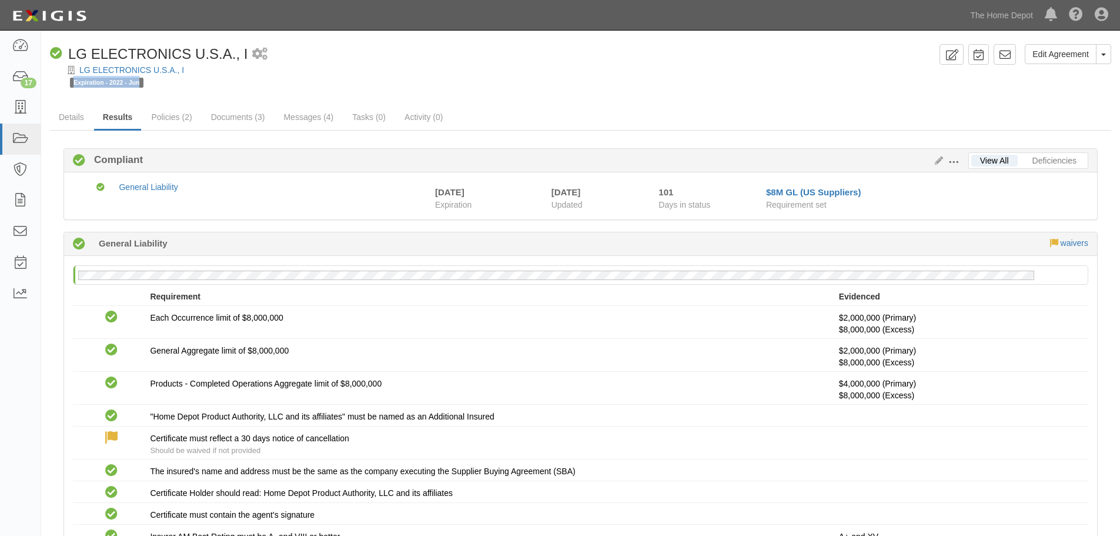
click at [206, 85] on div "Expiration - 2022 - Jun" at bounding box center [590, 82] width 1041 height 12
click at [16, 88] on link "17" at bounding box center [20, 77] width 41 height 31
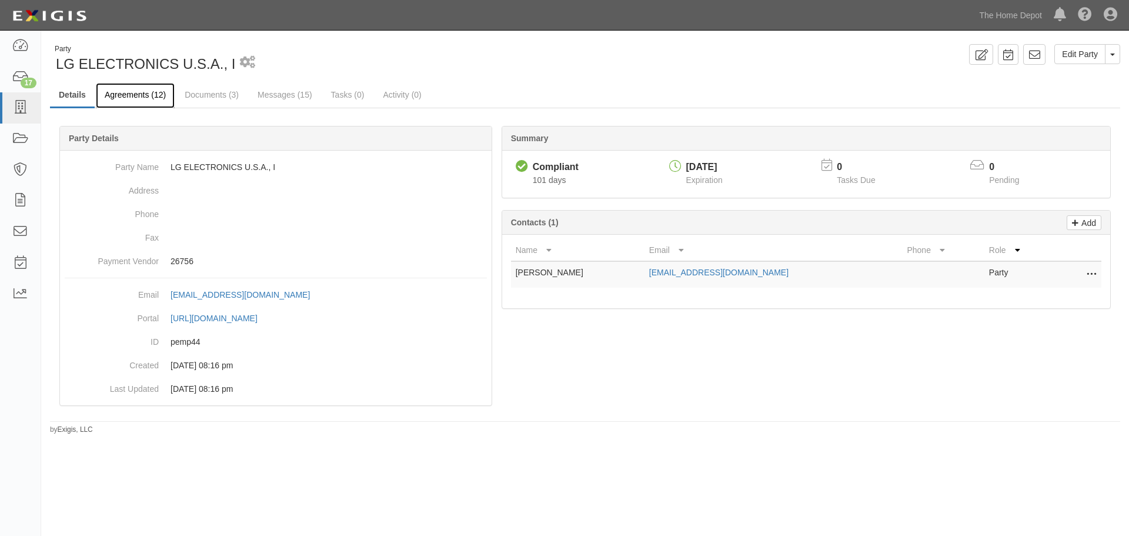
click at [159, 98] on link "Agreements (12)" at bounding box center [135, 95] width 79 height 25
drag, startPoint x: 752, startPoint y: 270, endPoint x: 517, endPoint y: 269, distance: 234.6
click at [517, 269] on tr "[PERSON_NAME] [EMAIL_ADDRESS][DOMAIN_NAME] Party Edit Delete" at bounding box center [806, 274] width 590 height 26
click at [624, 297] on div "Name Email Phone Role [PERSON_NAME] [EMAIL_ADDRESS][DOMAIN_NAME] Party Edit Del…" at bounding box center [806, 272] width 608 height 74
click at [817, 268] on td "[EMAIL_ADDRESS][DOMAIN_NAME]" at bounding box center [773, 274] width 258 height 26
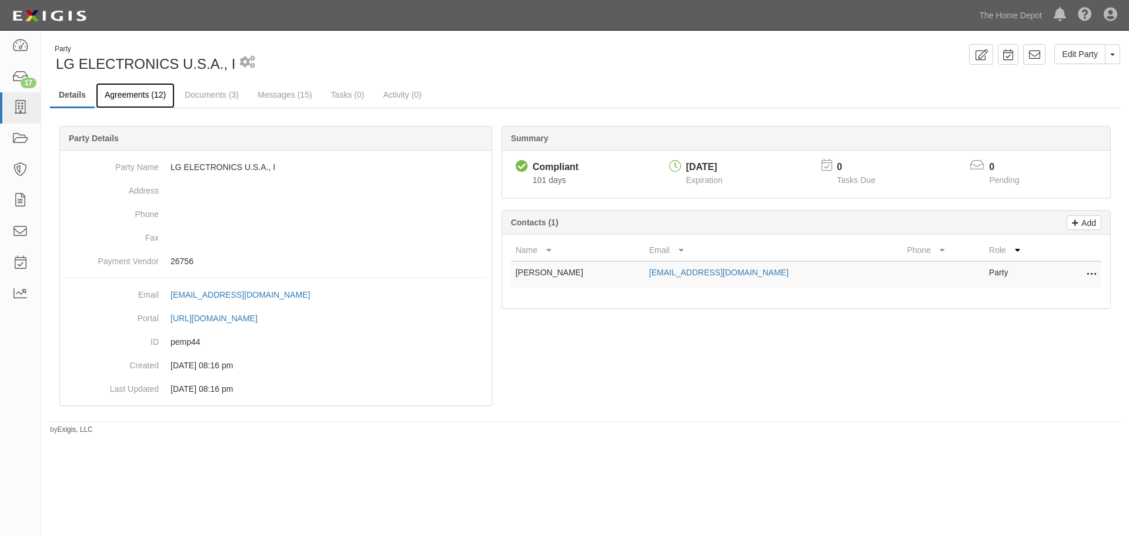
click at [129, 93] on link "Agreements (12)" at bounding box center [135, 95] width 79 height 25
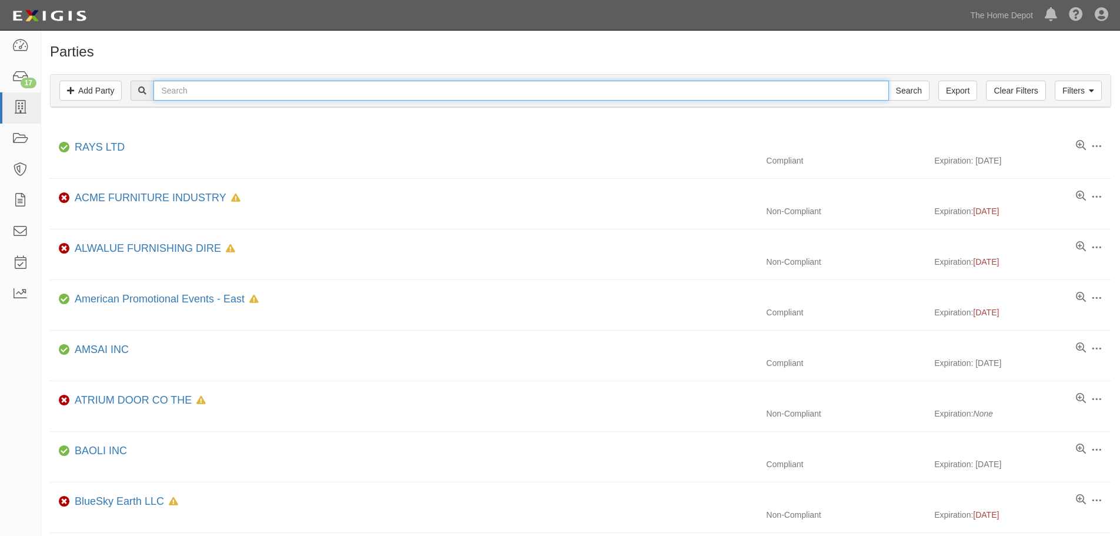
click at [196, 84] on input "text" at bounding box center [520, 91] width 735 height 20
type input "H"
type input "LG solutions"
click at [888, 81] on input "Search" at bounding box center [908, 91] width 41 height 20
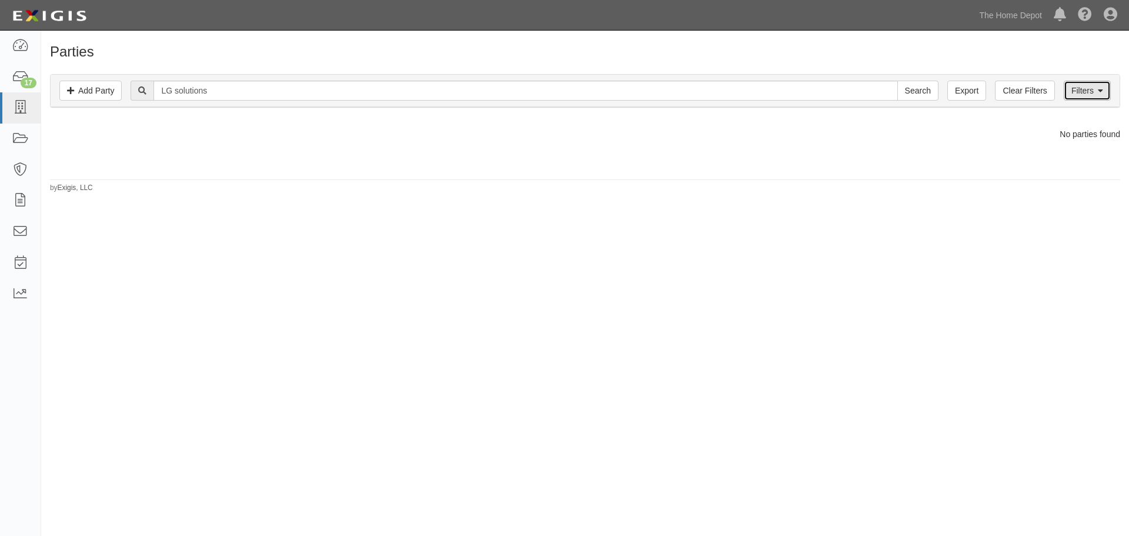
click at [1088, 85] on link "Filters" at bounding box center [1087, 91] width 47 height 20
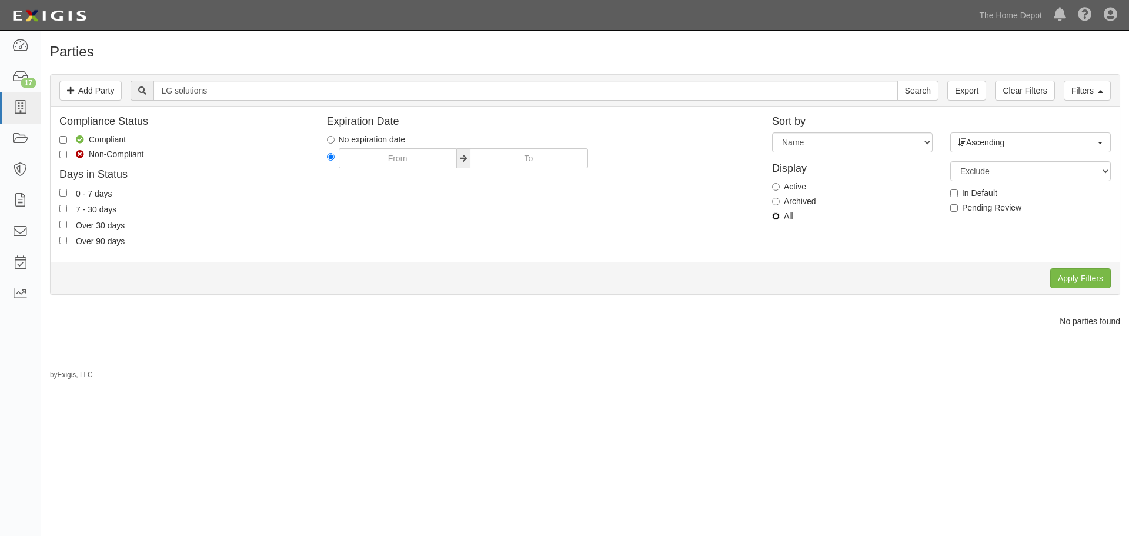
click at [779, 212] on input "All" at bounding box center [776, 216] width 8 height 8
radio input "true"
click at [793, 212] on div "All" at bounding box center [852, 216] width 161 height 12
click at [787, 219] on label "All" at bounding box center [782, 216] width 21 height 12
click at [780, 219] on input "All" at bounding box center [776, 216] width 8 height 8
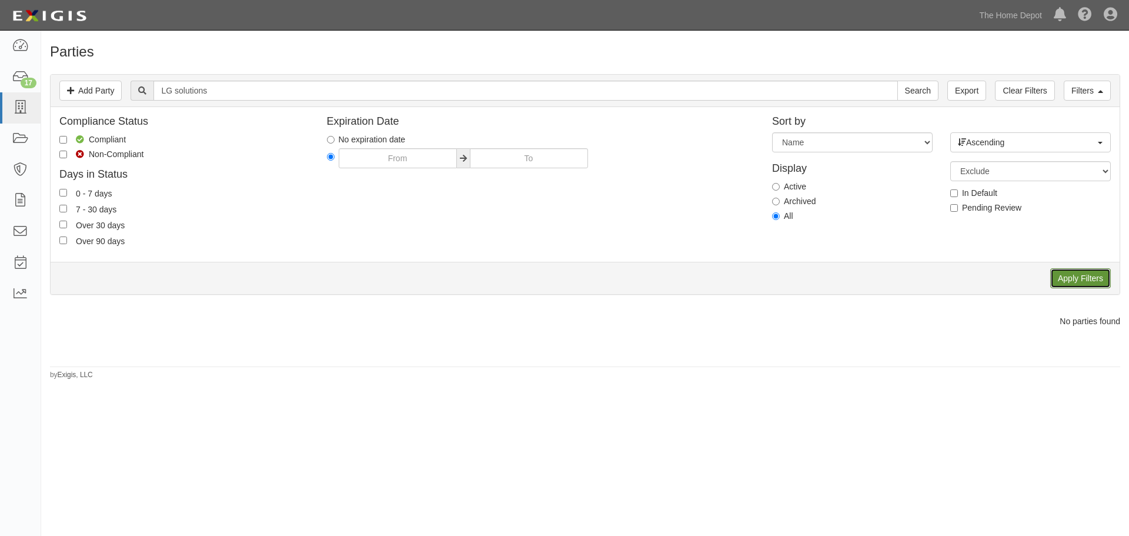
click at [1104, 285] on input "Apply Filters" at bounding box center [1080, 278] width 61 height 20
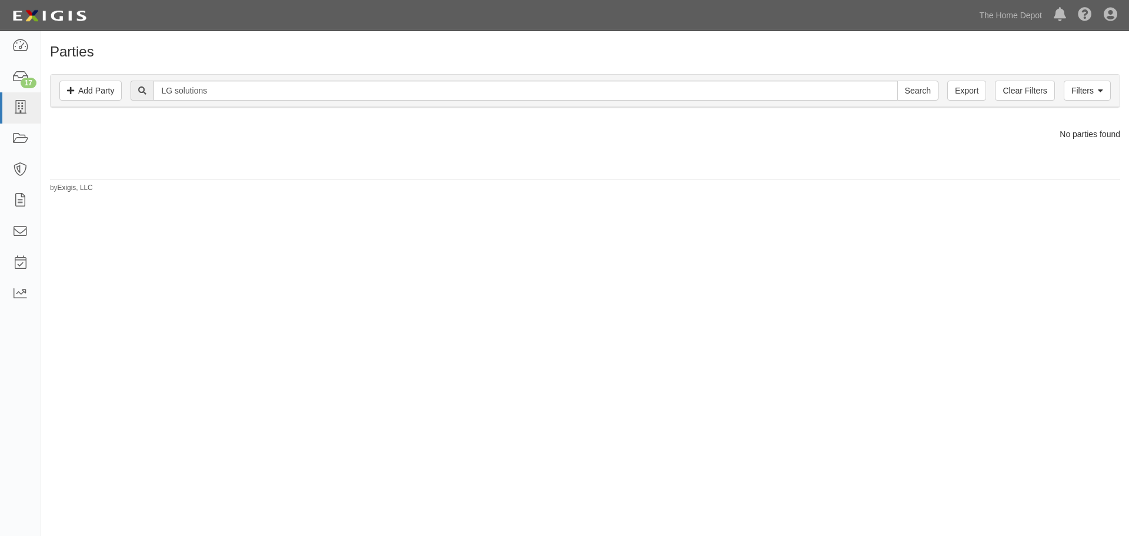
drag, startPoint x: 319, startPoint y: 116, endPoint x: 268, endPoint y: 99, distance: 54.1
click at [263, 103] on div "Filters Add Party Clear Filters Export LG solutions Search Filters" at bounding box center [585, 91] width 1069 height 32
drag, startPoint x: 273, startPoint y: 91, endPoint x: 128, endPoint y: 120, distance: 148.8
click at [128, 121] on div "Parties Add Party Filters Add Party Clear Filters Export LG solutions Search Fi…" at bounding box center [585, 118] width 1088 height 149
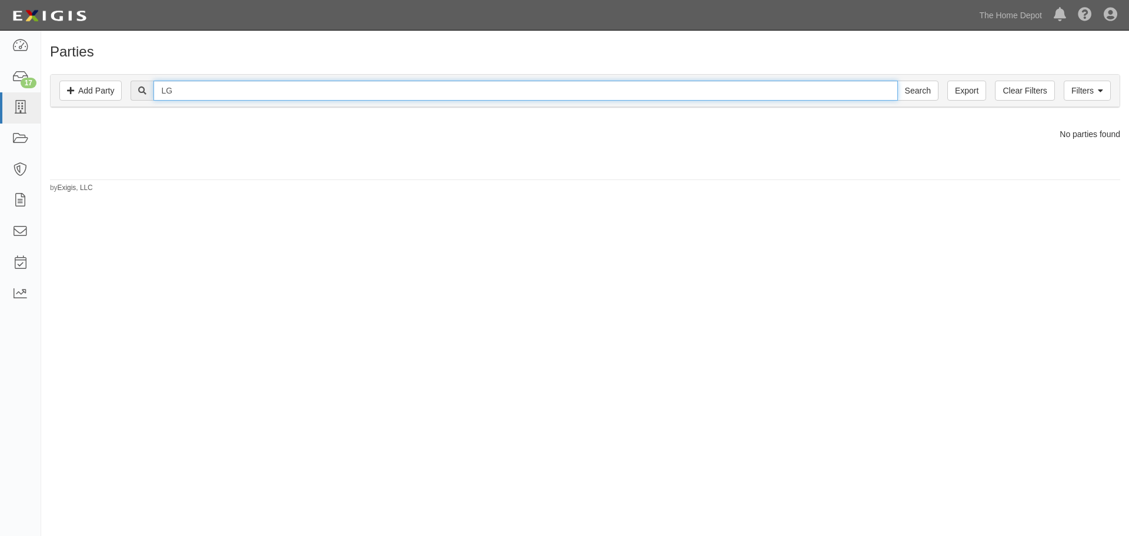
type input "LG"
click at [897, 81] on input "Search" at bounding box center [917, 91] width 41 height 20
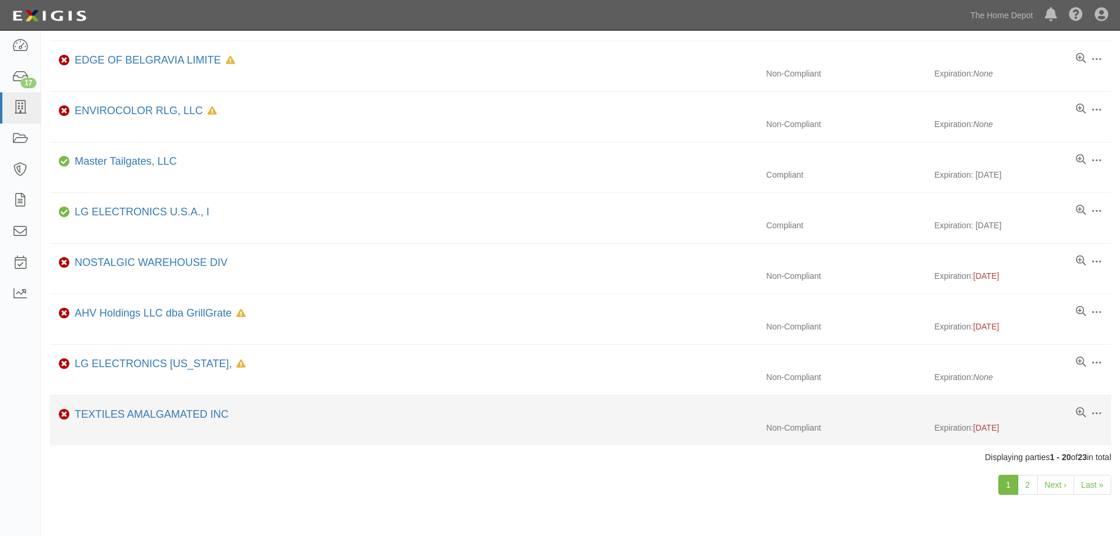
scroll to position [708, 0]
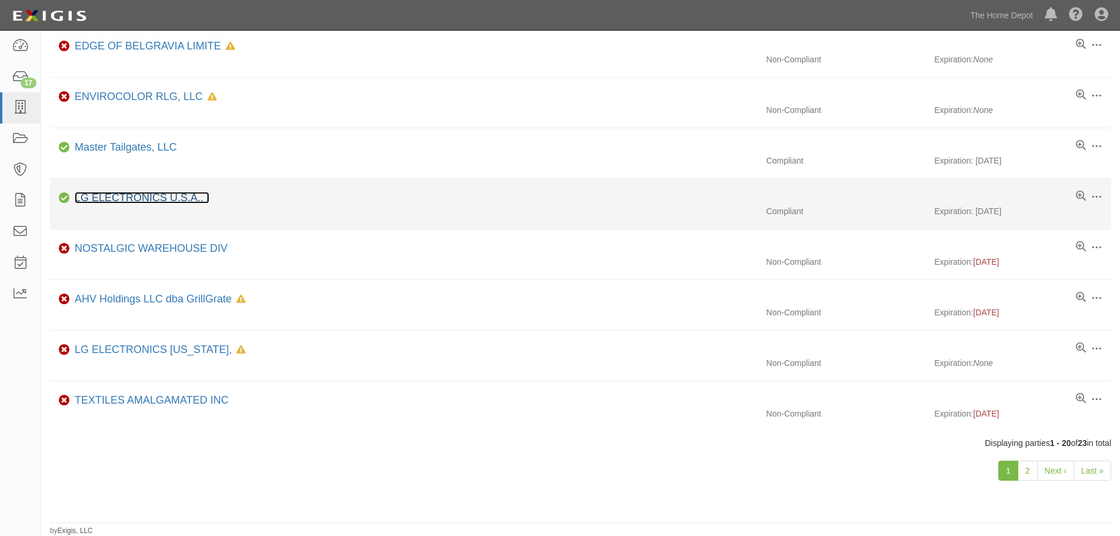
click at [160, 202] on link "LG ELECTRONICS U.S.A., I" at bounding box center [142, 198] width 135 height 12
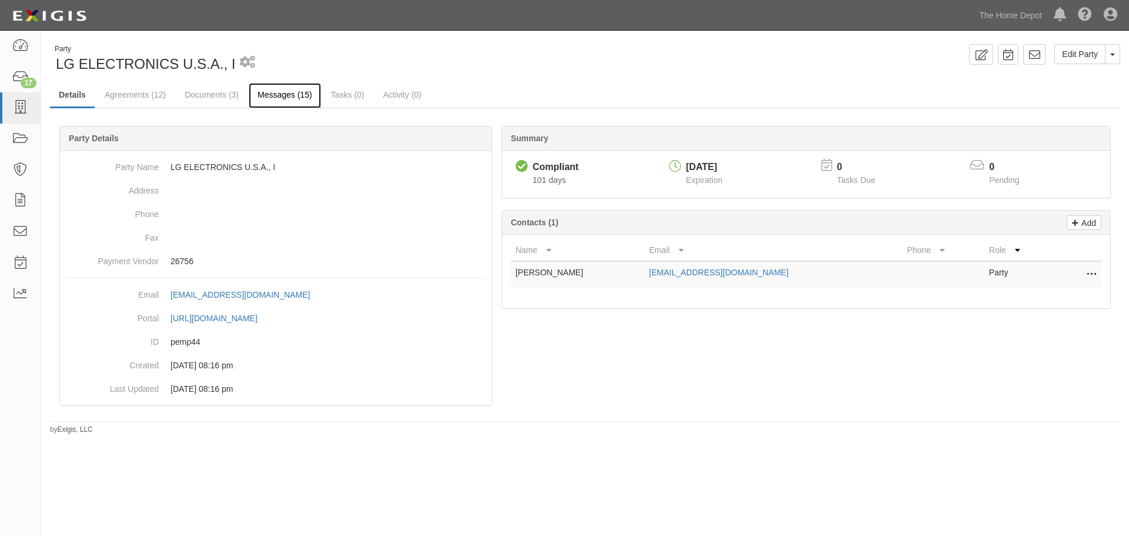
click at [298, 101] on link "Messages (15)" at bounding box center [285, 95] width 72 height 25
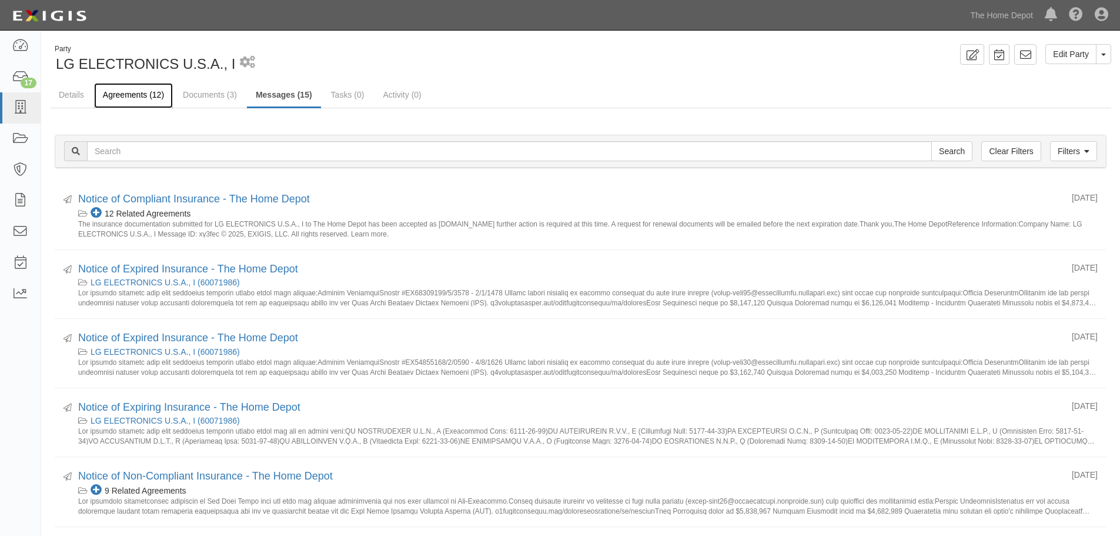
click at [125, 96] on link "Agreements (12)" at bounding box center [133, 95] width 79 height 25
click at [218, 98] on link "Documents (3)" at bounding box center [210, 95] width 72 height 25
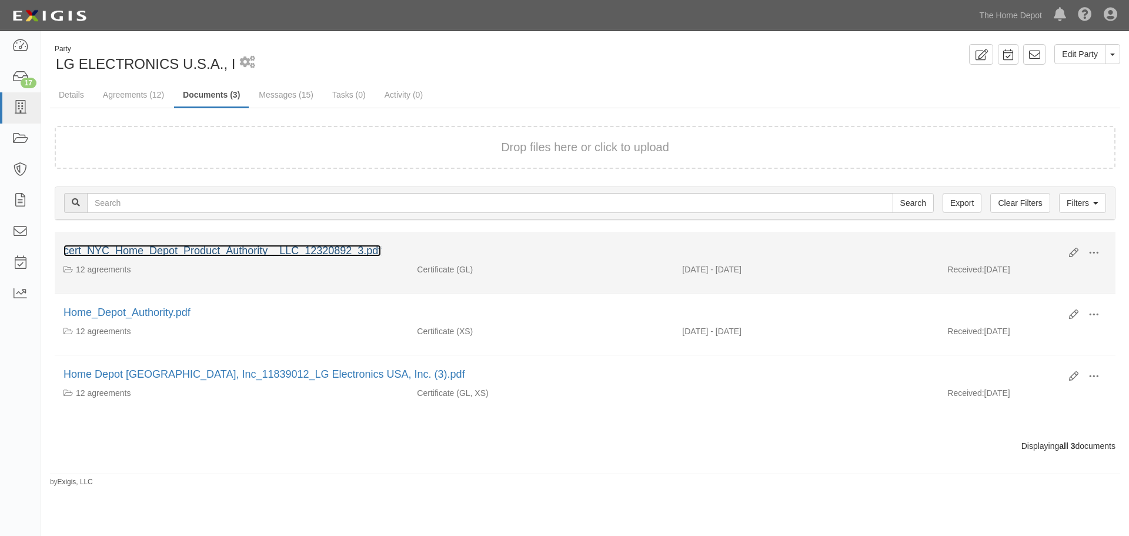
click at [270, 253] on link "cert_NYC_Home_Depot_Product_Authority__LLC_12320892_3.pdf" at bounding box center [223, 251] width 318 height 12
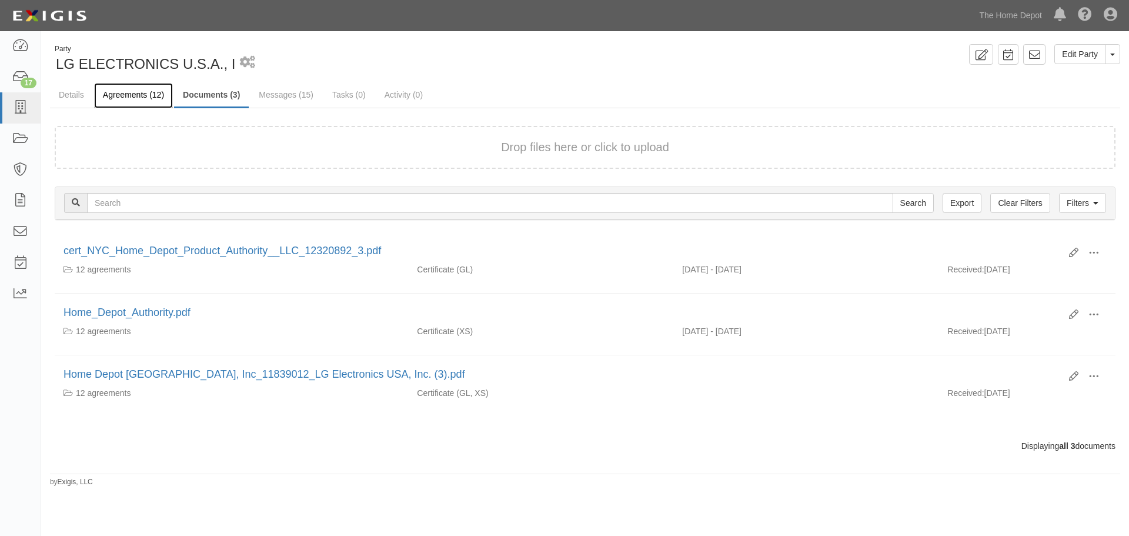
click at [133, 92] on link "Agreements (12)" at bounding box center [133, 95] width 79 height 25
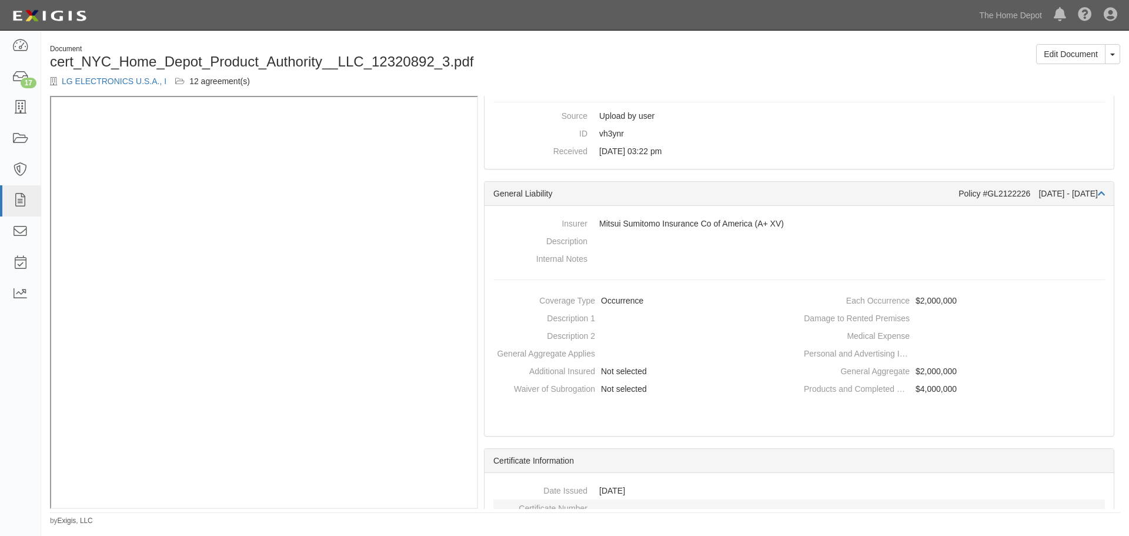
scroll to position [392, 0]
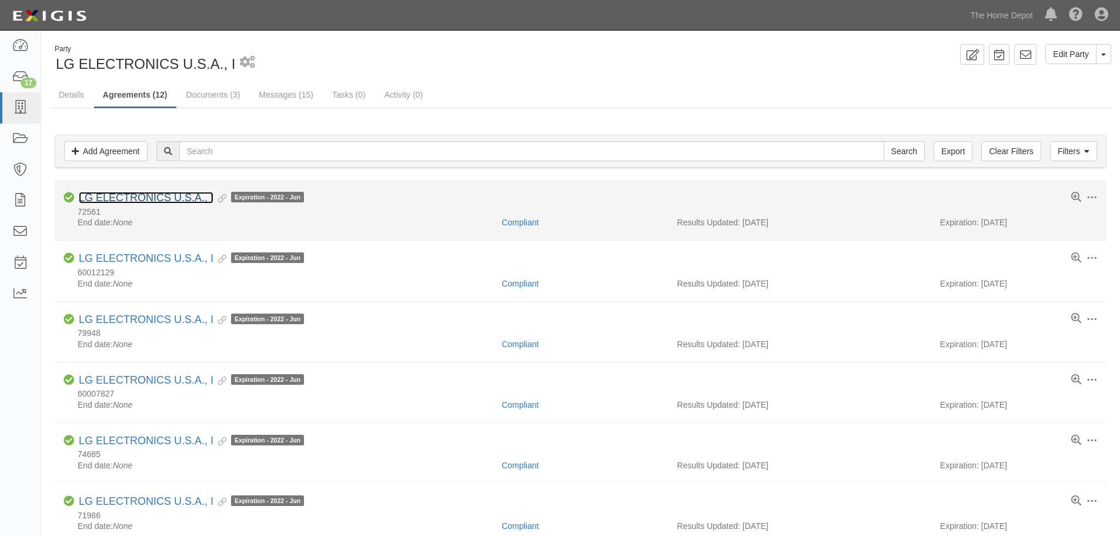
click at [129, 200] on link "LG ELECTRONICS U.S.A., I" at bounding box center [146, 198] width 135 height 12
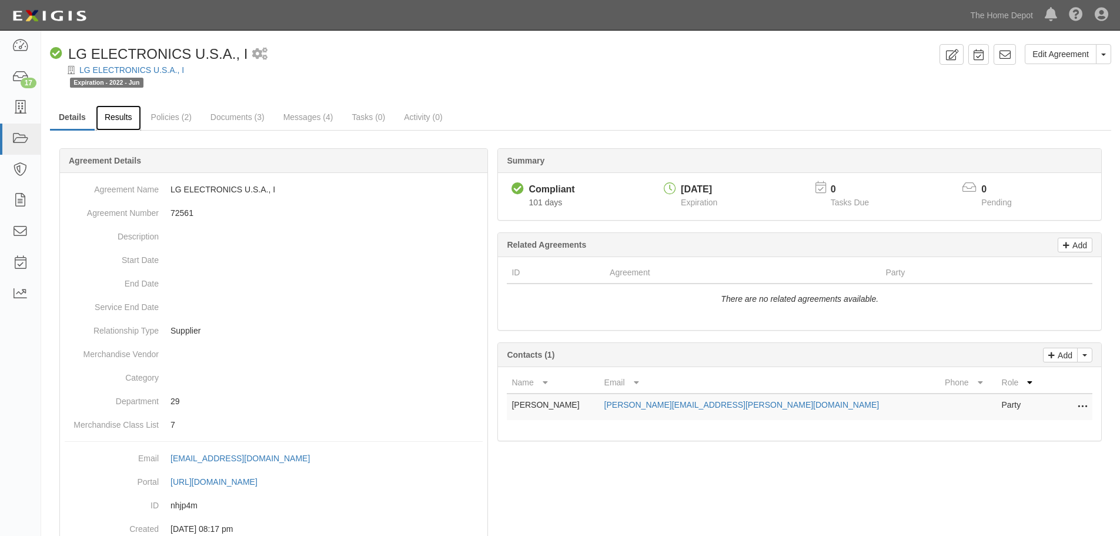
click at [106, 118] on link "Results" at bounding box center [118, 117] width 45 height 25
click at [1073, 252] on link "Add" at bounding box center [1075, 245] width 35 height 15
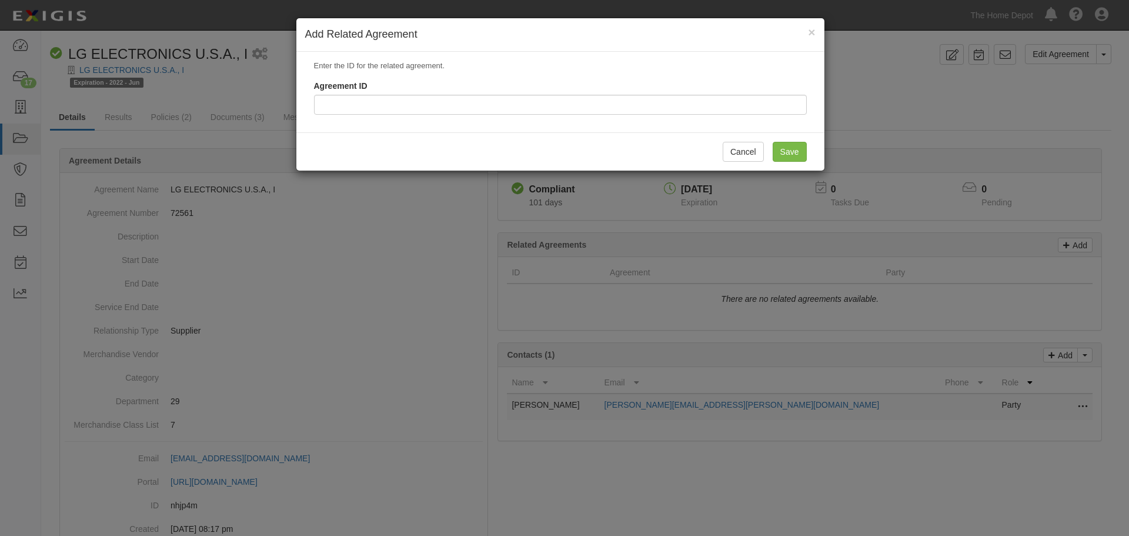
click at [804, 28] on h4 "Add Related Agreement" at bounding box center [560, 34] width 510 height 15
click at [813, 32] on span "×" at bounding box center [811, 32] width 7 height 14
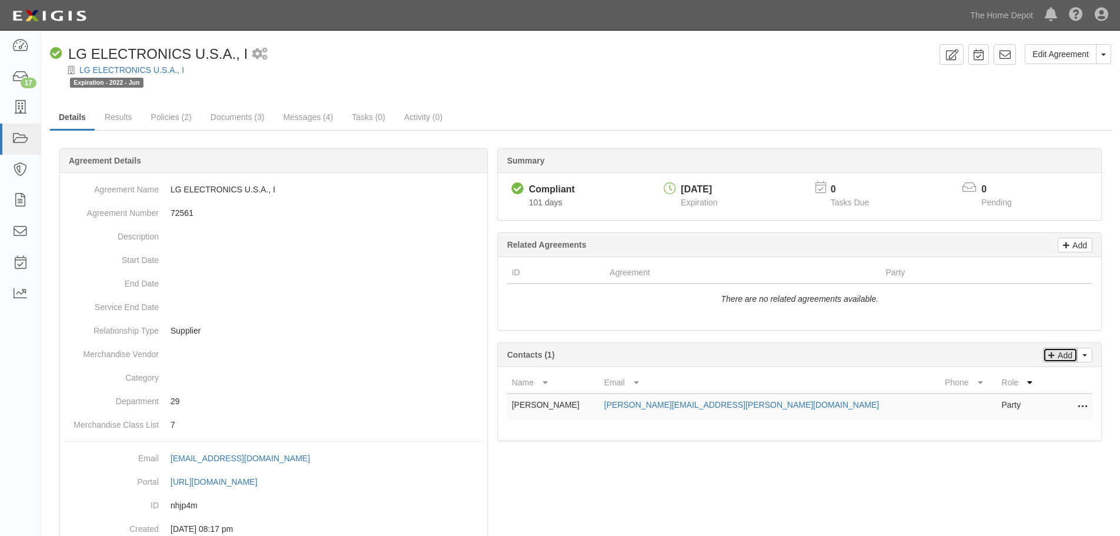
click at [1060, 349] on p "Add" at bounding box center [1064, 355] width 18 height 14
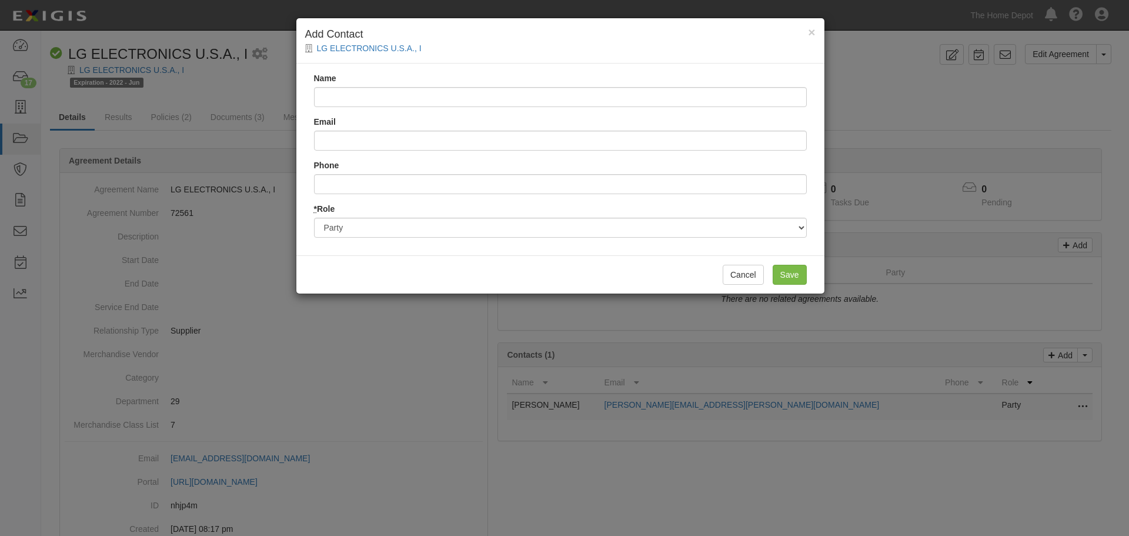
click at [370, 106] on input "Name" at bounding box center [560, 97] width 493 height 20
click at [393, 96] on input "Name" at bounding box center [560, 97] width 493 height 20
click at [801, 32] on h4 "Add Contact" at bounding box center [560, 34] width 510 height 15
click at [811, 32] on span "×" at bounding box center [811, 32] width 7 height 14
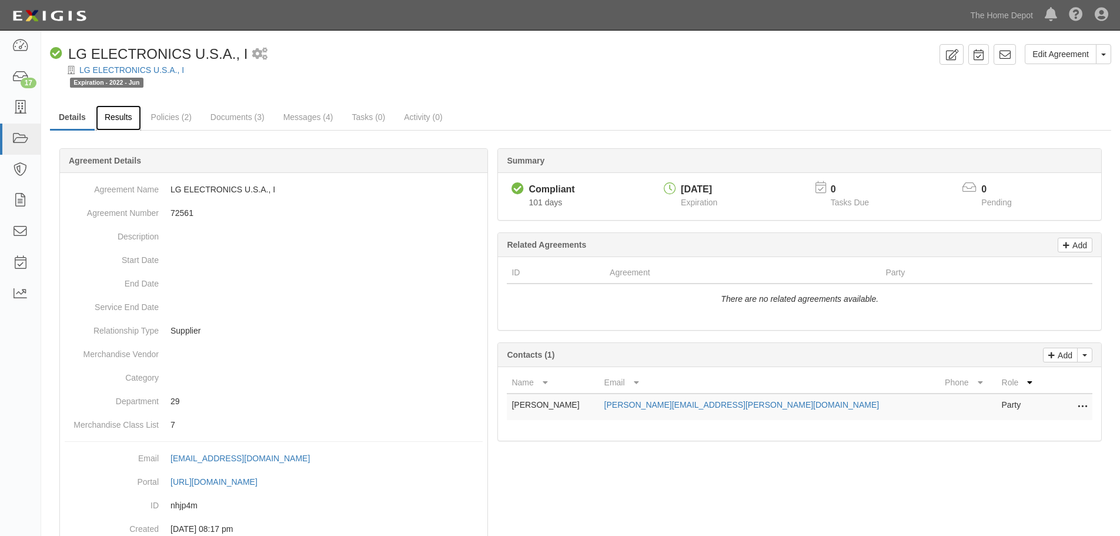
click at [110, 126] on link "Results" at bounding box center [118, 117] width 45 height 25
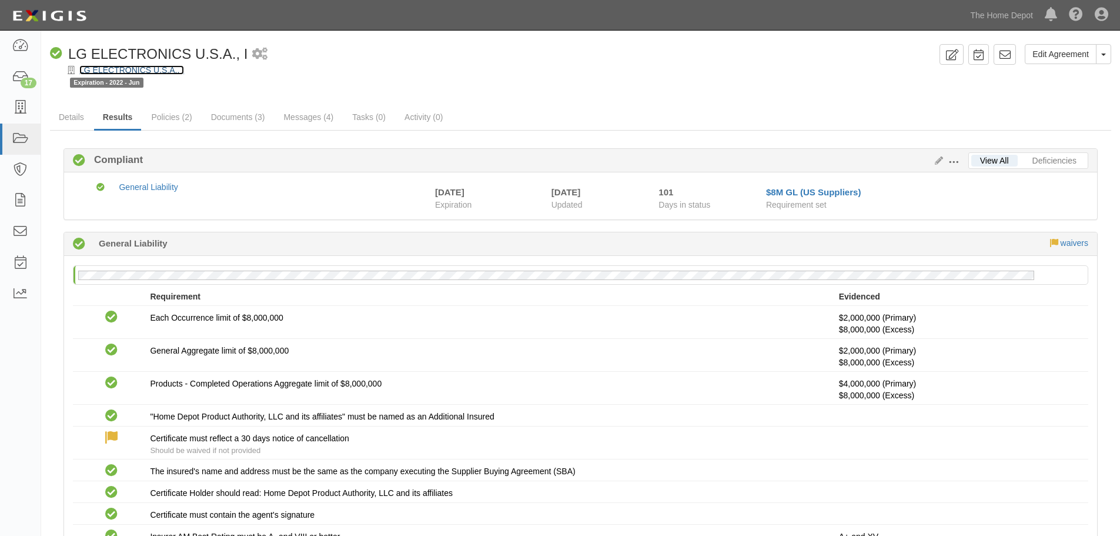
click at [138, 69] on link "LG ELECTRONICS U.S.A., I" at bounding box center [131, 69] width 105 height 9
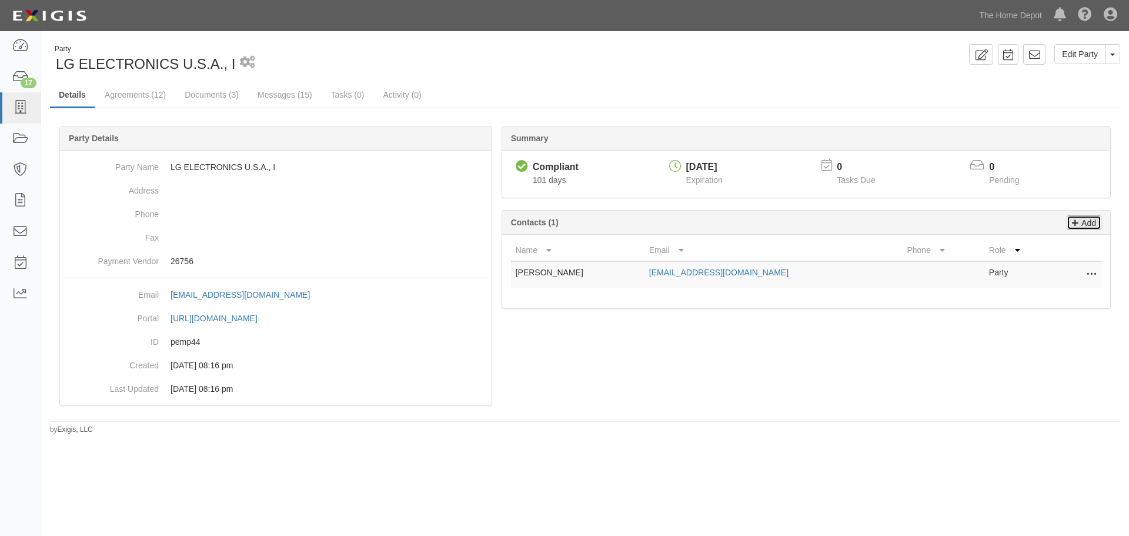
click at [1071, 225] on link "Add" at bounding box center [1084, 222] width 35 height 15
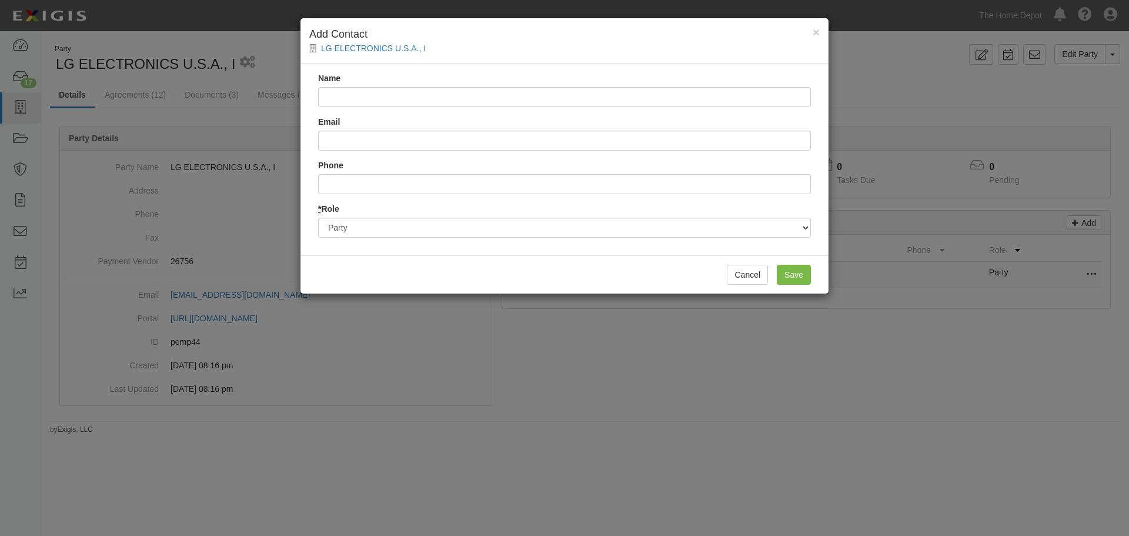
click at [359, 98] on input "Name" at bounding box center [564, 97] width 493 height 20
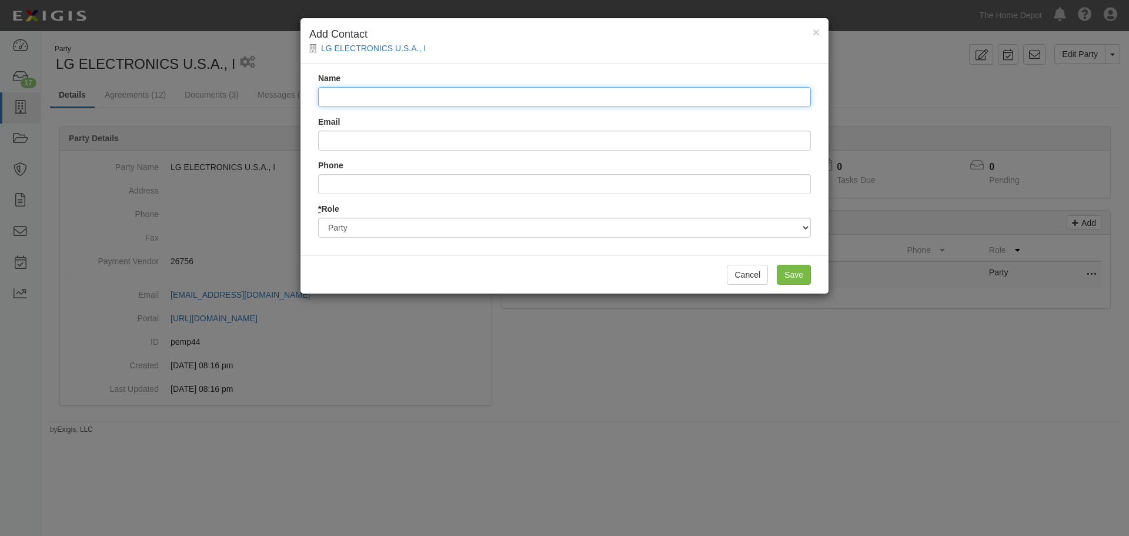
click at [370, 103] on input "Name" at bounding box center [564, 97] width 493 height 20
click at [388, 101] on input "Name" at bounding box center [564, 97] width 493 height 20
paste input "Christopher Smith"
type input "Christopher Smith"
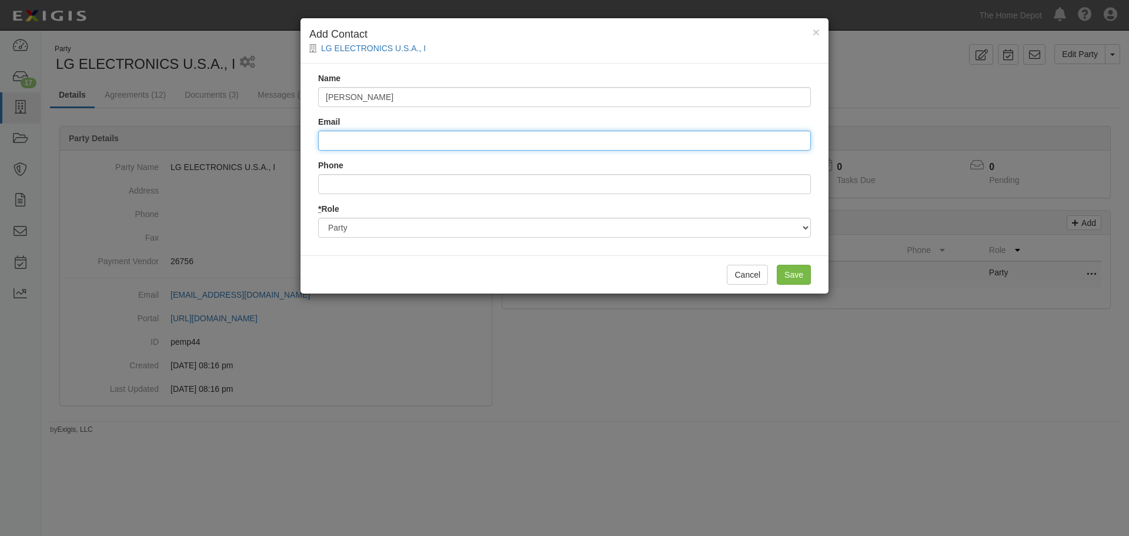
click at [412, 137] on input "Email" at bounding box center [564, 141] width 493 height 20
paste input "[EMAIL_ADDRESS][PERSON_NAME][DOMAIN_NAME]"
type input "[EMAIL_ADDRESS][PERSON_NAME][DOMAIN_NAME]"
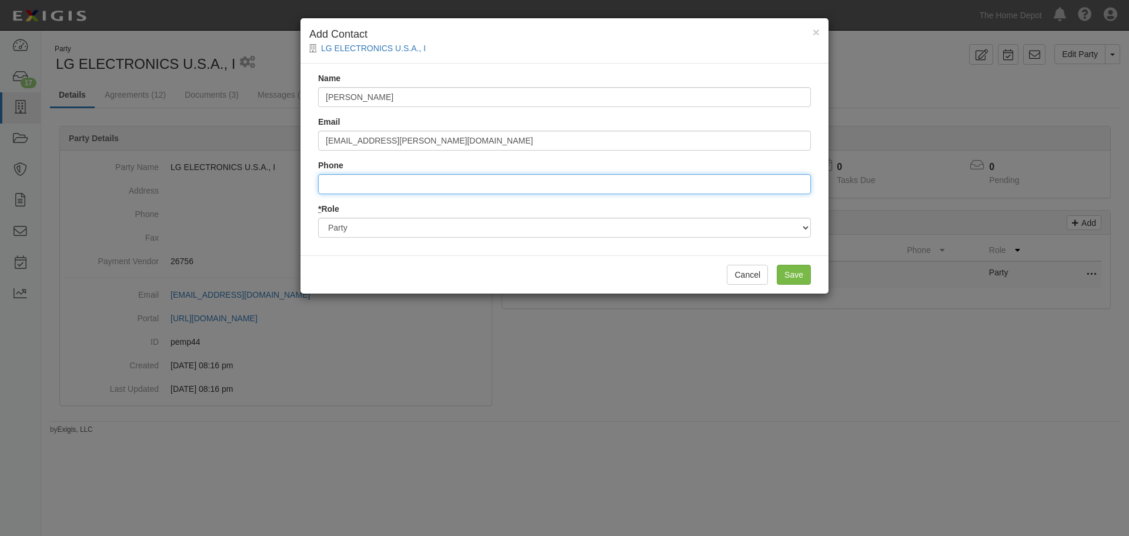
click at [402, 183] on input "Phone" at bounding box center [564, 184] width 493 height 20
type input "7605522932"
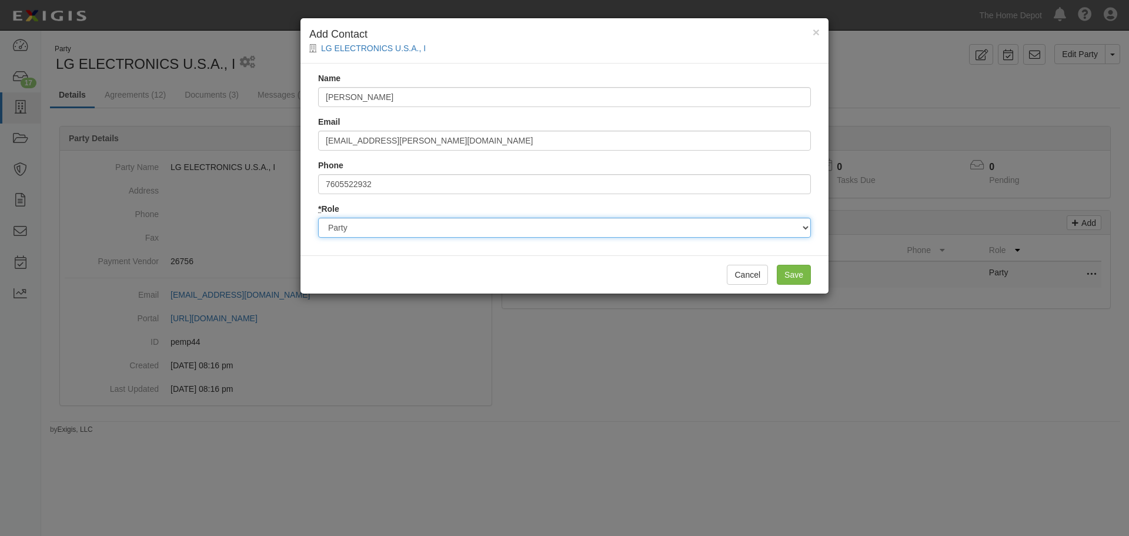
click at [752, 225] on select "Party Broker Other" at bounding box center [564, 228] width 493 height 20
select select "Other"
click at [318, 218] on select "Party Broker Other" at bounding box center [564, 228] width 493 height 20
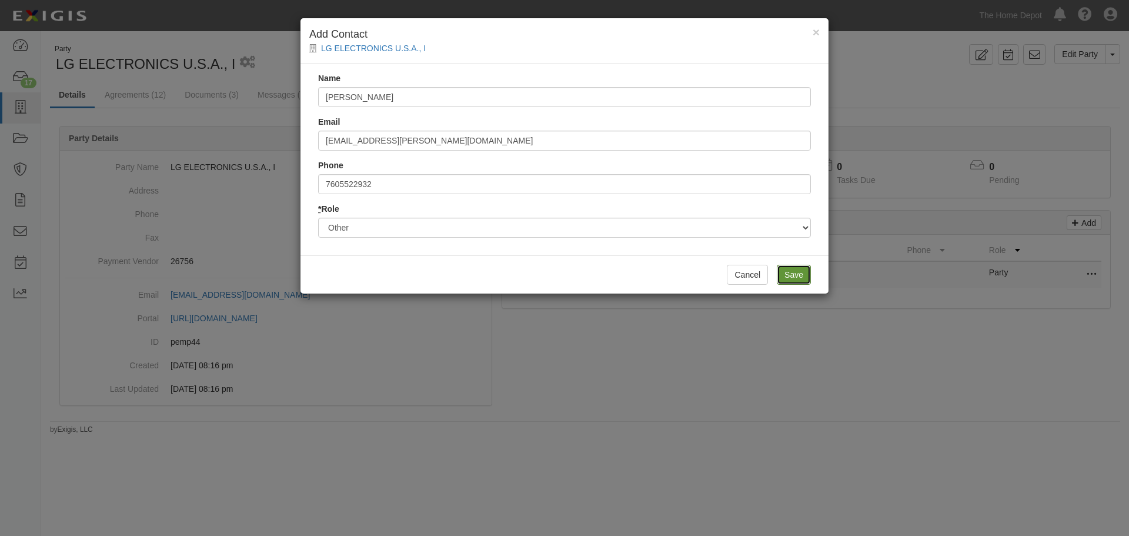
click at [796, 272] on input "Save" at bounding box center [794, 275] width 34 height 20
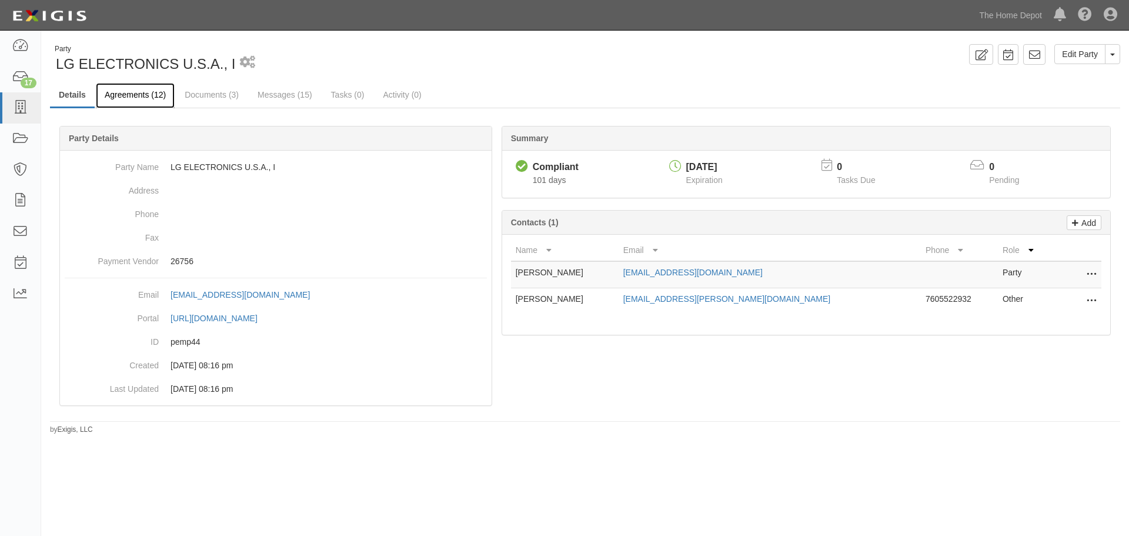
click at [151, 98] on link "Agreements (12)" at bounding box center [135, 95] width 79 height 25
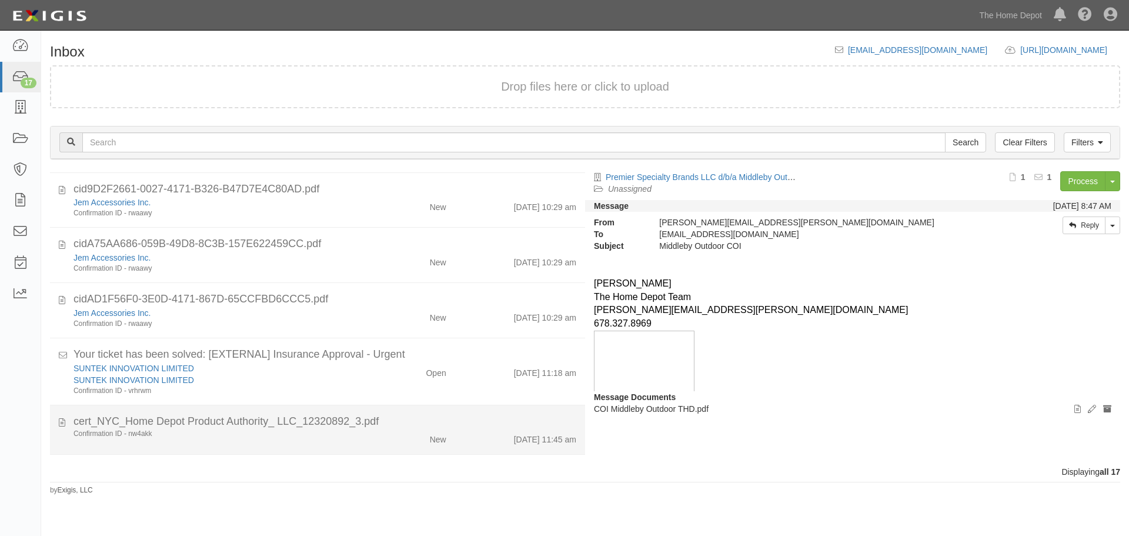
scroll to position [696, 0]
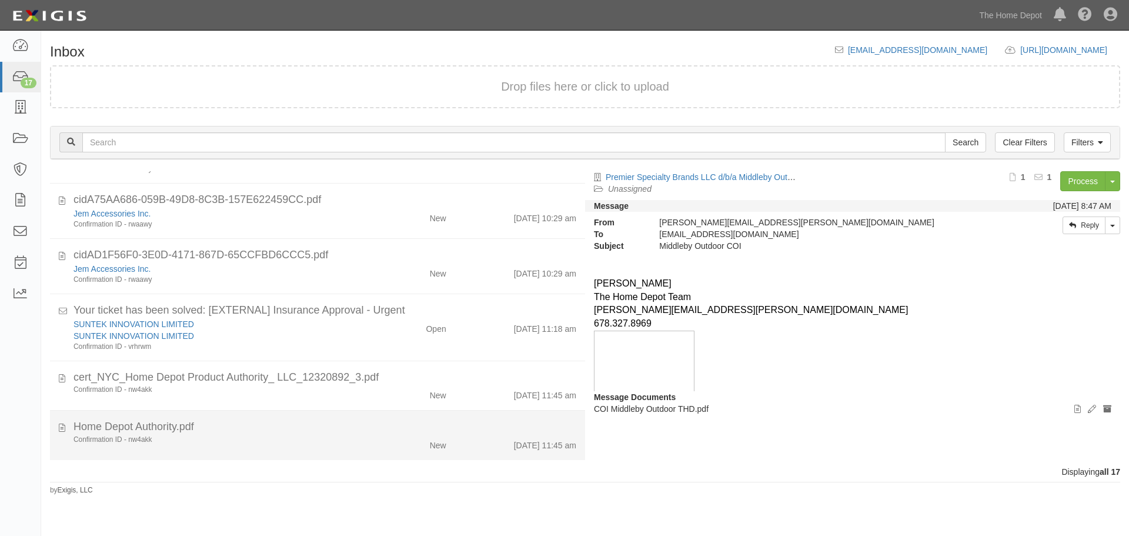
click at [452, 426] on div "Home Depot Authority.pdf" at bounding box center [325, 426] width 503 height 15
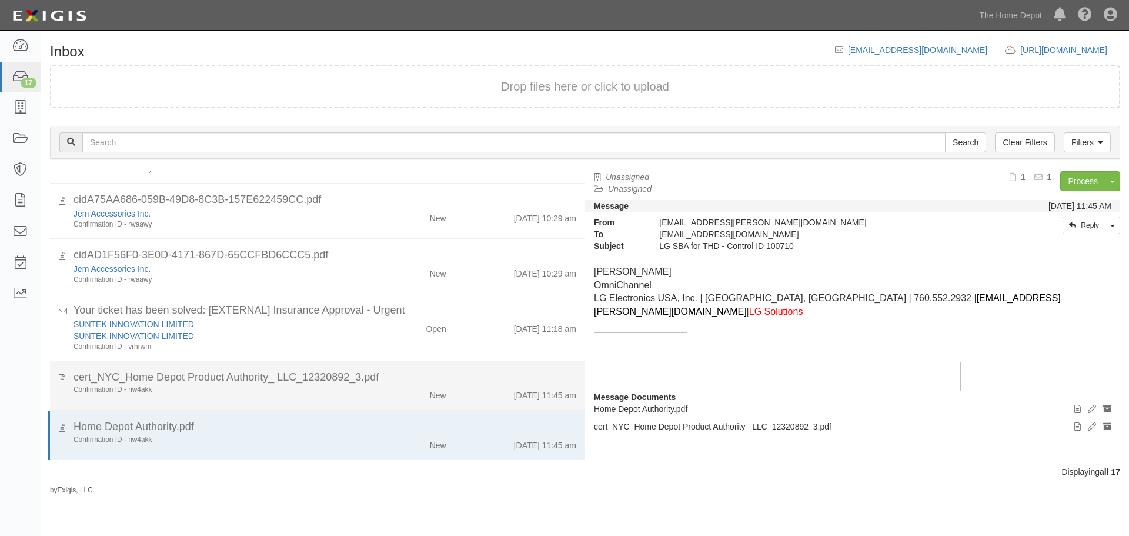
click at [472, 390] on div "9/18/25 11:45 am" at bounding box center [520, 393] width 130 height 16
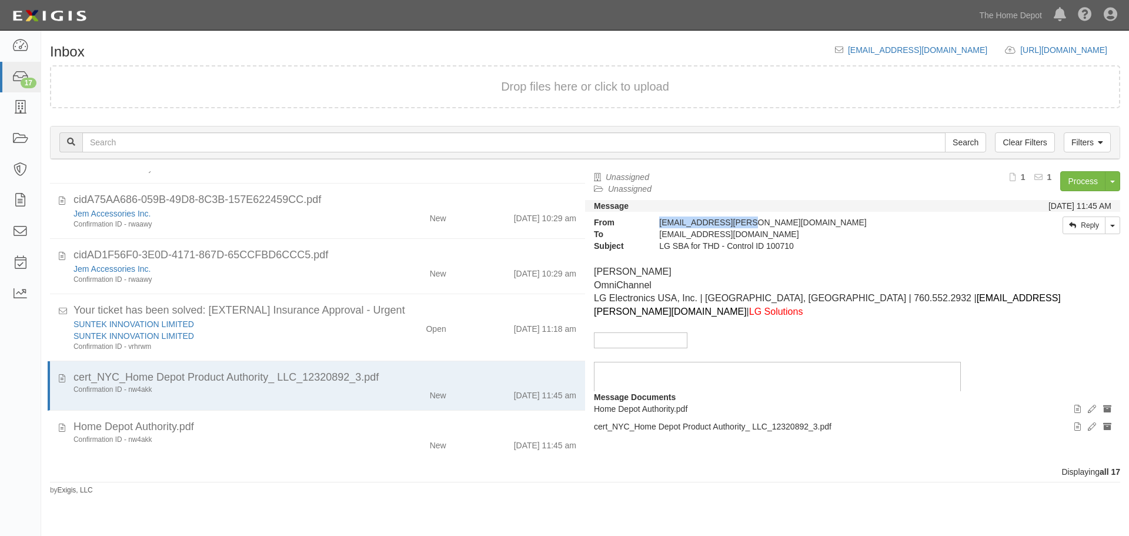
drag, startPoint x: 654, startPoint y: 222, endPoint x: 741, endPoint y: 223, distance: 86.4
click at [741, 223] on div "chris1.smith@lge.com" at bounding box center [813, 222] width 327 height 12
copy div "chris1.smith@lge.com"
drag, startPoint x: 592, startPoint y: 268, endPoint x: 673, endPoint y: 270, distance: 80.6
click at [673, 270] on div "Christopher Smith OmniChannel LG Electronics USA, Inc. | Carlsbad, CA | 760.552…" at bounding box center [852, 321] width 535 height 139
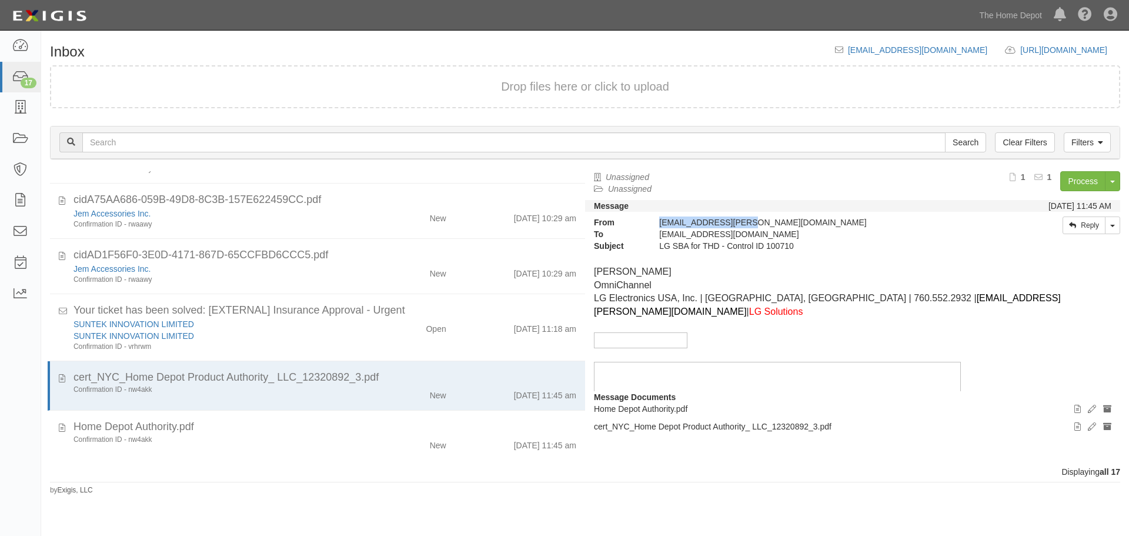
copy span "Christopher Smith"
drag, startPoint x: 662, startPoint y: 217, endPoint x: 716, endPoint y: 215, distance: 54.1
click at [716, 215] on div "From chris1.smith@lge.com To inbox@thdmerchandising.complianz.com Subject LG SB…" at bounding box center [852, 211] width 553 height 81
click at [656, 222] on div "chris1.smith@lge.com" at bounding box center [813, 222] width 327 height 12
drag, startPoint x: 663, startPoint y: 222, endPoint x: 740, endPoint y: 226, distance: 77.1
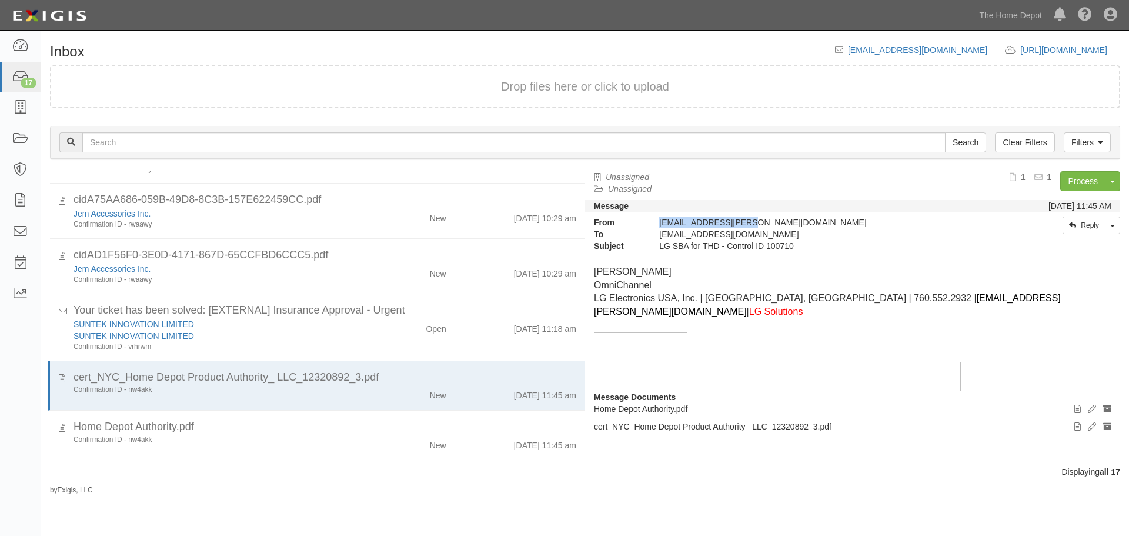
click at [740, 226] on div "chris1.smith@lge.com" at bounding box center [813, 222] width 327 height 12
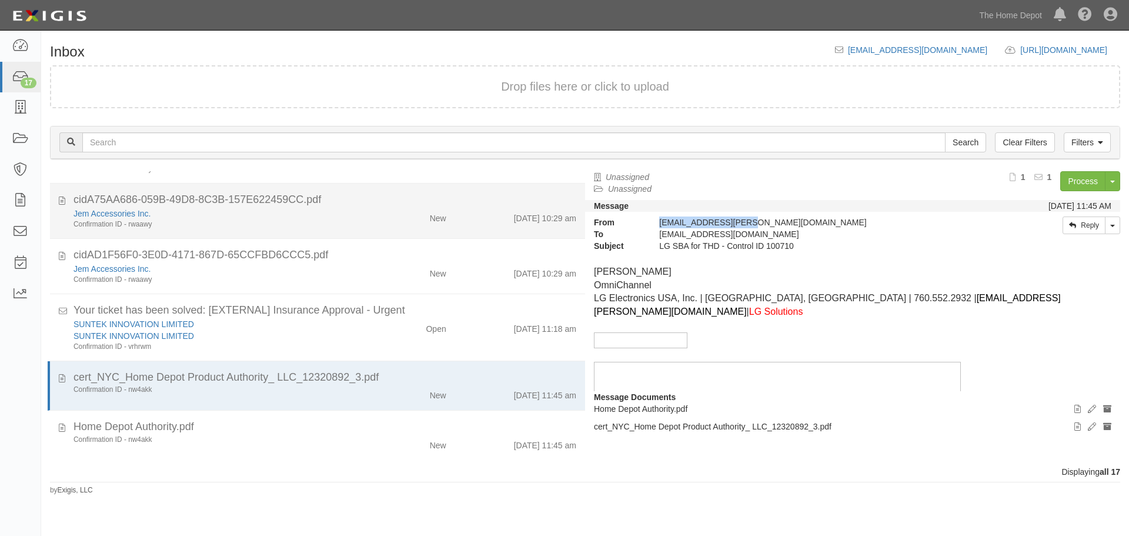
copy div "chris1.smith@lge.com"
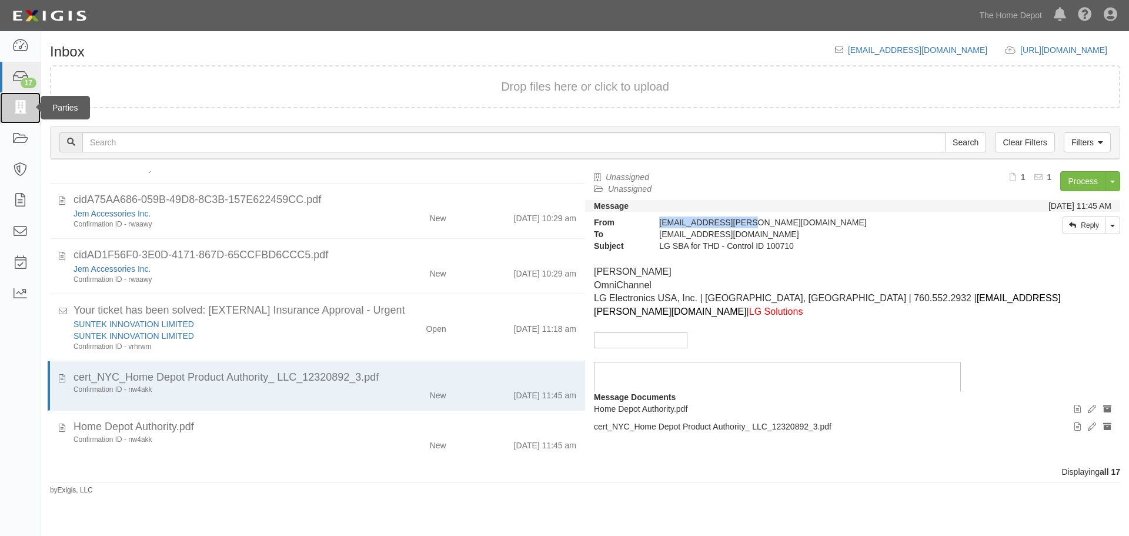
click at [21, 101] on icon at bounding box center [20, 108] width 16 height 14
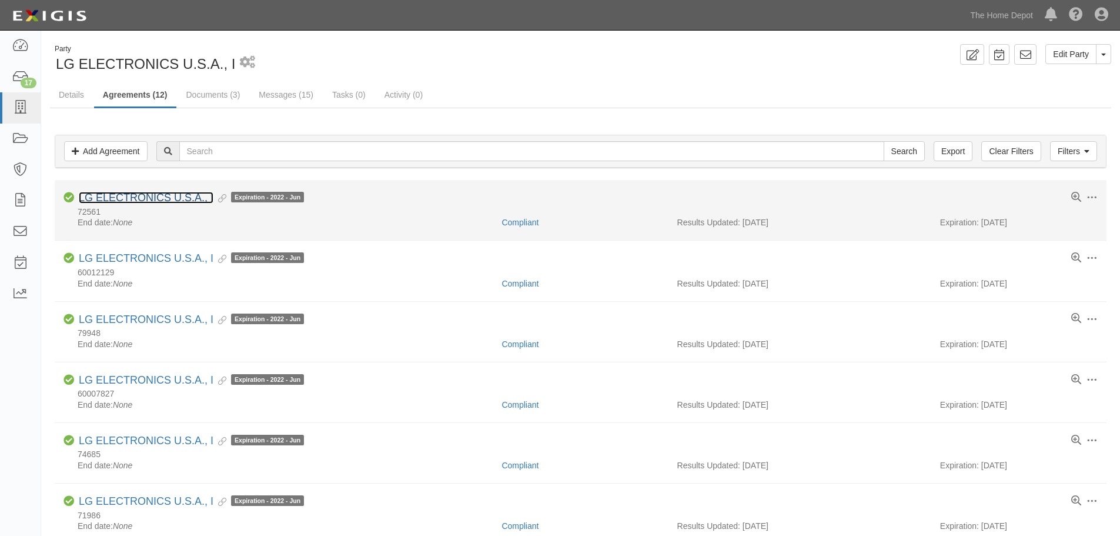
click at [174, 201] on link "LG ELECTRONICS U.S.A., I" at bounding box center [146, 198] width 135 height 12
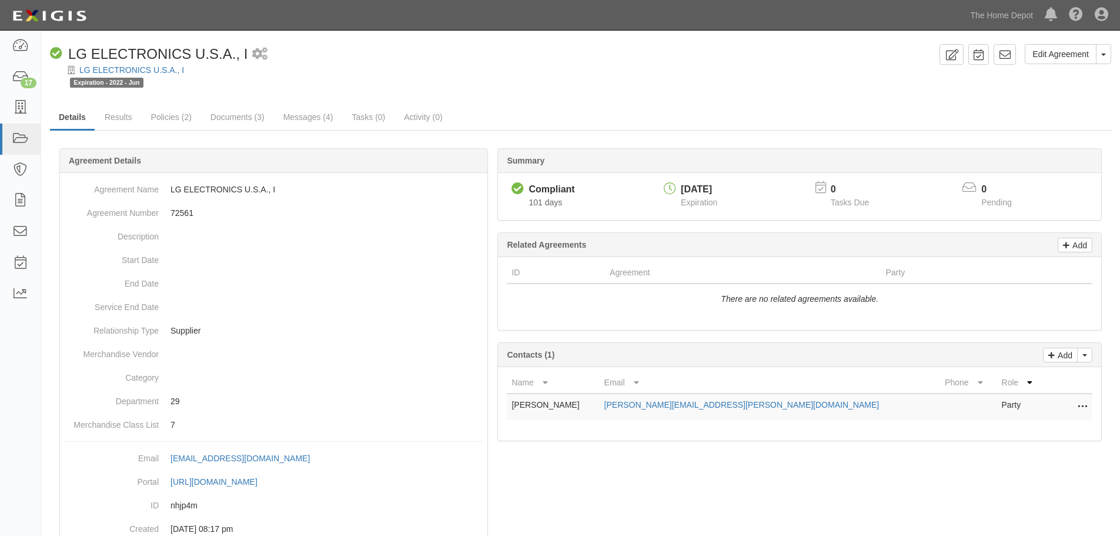
click at [1085, 404] on icon at bounding box center [1082, 406] width 9 height 15
click at [994, 400] on link "Edit" at bounding box center [1030, 403] width 115 height 21
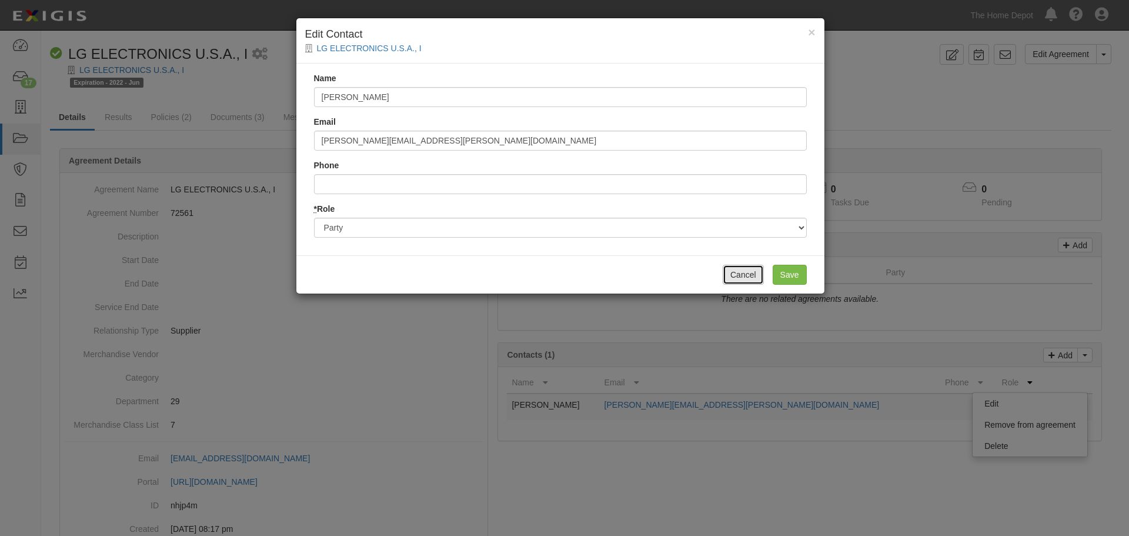
click at [740, 278] on button "Cancel" at bounding box center [743, 275] width 41 height 20
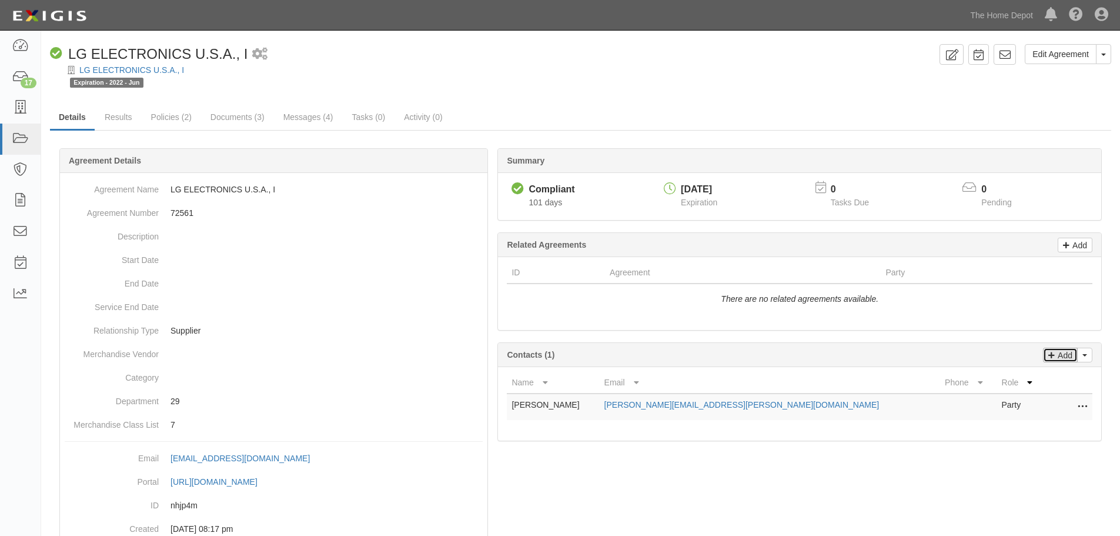
click at [1062, 358] on p "Add" at bounding box center [1064, 355] width 18 height 14
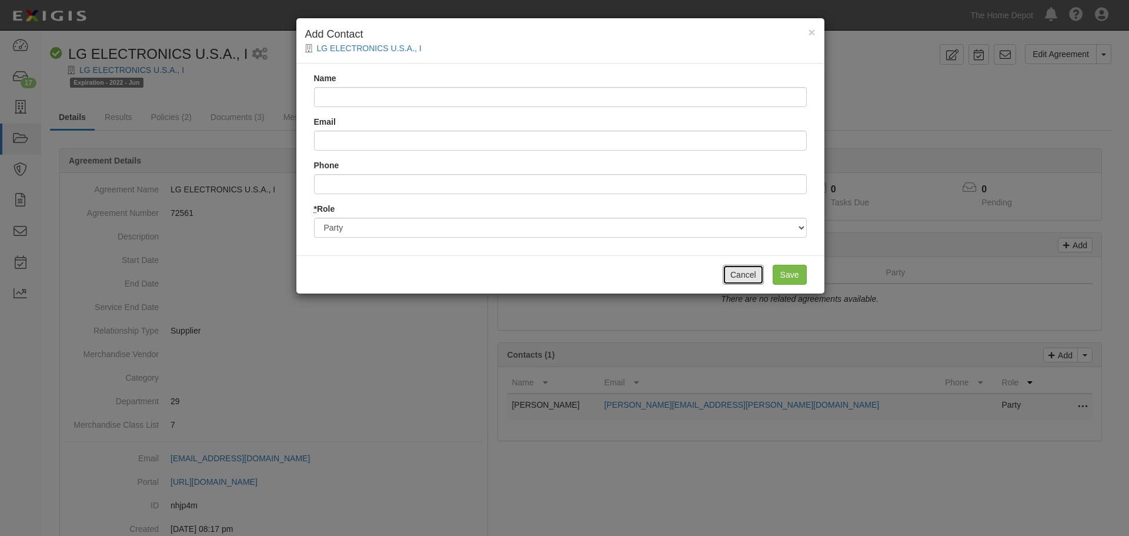
drag, startPoint x: 739, startPoint y: 276, endPoint x: 828, endPoint y: 306, distance: 94.5
click at [739, 276] on button "Cancel" at bounding box center [743, 275] width 41 height 20
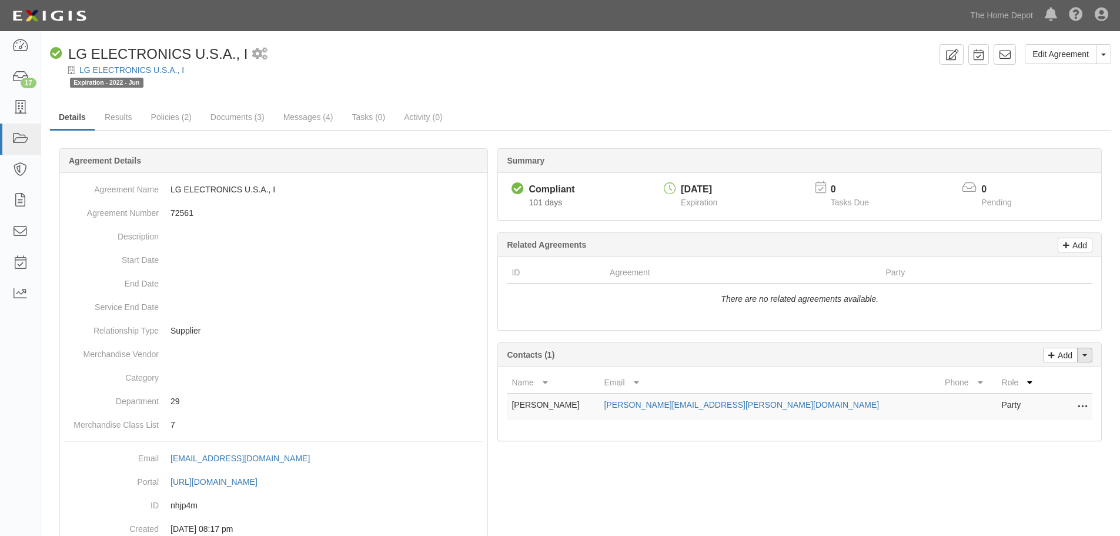
click at [1090, 358] on button "Toggle Contact Dropdown" at bounding box center [1084, 355] width 15 height 15
click at [1041, 377] on link "Change contacts" at bounding box center [1045, 375] width 93 height 15
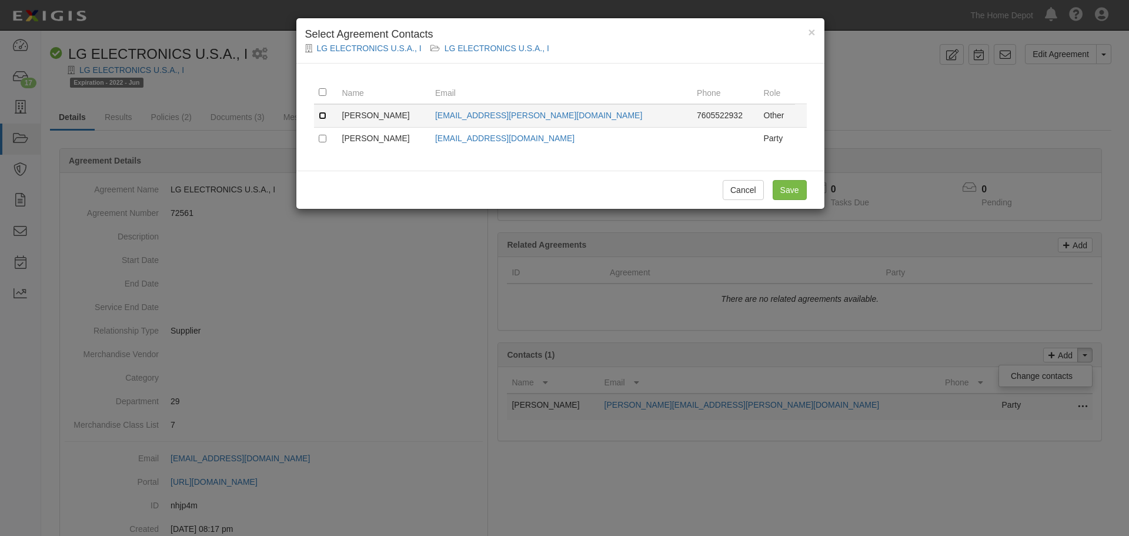
click at [322, 114] on input "checkbox" at bounding box center [323, 116] width 8 height 8
checkbox input "true"
click at [797, 192] on input "Save" at bounding box center [790, 190] width 34 height 20
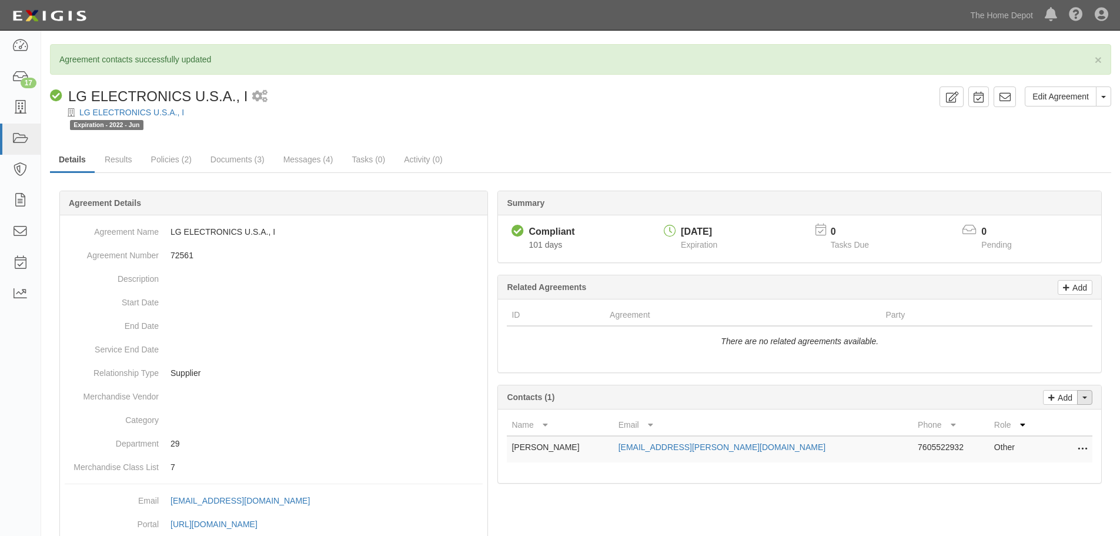
click at [1087, 403] on button "Toggle Contact Dropdown" at bounding box center [1084, 397] width 15 height 15
click at [1059, 415] on link "Change contacts" at bounding box center [1045, 417] width 93 height 15
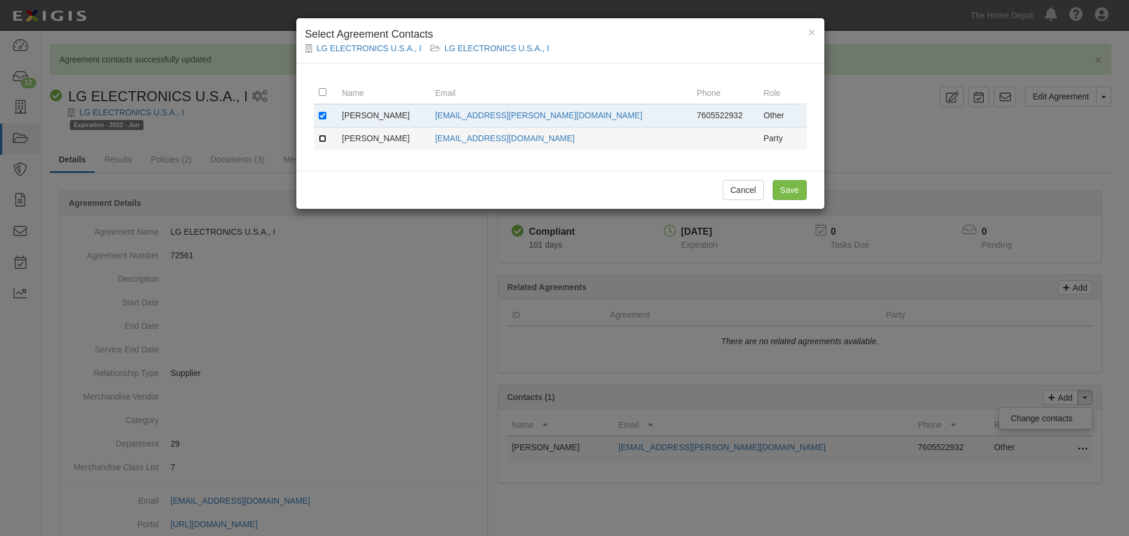
click at [323, 140] on input "checkbox" at bounding box center [323, 139] width 8 height 8
checkbox input "true"
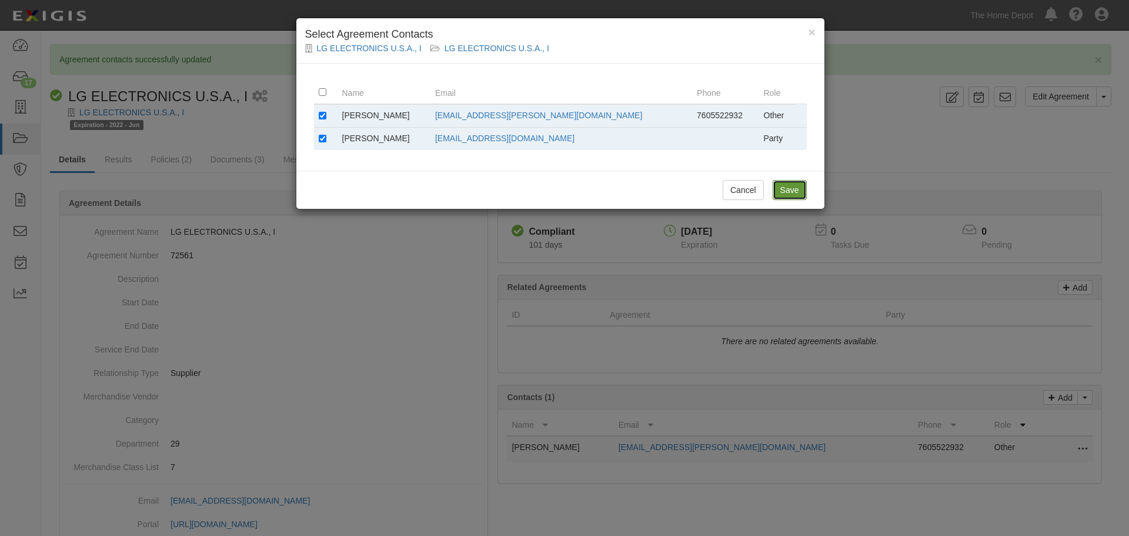
click at [791, 193] on input "Save" at bounding box center [790, 190] width 34 height 20
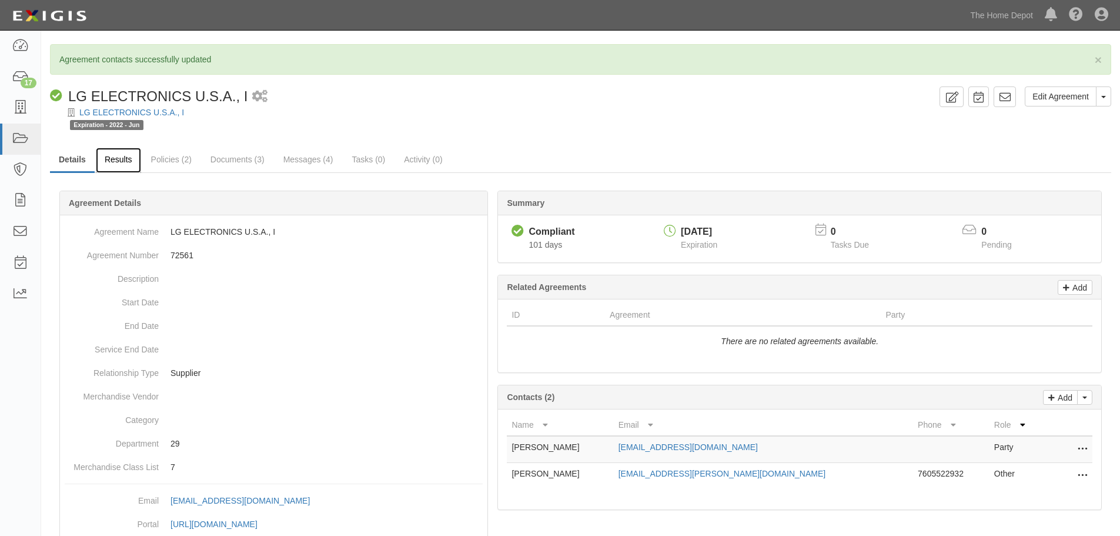
click at [120, 158] on link "Results" at bounding box center [118, 160] width 45 height 25
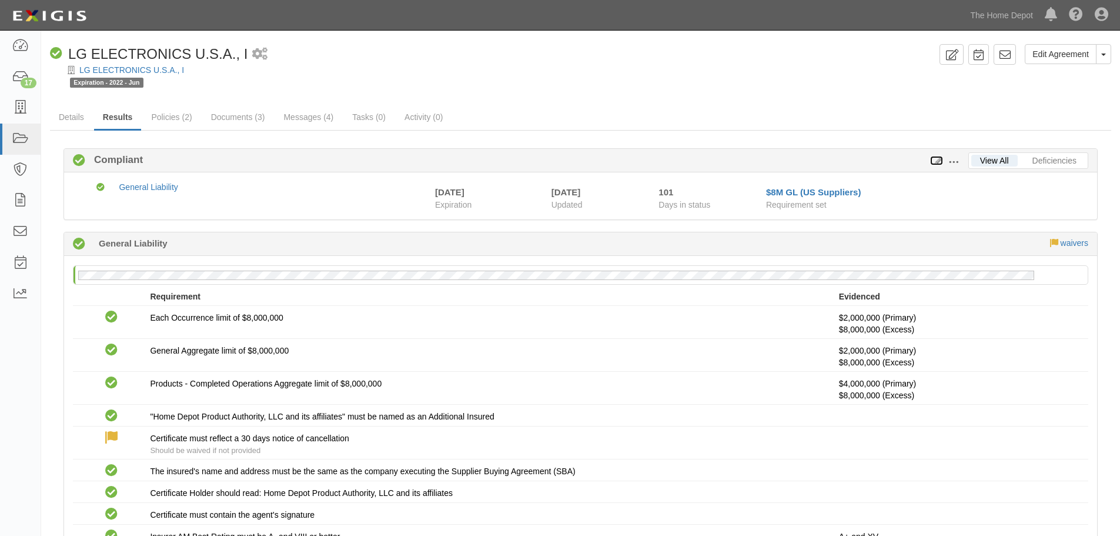
click at [940, 157] on icon at bounding box center [936, 161] width 13 height 8
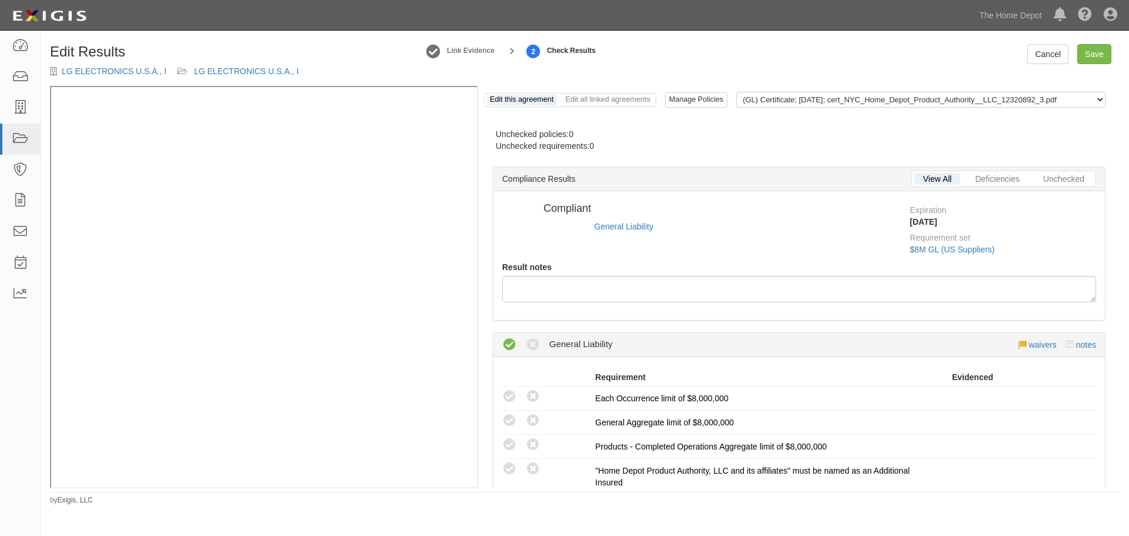
radio input "false"
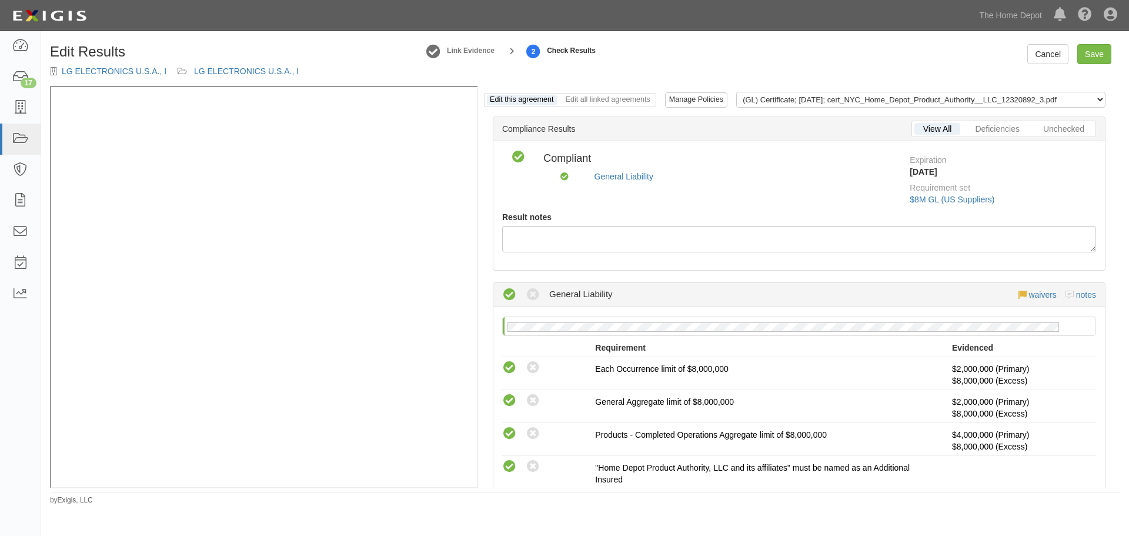
scroll to position [316, 0]
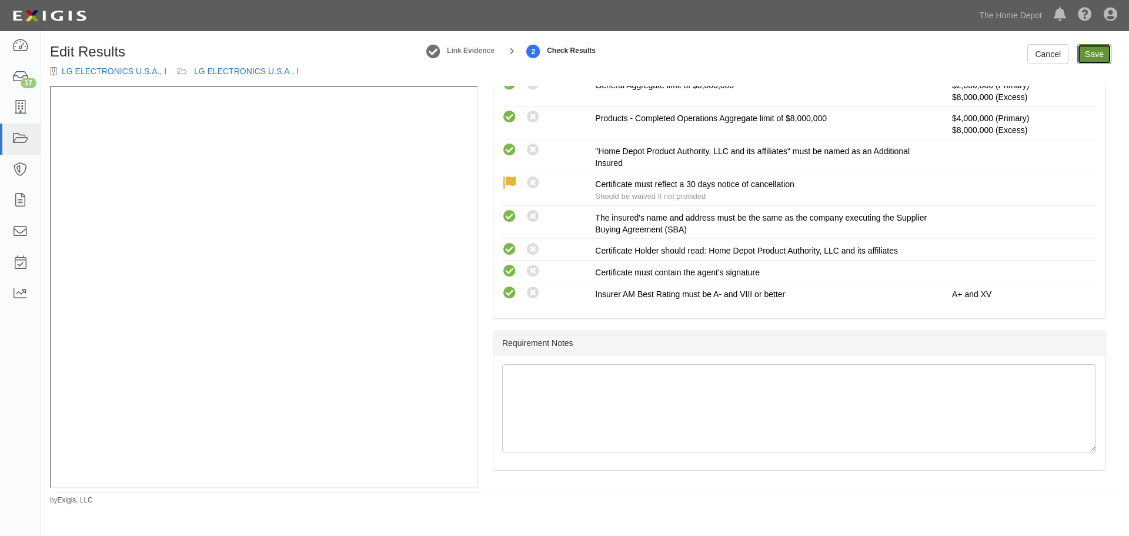
click at [1092, 51] on link "Save" at bounding box center [1094, 54] width 34 height 20
radio input "true"
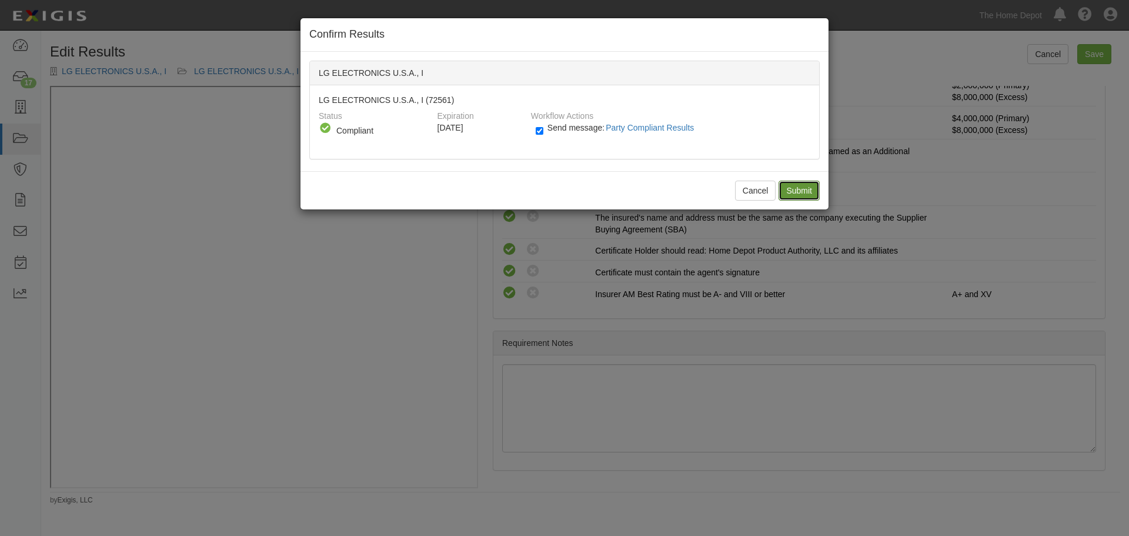
click at [811, 189] on input "Submit" at bounding box center [799, 191] width 41 height 20
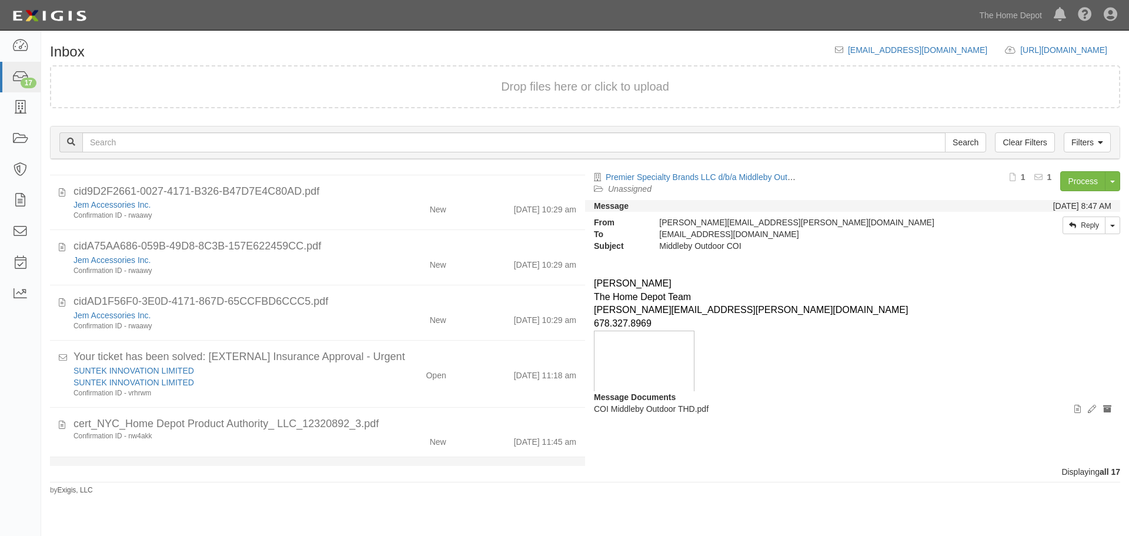
scroll to position [696, 0]
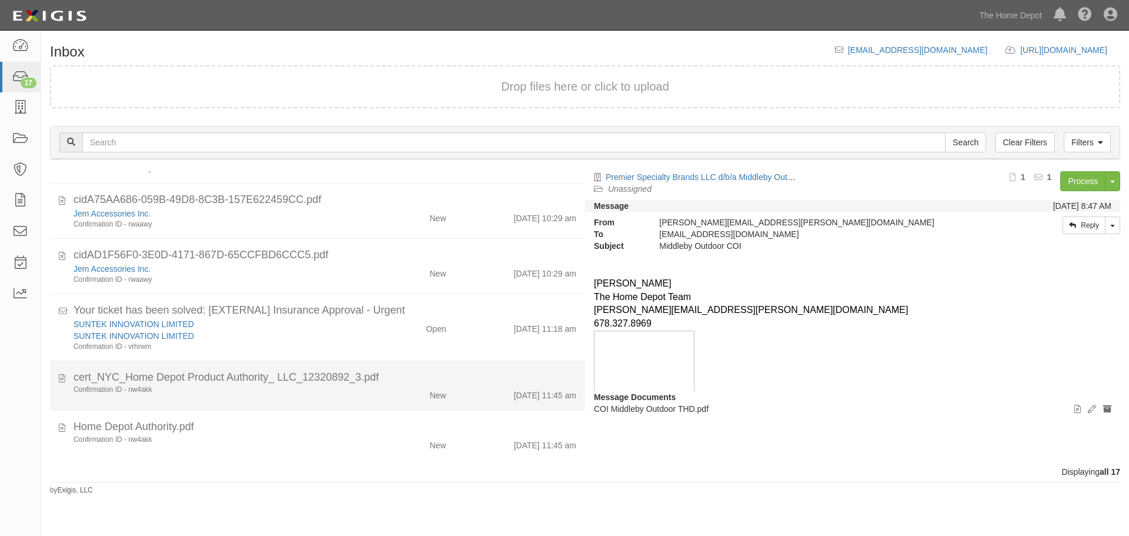
click at [478, 386] on div "9/18/25 11:45 am" at bounding box center [520, 393] width 130 height 16
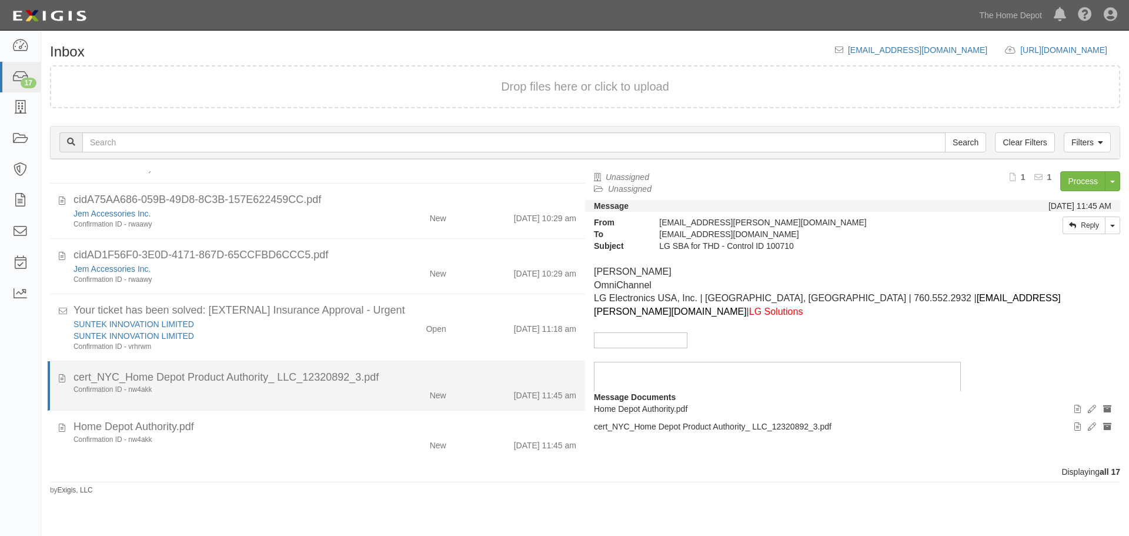
click at [65, 377] on div "cert_NYC_Home Depot Product Authority_ LLC_12320892_3.pdf" at bounding box center [325, 377] width 520 height 15
click at [62, 379] on icon at bounding box center [62, 376] width 6 height 13
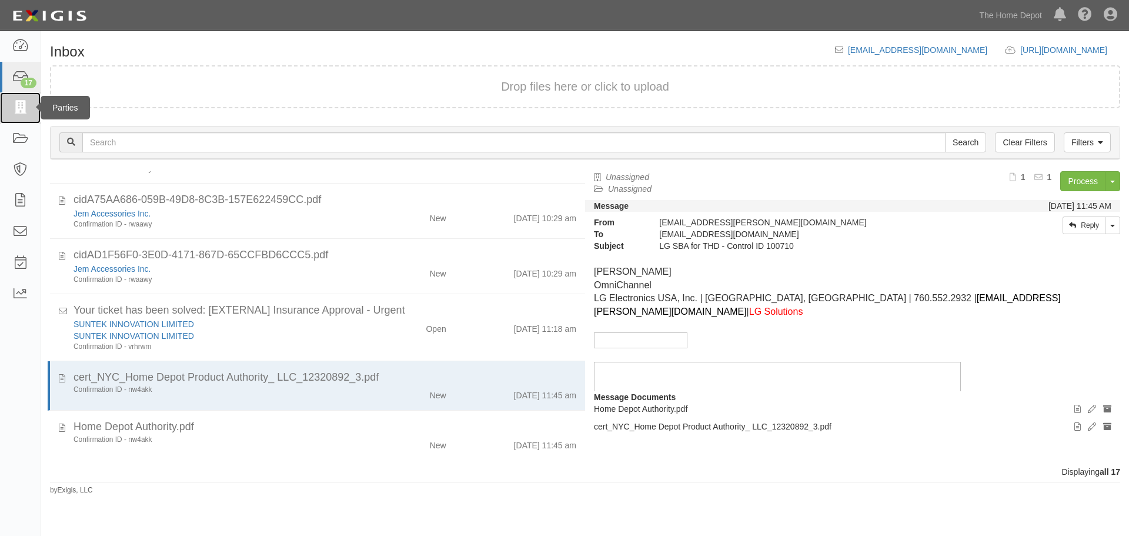
click at [32, 113] on link at bounding box center [20, 107] width 41 height 31
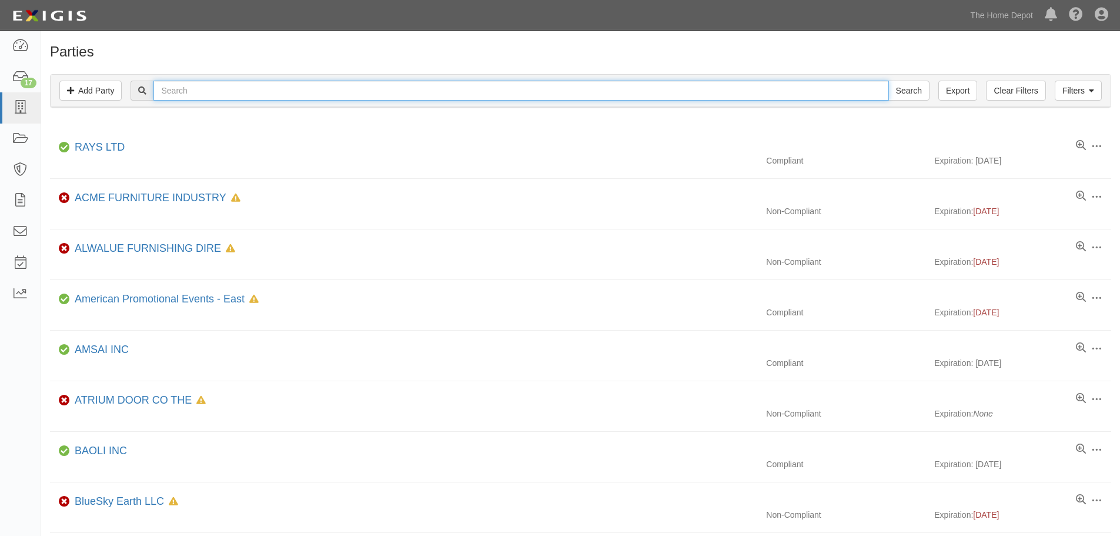
click at [224, 98] on input "text" at bounding box center [520, 91] width 735 height 20
type input "LG"
click at [888, 81] on input "Search" at bounding box center [908, 91] width 41 height 20
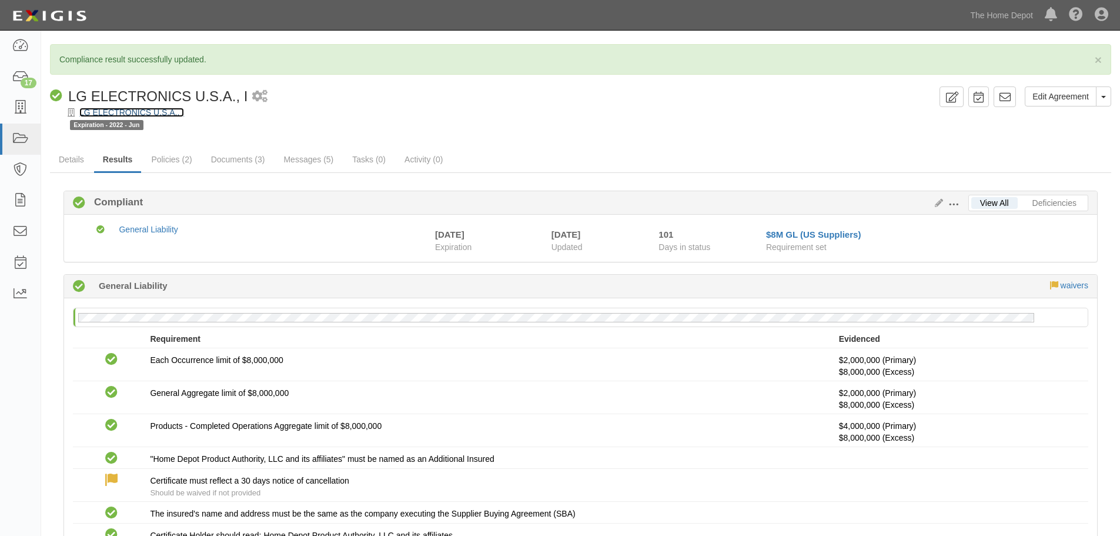
click at [169, 109] on link "LG ELECTRONICS U.S.A., I" at bounding box center [131, 112] width 105 height 9
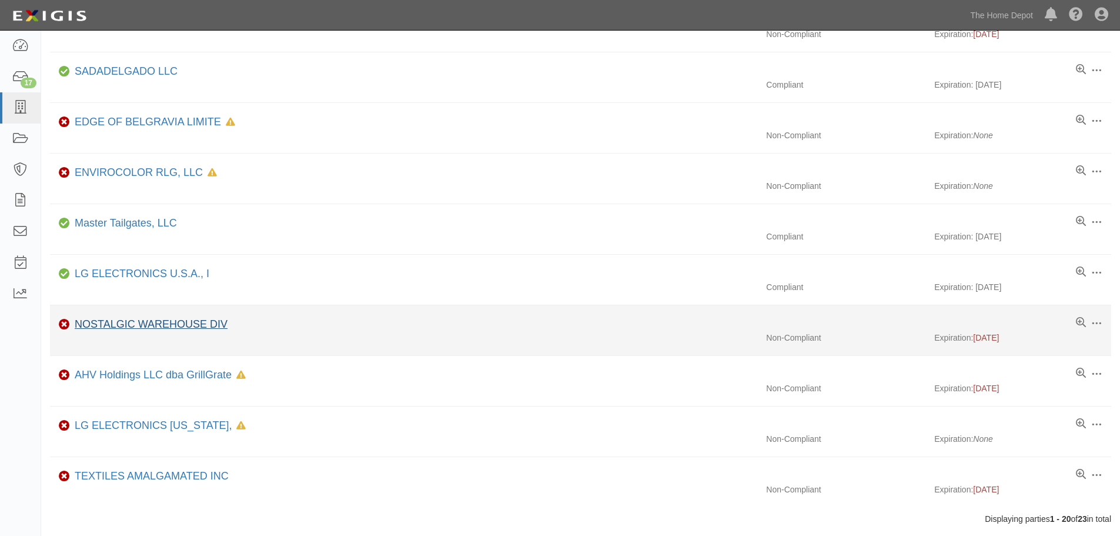
scroll to position [708, 0]
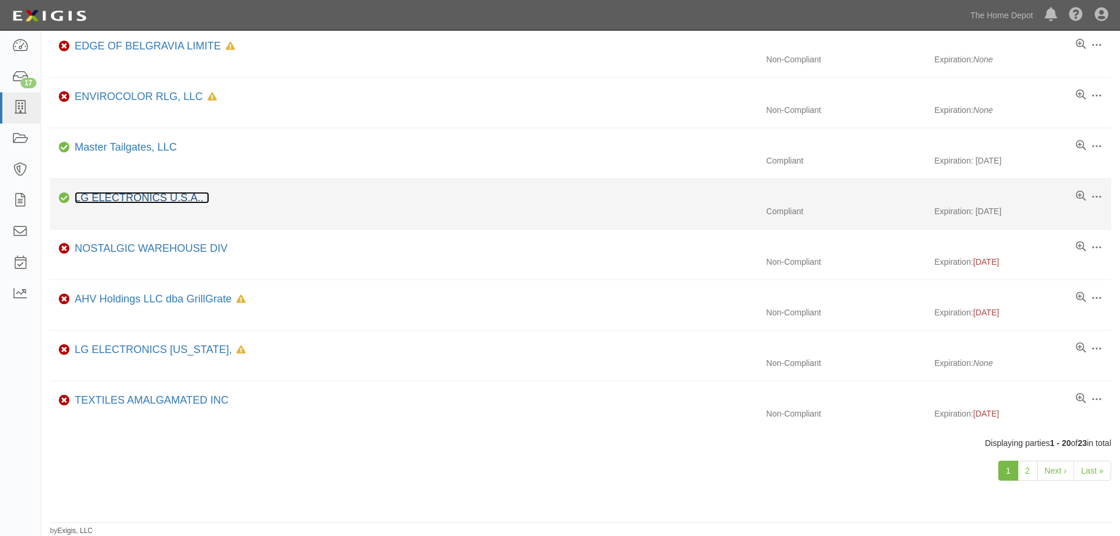
click at [163, 197] on link "LG ELECTRONICS U.S.A., I" at bounding box center [142, 198] width 135 height 12
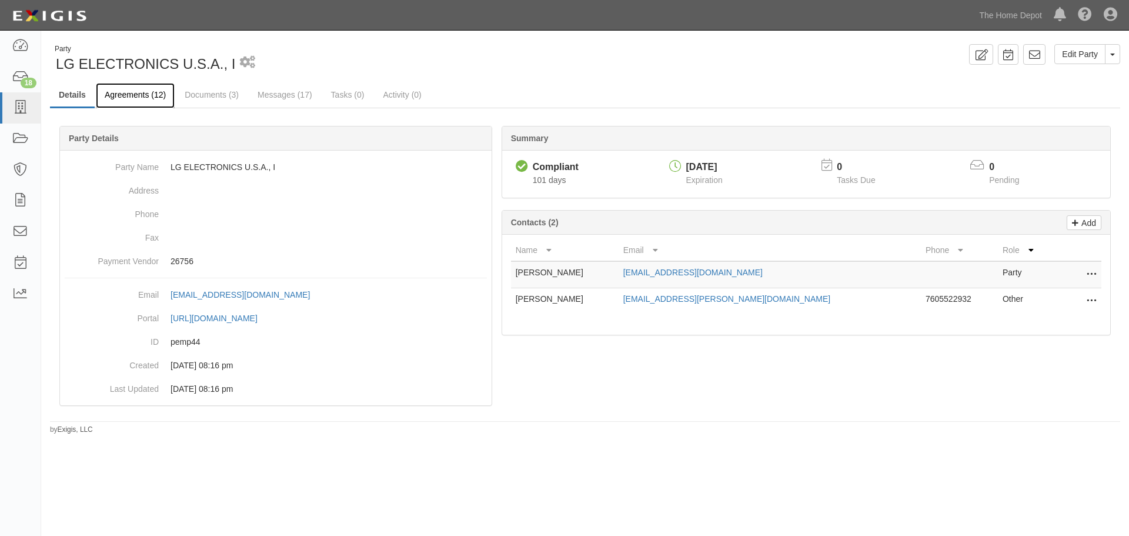
click at [112, 94] on link "Agreements (12)" at bounding box center [135, 95] width 79 height 25
click at [278, 88] on link "Messages (17)" at bounding box center [285, 95] width 72 height 25
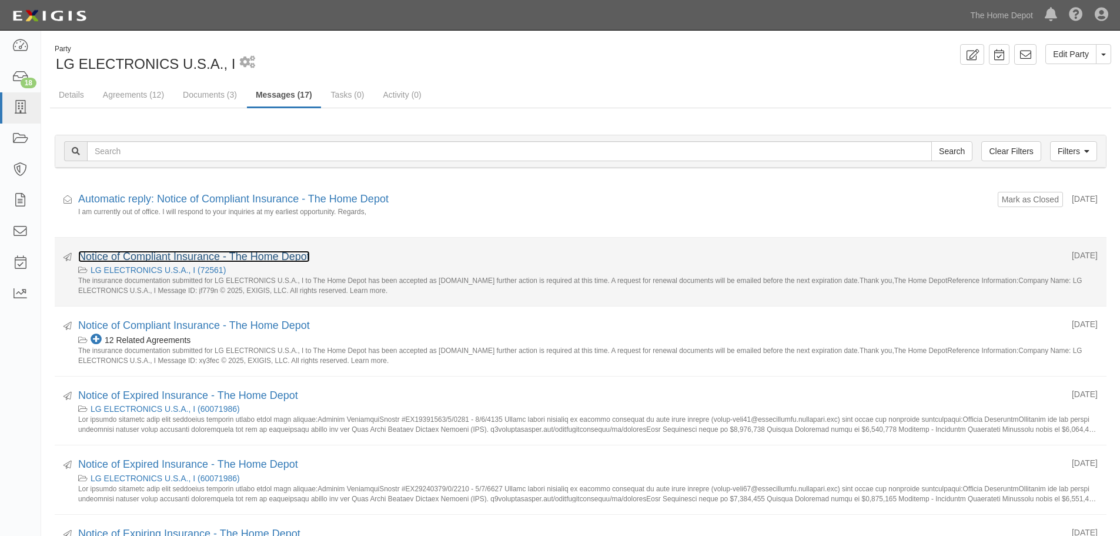
click at [184, 253] on link "Notice of Compliant Insurance - The Home Depot" at bounding box center [194, 256] width 232 height 12
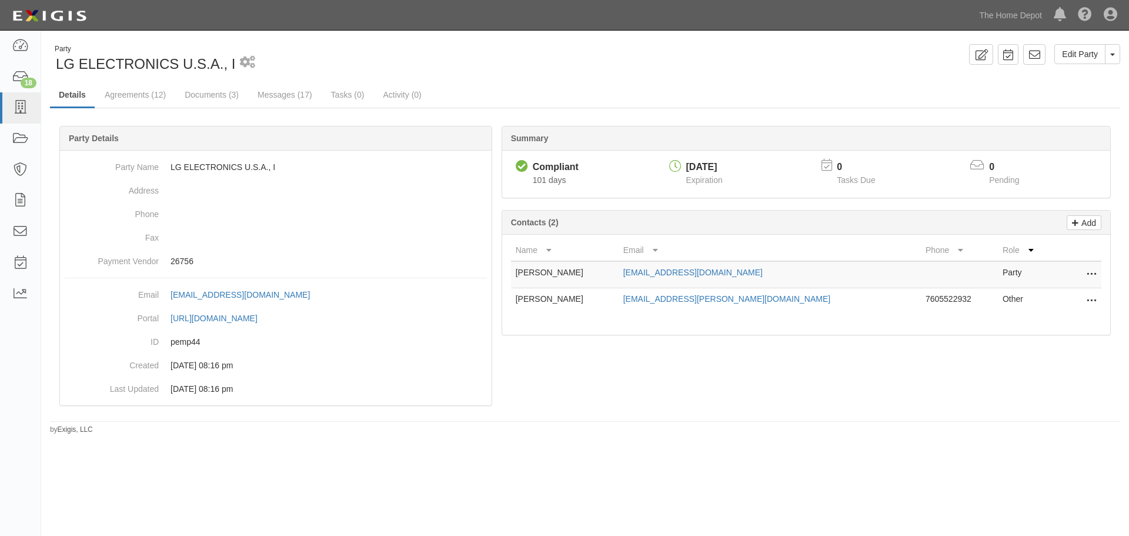
click at [1089, 279] on icon at bounding box center [1091, 274] width 9 height 15
drag, startPoint x: 938, startPoint y: 328, endPoint x: 860, endPoint y: 320, distance: 79.1
click at [938, 328] on div "Name Email Phone Role Alex Pak alexey1.pak@lge.com Party Edit Delete Christophe…" at bounding box center [806, 285] width 608 height 100
drag, startPoint x: 792, startPoint y: 308, endPoint x: 671, endPoint y: 305, distance: 120.6
click at [671, 305] on td "chris1.smith@lge.com" at bounding box center [770, 301] width 302 height 26
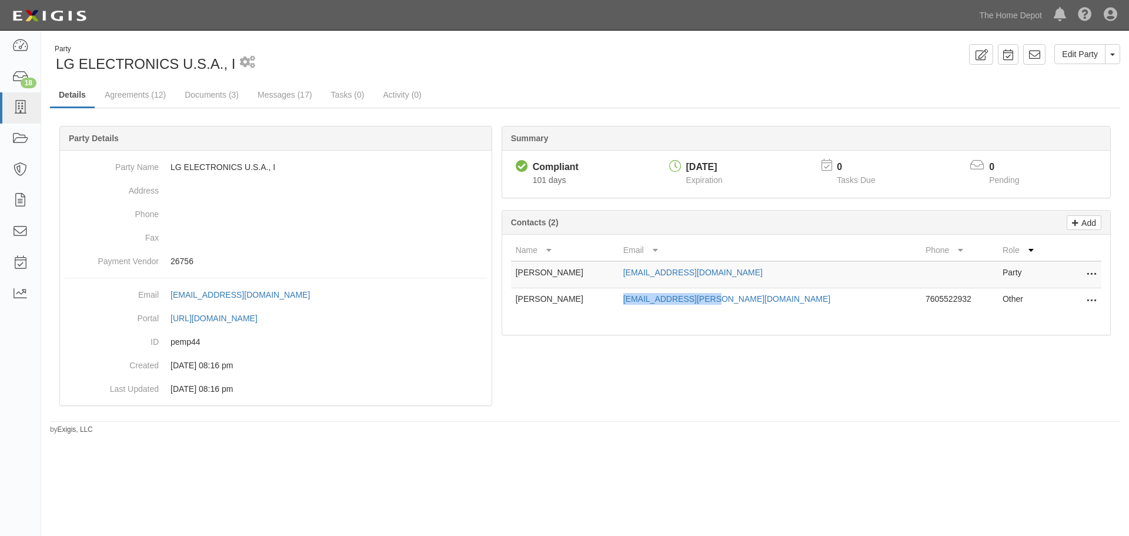
copy link "chris1.smith@lge.com"
click at [1041, 59] on link at bounding box center [1034, 54] width 22 height 21
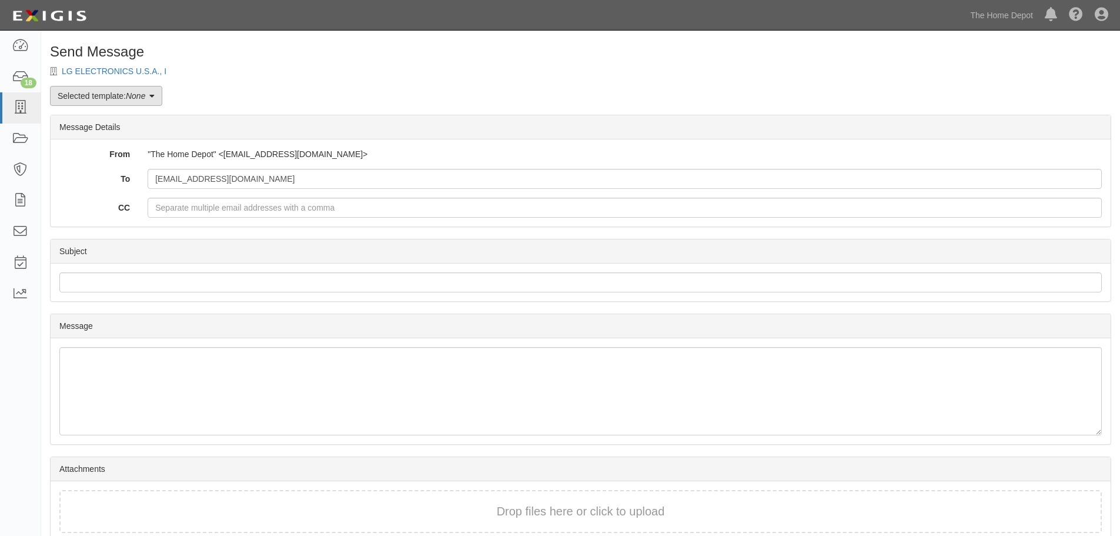
click at [135, 91] on link "Selected template: None" at bounding box center [106, 96] width 112 height 20
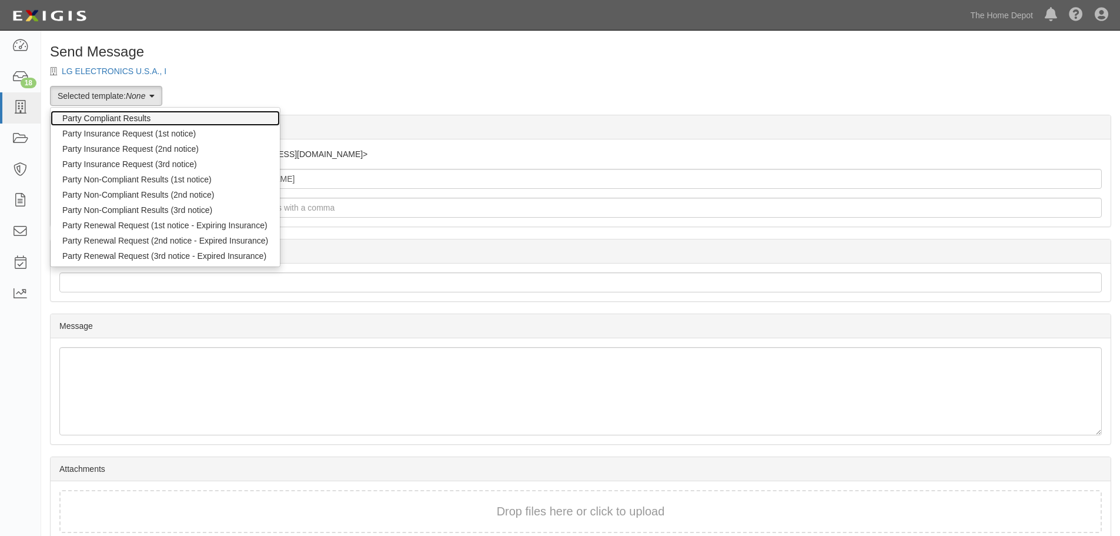
click at [148, 125] on link "Party Compliant Results" at bounding box center [165, 118] width 229 height 15
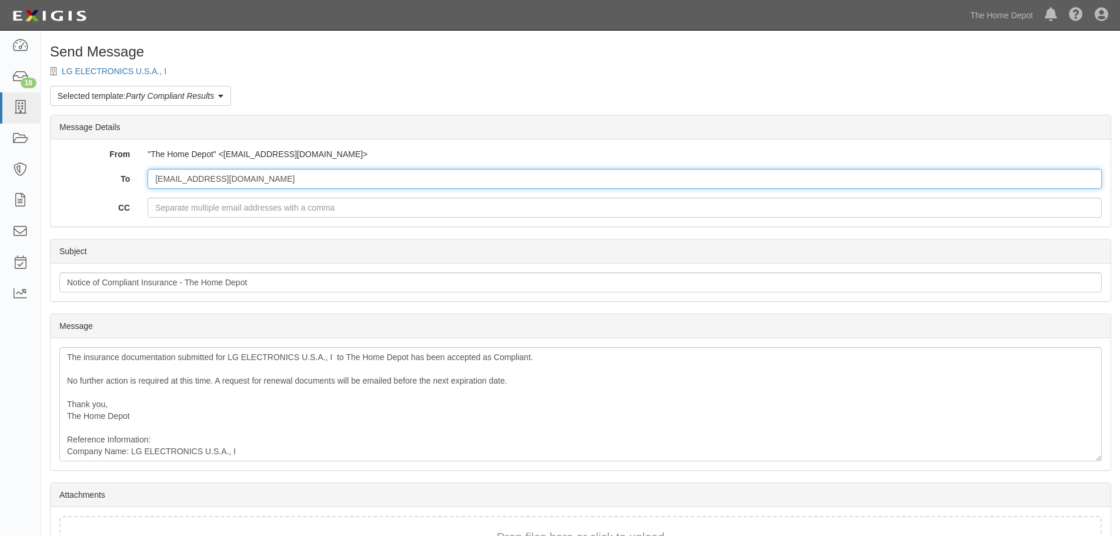
drag, startPoint x: 272, startPoint y: 177, endPoint x: 68, endPoint y: 185, distance: 204.2
click at [68, 185] on div "To [EMAIL_ADDRESS][DOMAIN_NAME]" at bounding box center [581, 179] width 1060 height 20
paste input "chris1.[PERSON_NAME]"
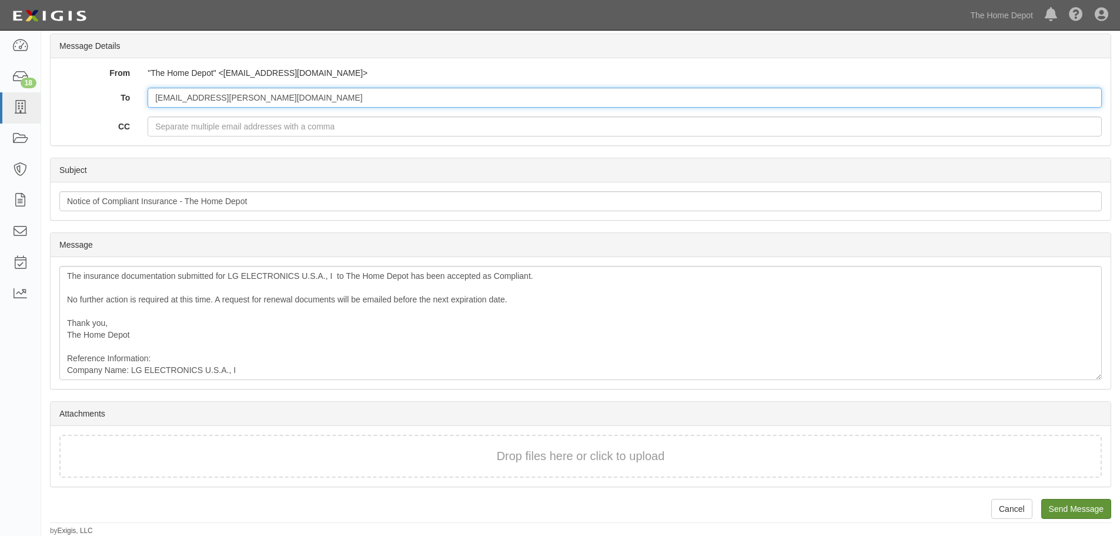
type input "[EMAIL_ADDRESS][PERSON_NAME][DOMAIN_NAME]"
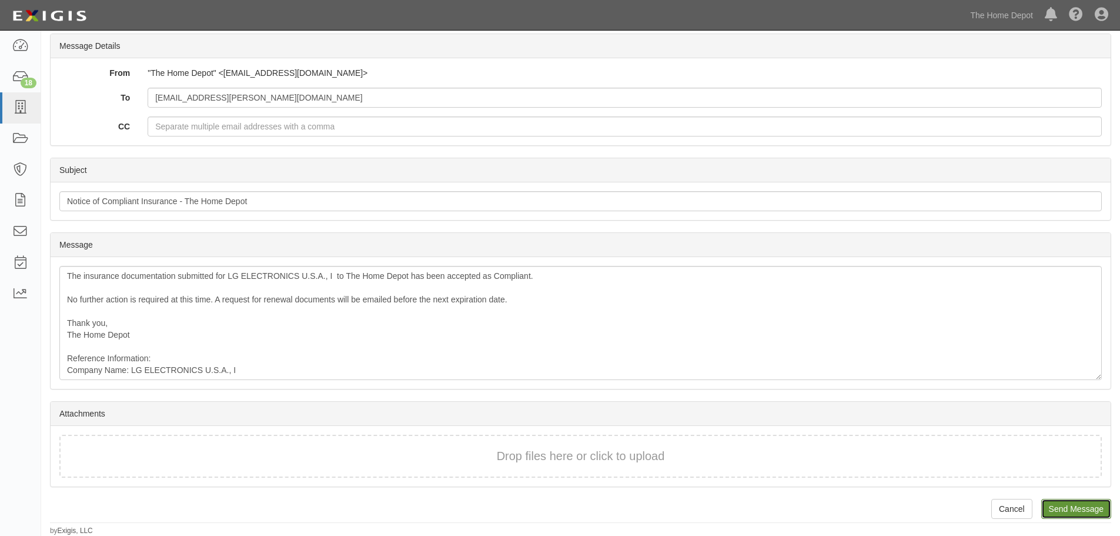
click at [1075, 513] on input "Send Message" at bounding box center [1076, 509] width 70 height 20
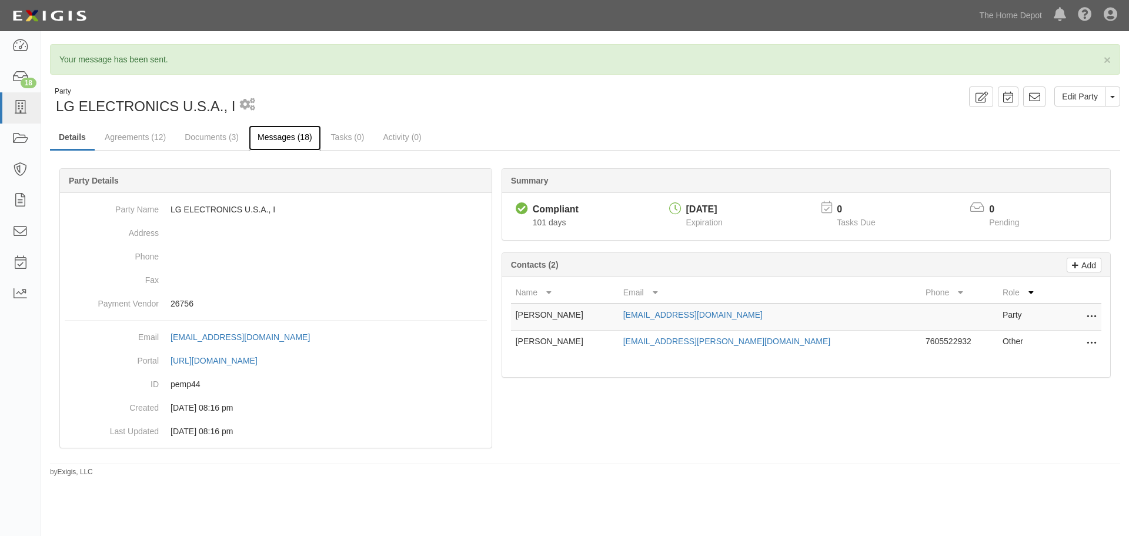
click at [295, 142] on link "Messages (18)" at bounding box center [285, 137] width 72 height 25
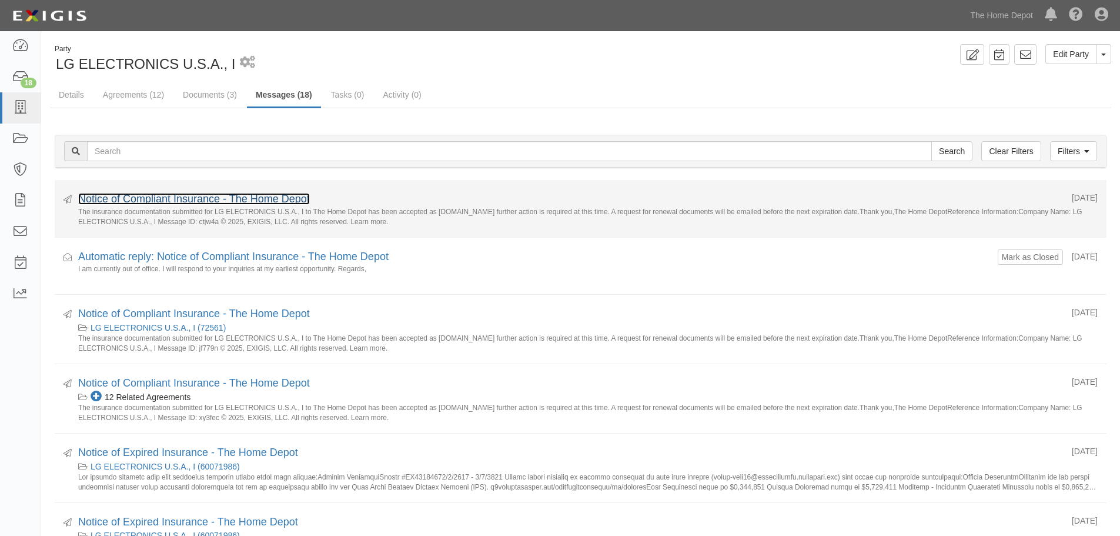
click at [230, 202] on link "Notice of Compliant Insurance - The Home Depot" at bounding box center [194, 199] width 232 height 12
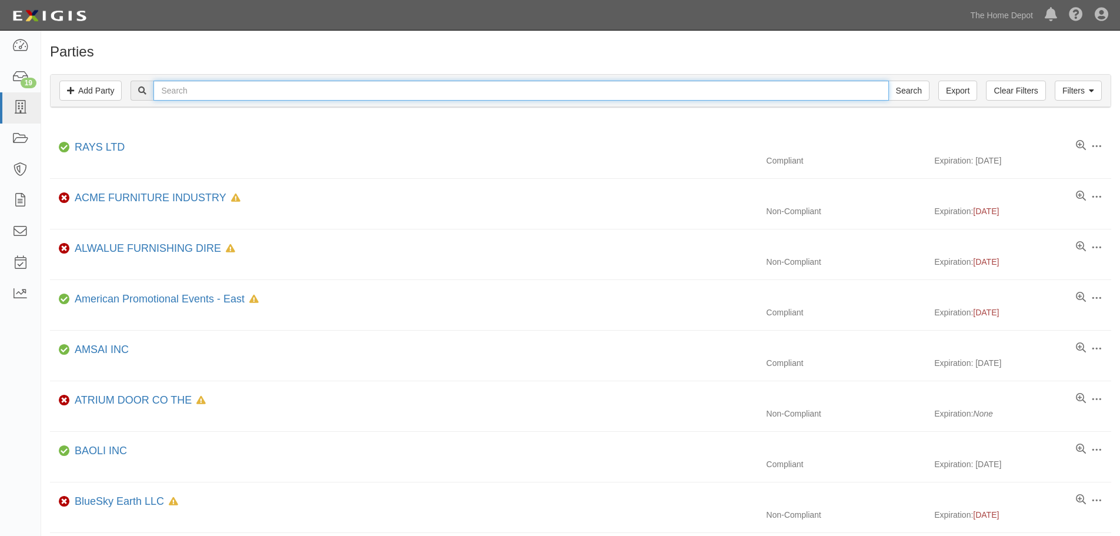
click at [198, 92] on input "text" at bounding box center [520, 91] width 735 height 20
type input "LG"
click at [888, 81] on input "Search" at bounding box center [908, 91] width 41 height 20
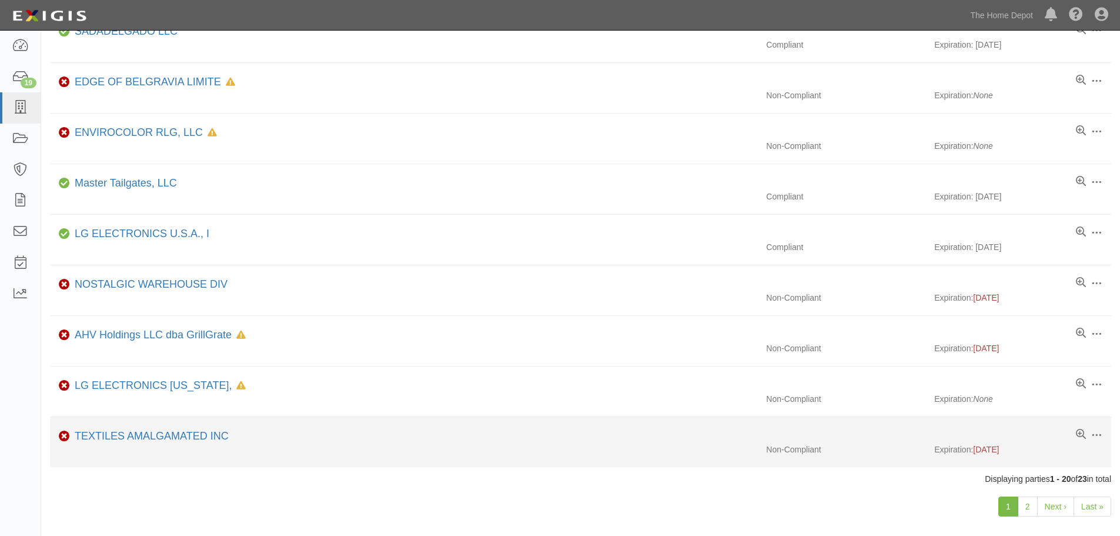
scroll to position [708, 0]
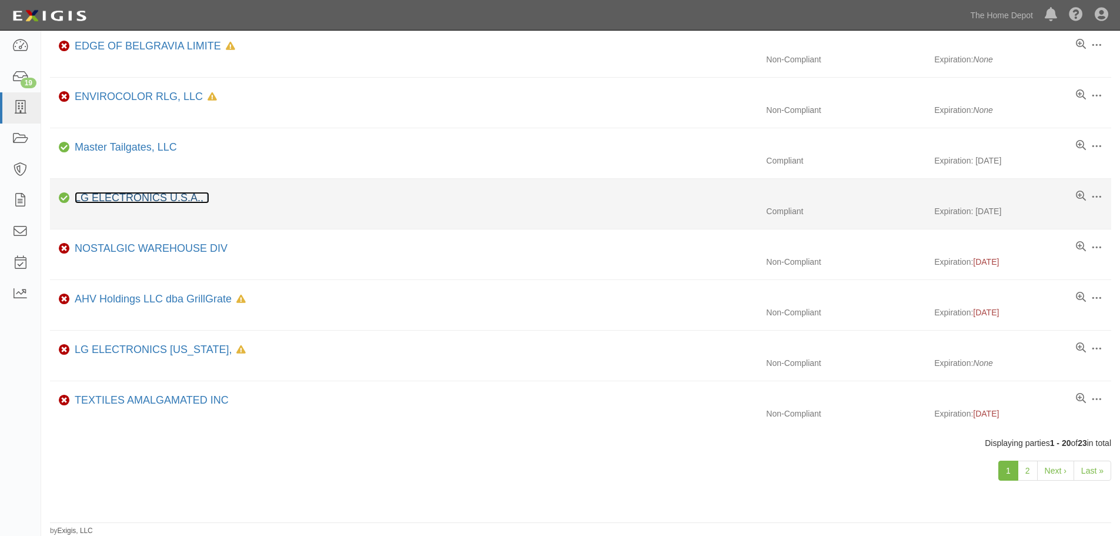
click at [137, 195] on link "LG ELECTRONICS U.S.A., I" at bounding box center [142, 198] width 135 height 12
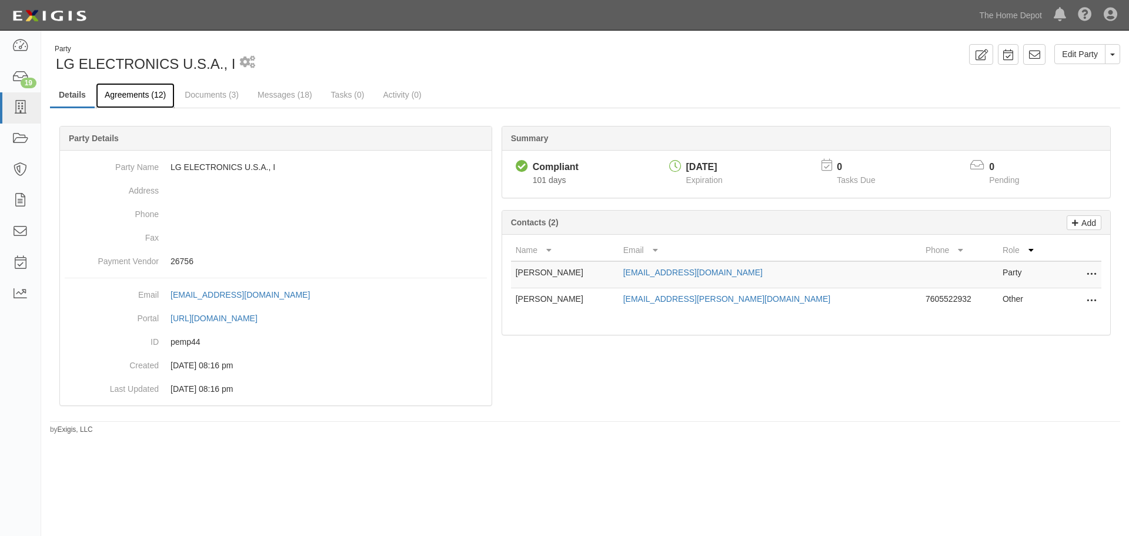
click at [122, 100] on link "Agreements (12)" at bounding box center [135, 95] width 79 height 25
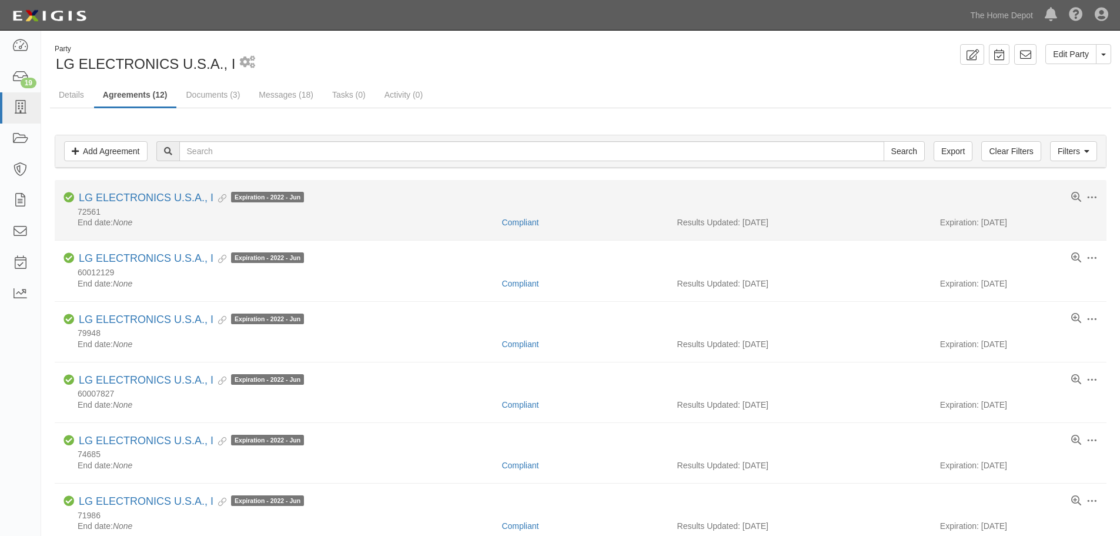
click at [148, 191] on li "Toggle Agreement Dropdown Edit Log activity Add task Send message Archive Compl…" at bounding box center [581, 210] width 1052 height 61
click at [142, 200] on link "LG ELECTRONICS U.S.A., I" at bounding box center [146, 198] width 135 height 12
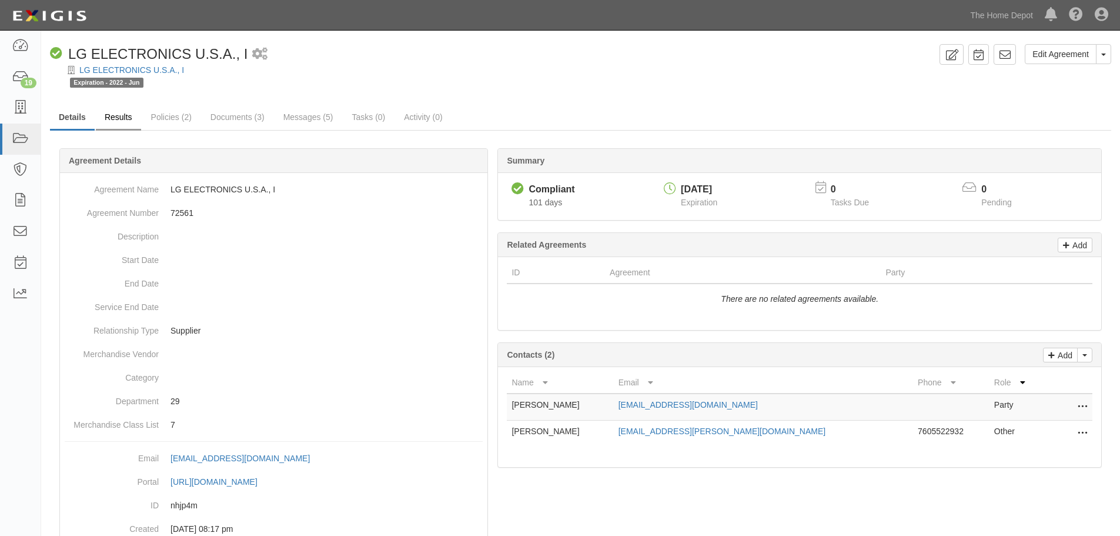
drag, startPoint x: 116, startPoint y: 103, endPoint x: 112, endPoint y: 115, distance: 12.5
click at [115, 104] on div "Edit Agreement Toggle Agreement Dropdown View Audit Trail Archive Agreement Pla…" at bounding box center [580, 321] width 1079 height 554
click at [111, 118] on link "Results" at bounding box center [118, 117] width 45 height 25
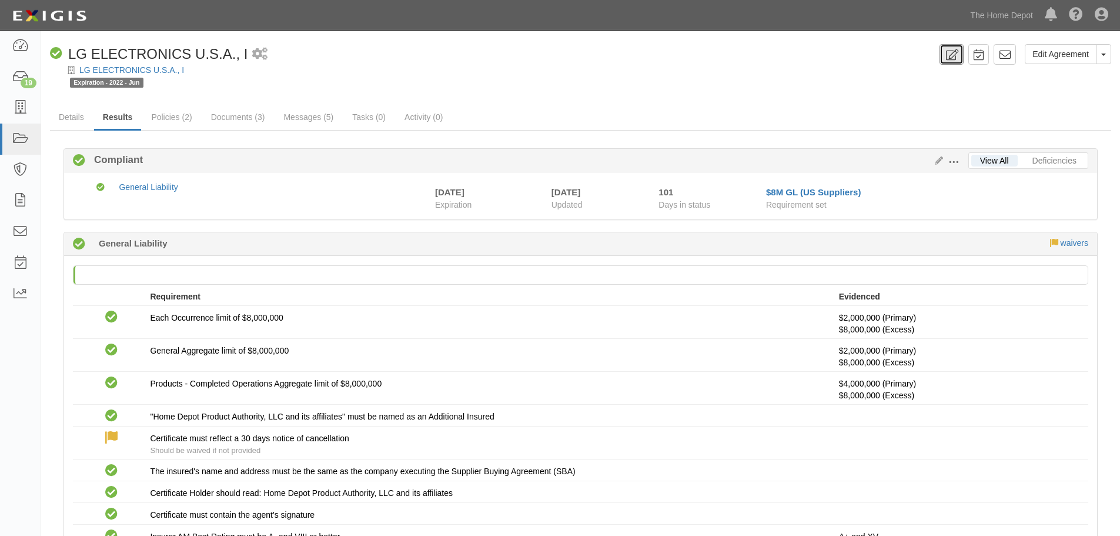
click at [956, 57] on icon at bounding box center [952, 54] width 14 height 11
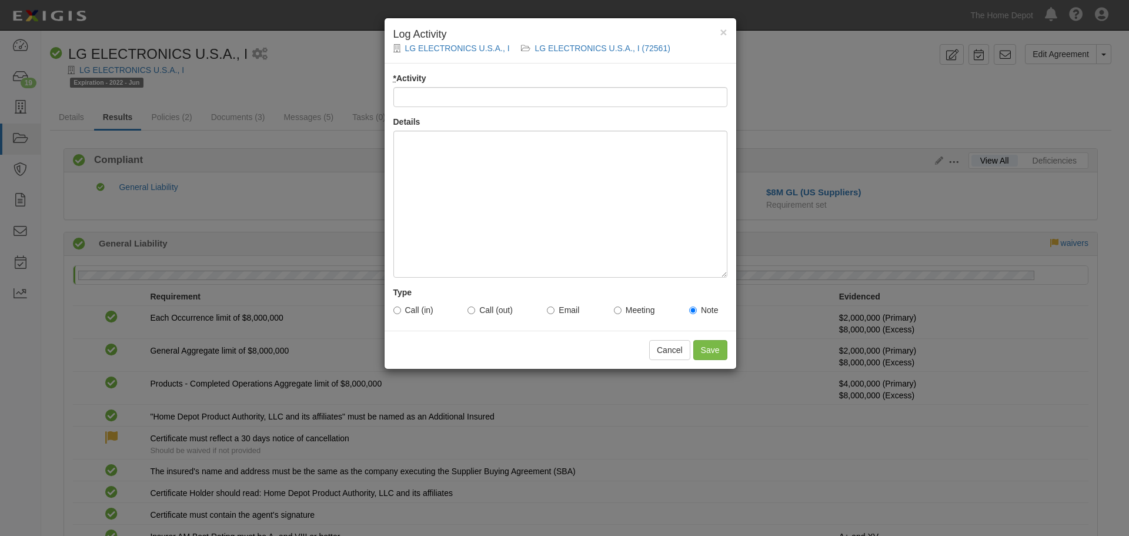
click at [445, 109] on div "* Activity Details Type Call (in) Call (out) Email Meeting Note" at bounding box center [561, 197] width 352 height 267
click at [446, 101] on input "* Activity" at bounding box center [560, 97] width 334 height 20
type input "Inbound call"
click at [447, 150] on div at bounding box center [560, 204] width 334 height 147
click at [420, 313] on label "Call (in)" at bounding box center [413, 310] width 40 height 12
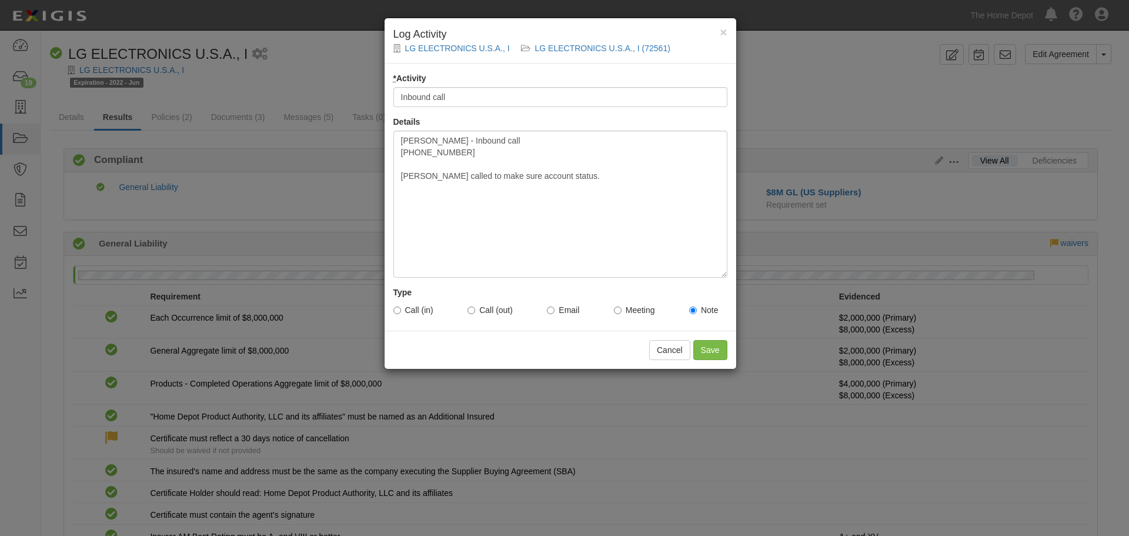
click at [401, 313] on input "Call (in)" at bounding box center [397, 310] width 8 height 8
radio input "true"
click at [707, 348] on input "Save" at bounding box center [710, 350] width 34 height 20
